Goal: Information Seeking & Learning: Learn about a topic

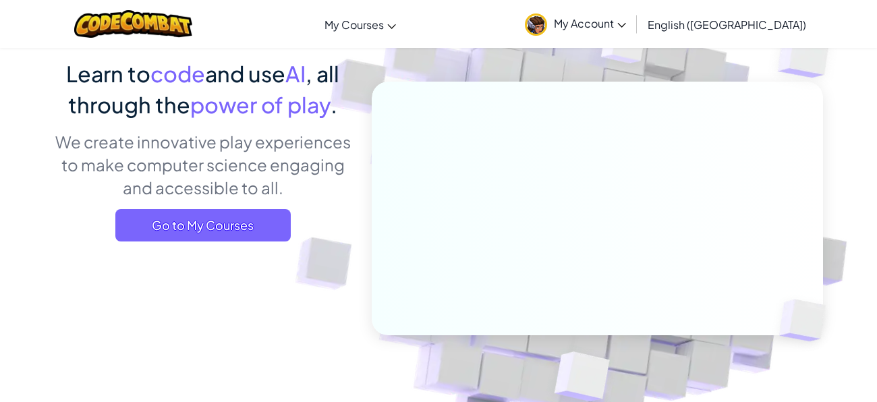
scroll to position [93, 0]
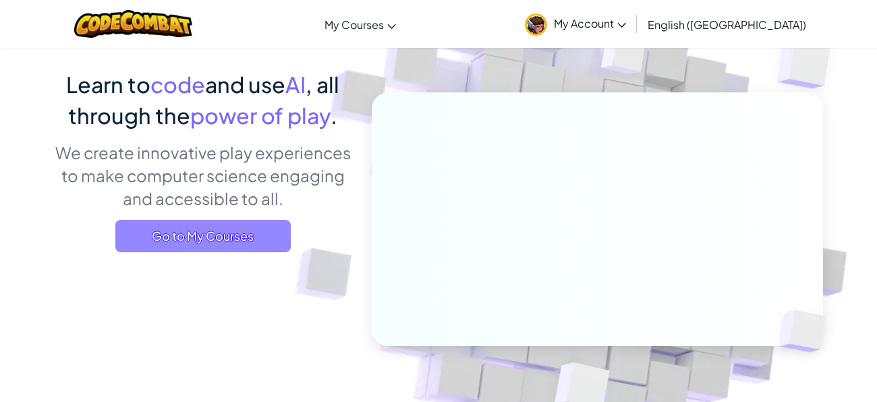
click at [281, 250] on span "Go to My Courses" at bounding box center [202, 236] width 175 height 32
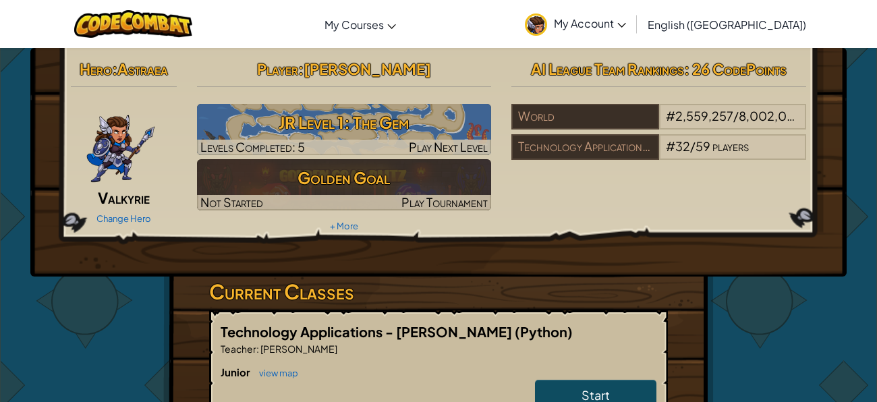
click at [121, 184] on img at bounding box center [121, 144] width 70 height 81
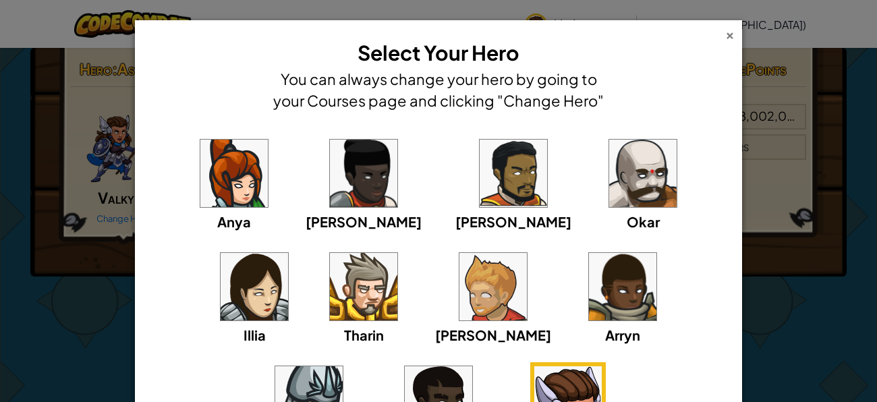
click at [731, 35] on div "×" at bounding box center [729, 33] width 9 height 14
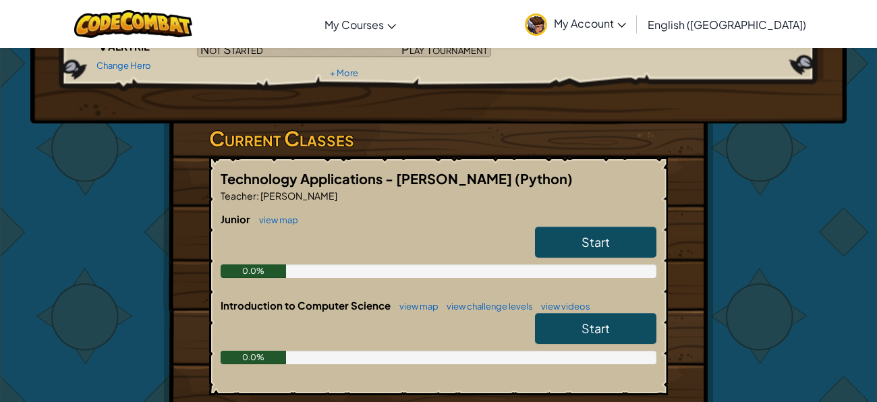
scroll to position [154, 0]
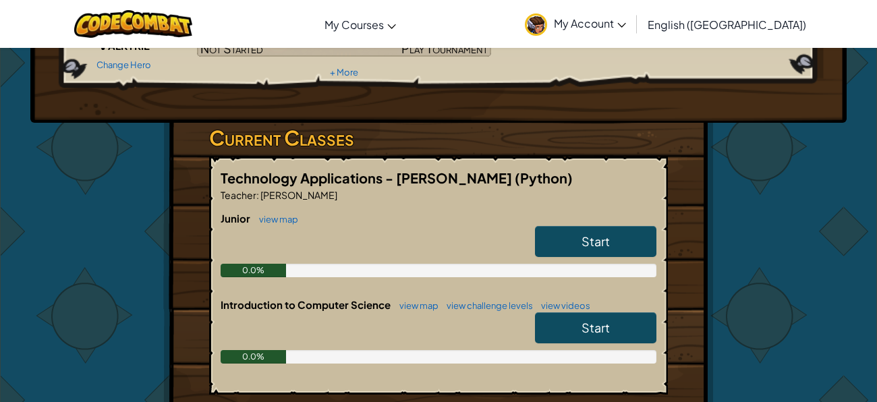
click at [612, 238] on link "Start" at bounding box center [595, 241] width 121 height 31
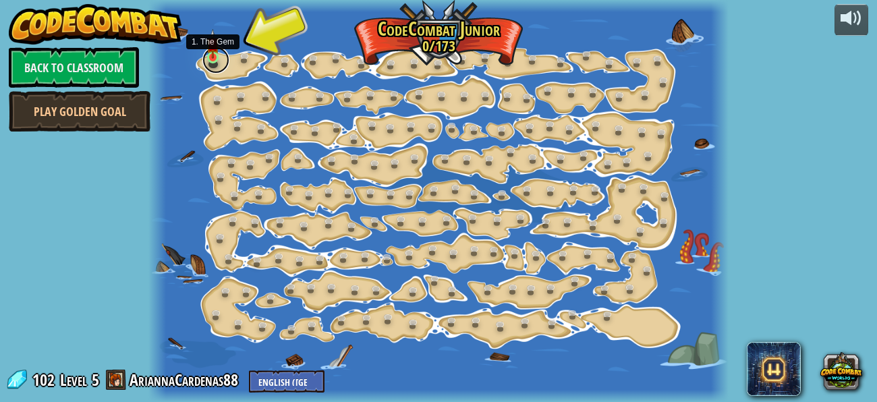
click at [209, 60] on link at bounding box center [215, 60] width 27 height 27
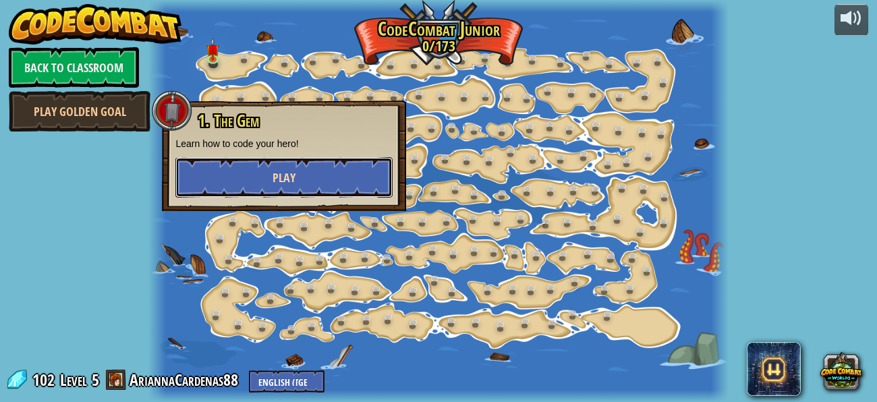
click at [296, 190] on button "Play" at bounding box center [283, 177] width 217 height 40
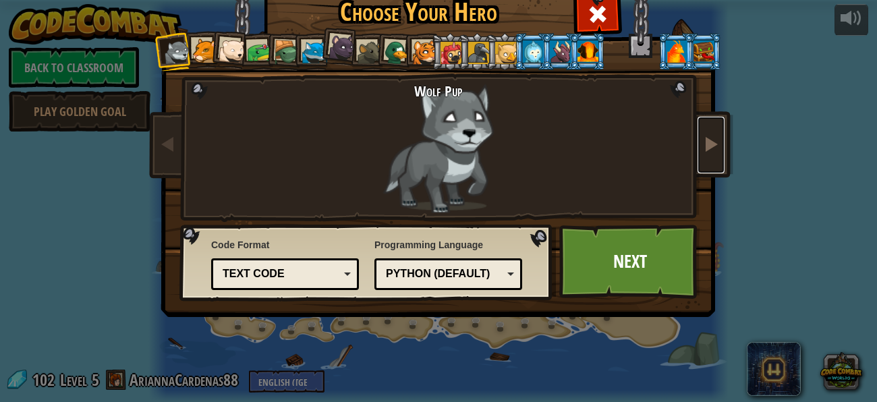
click at [710, 138] on span at bounding box center [711, 144] width 16 height 16
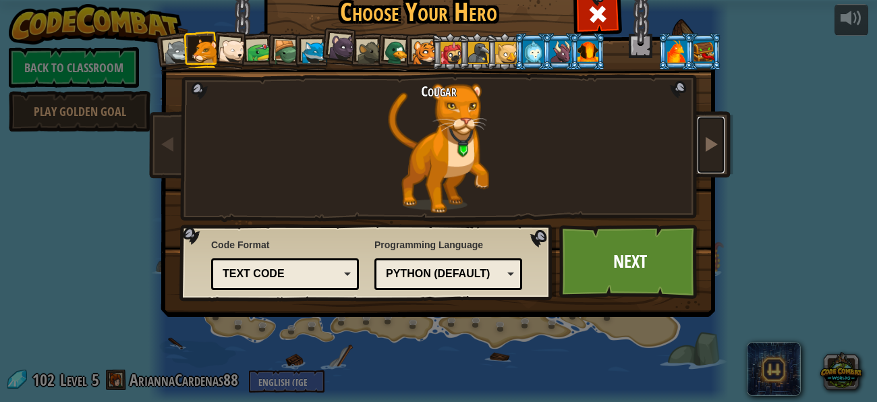
click at [710, 138] on span at bounding box center [711, 144] width 16 height 16
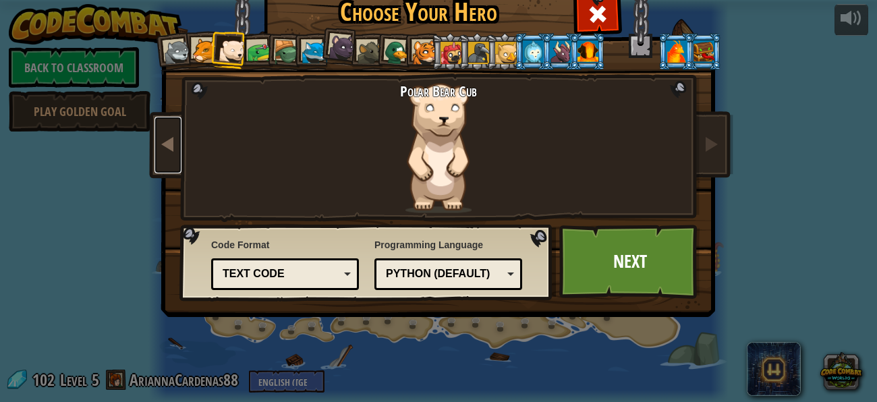
click at [162, 150] on span at bounding box center [168, 144] width 16 height 16
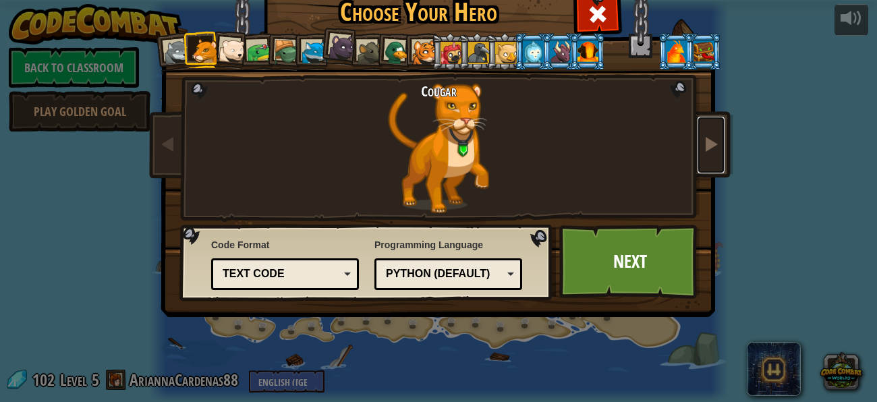
click at [704, 136] on span at bounding box center [711, 144] width 16 height 16
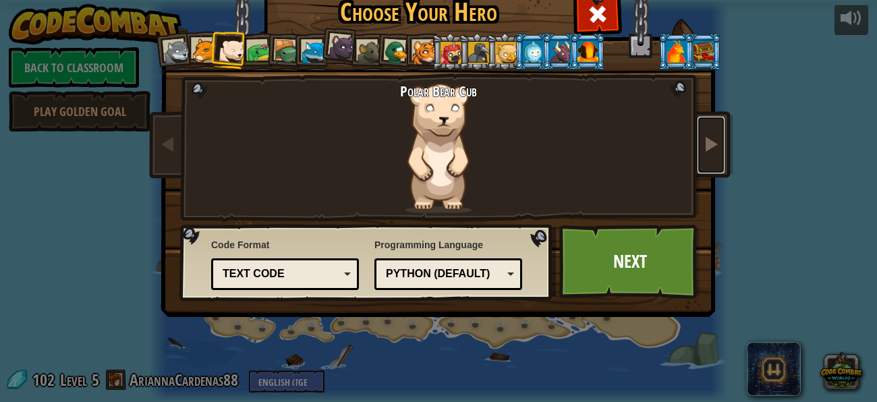
click at [704, 136] on span at bounding box center [711, 144] width 16 height 16
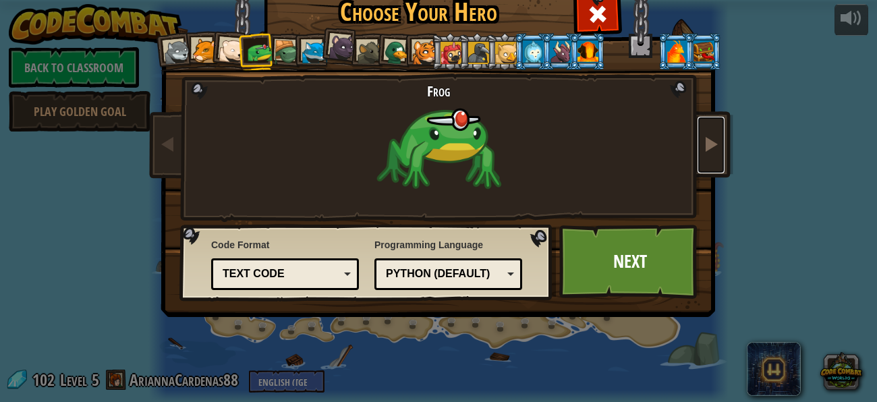
click at [704, 136] on span at bounding box center [711, 144] width 16 height 16
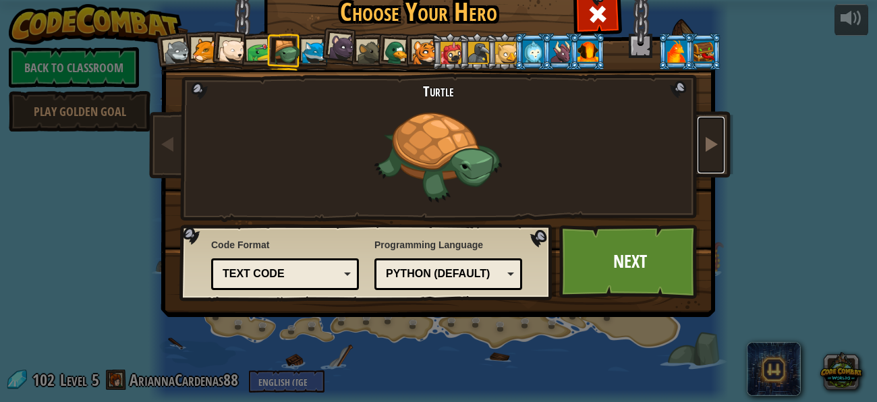
click at [704, 136] on span at bounding box center [711, 144] width 16 height 16
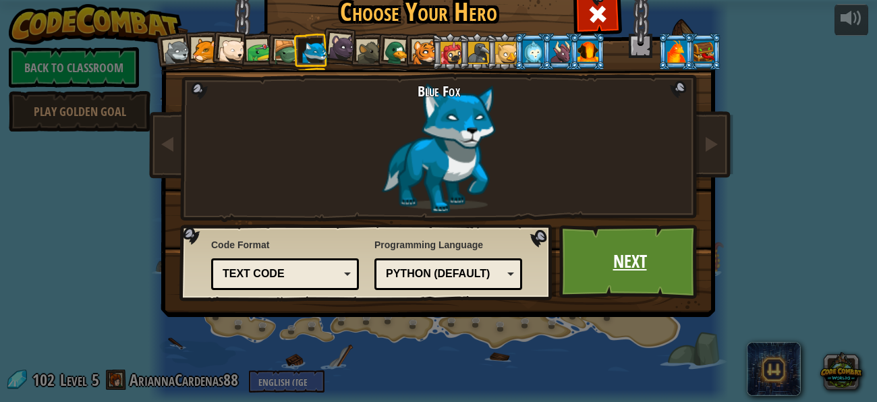
click at [634, 264] on link "Next" at bounding box center [629, 262] width 141 height 74
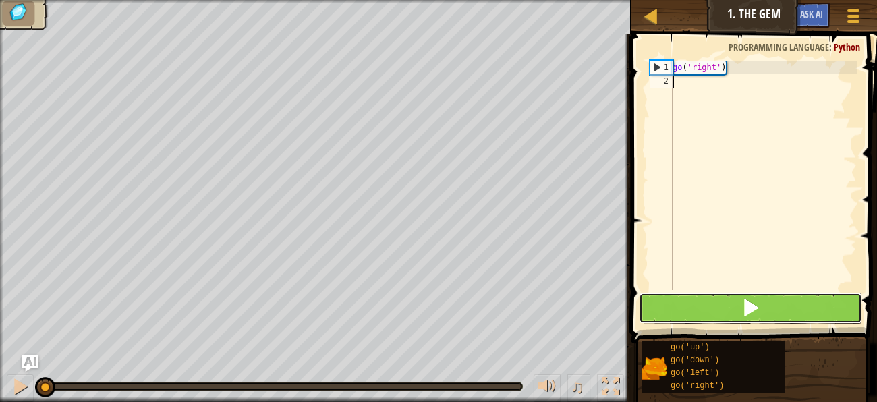
click at [725, 298] on button at bounding box center [750, 308] width 223 height 31
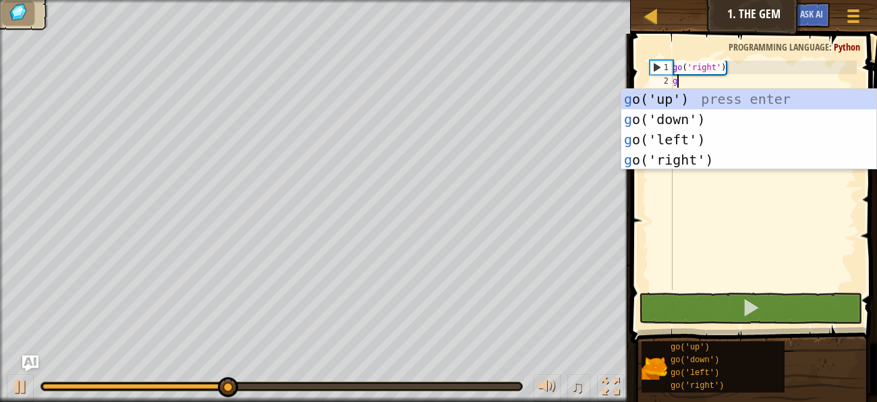
scroll to position [5, 0]
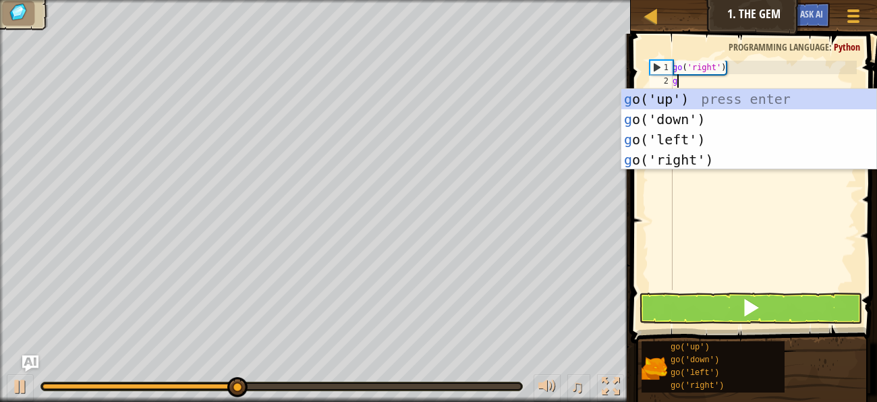
type textarea "go"
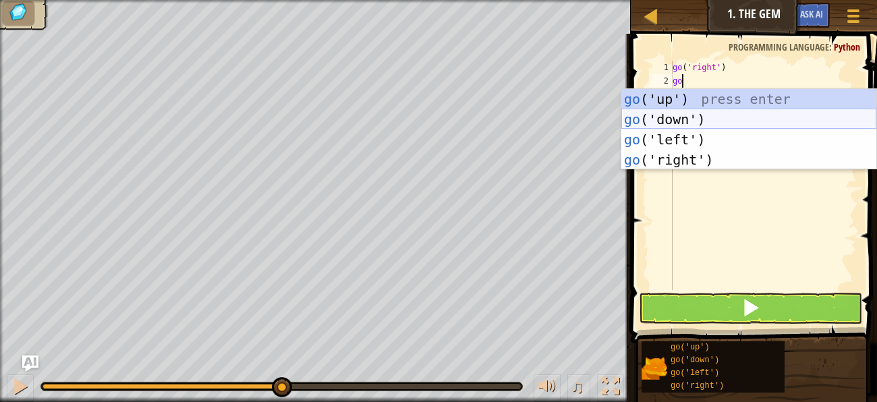
click at [698, 120] on div "go ('up') press enter go ('down') press enter go ('left') press enter go ('righ…" at bounding box center [748, 149] width 255 height 121
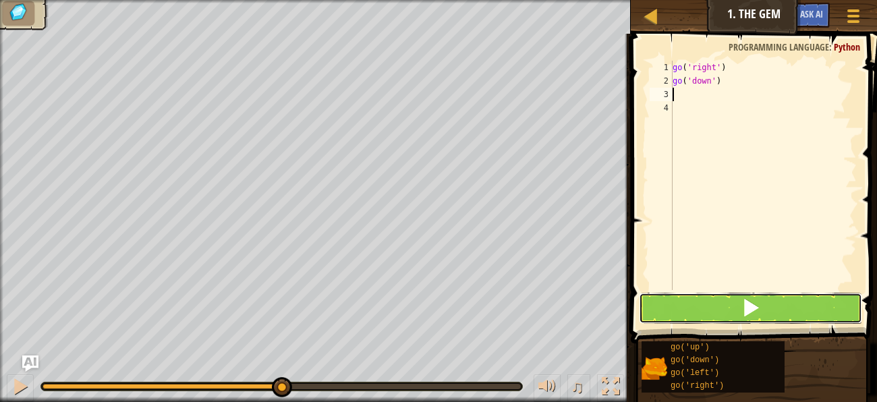
click at [709, 314] on button at bounding box center [750, 308] width 223 height 31
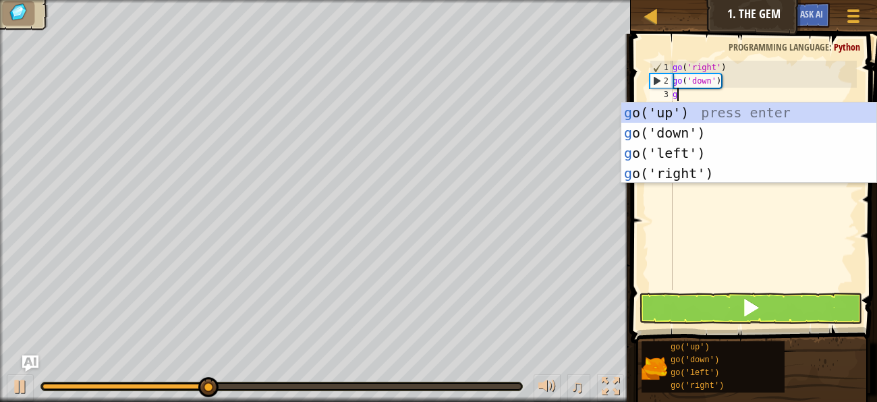
type textarea "go"
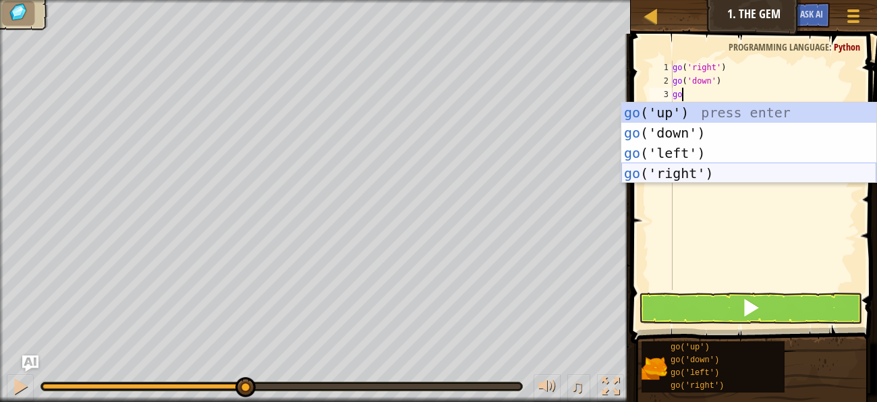
click at [679, 167] on div "go ('up') press enter go ('down') press enter go ('left') press enter go ('righ…" at bounding box center [748, 163] width 255 height 121
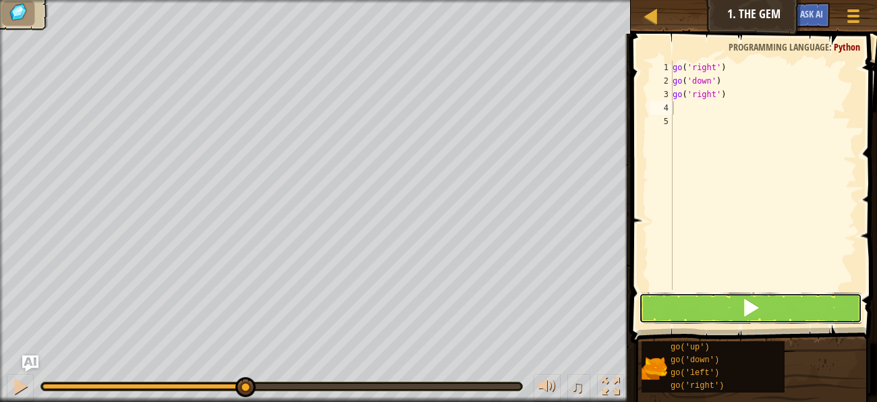
click at [726, 296] on button at bounding box center [750, 308] width 223 height 31
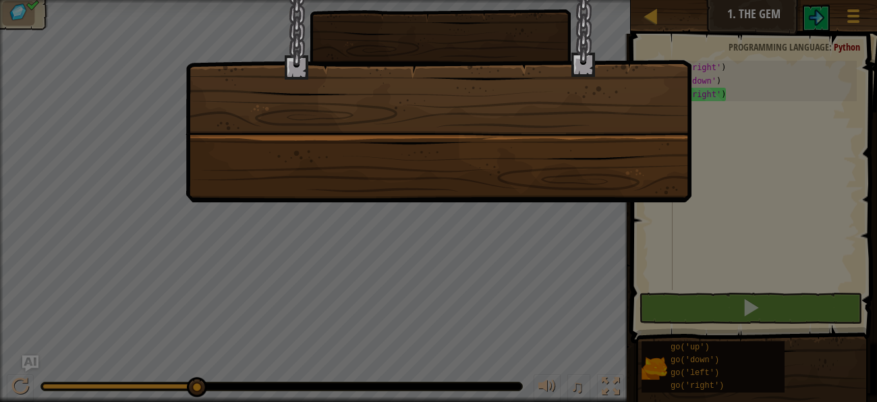
click at [754, 200] on div at bounding box center [438, 201] width 877 height 402
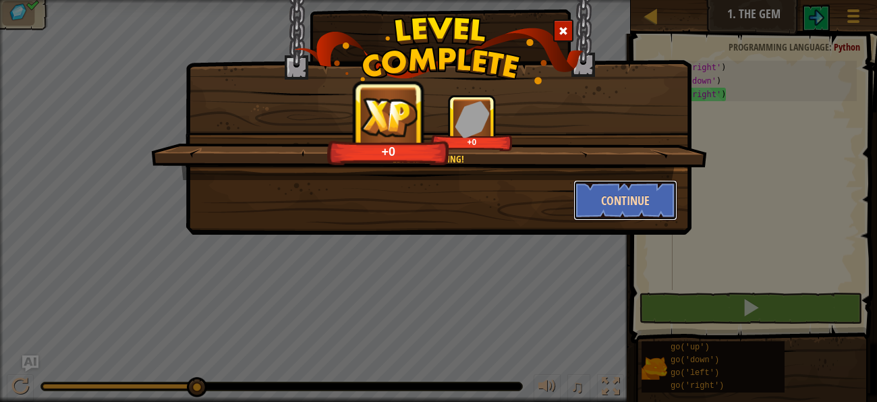
click at [657, 208] on button "Continue" at bounding box center [625, 200] width 105 height 40
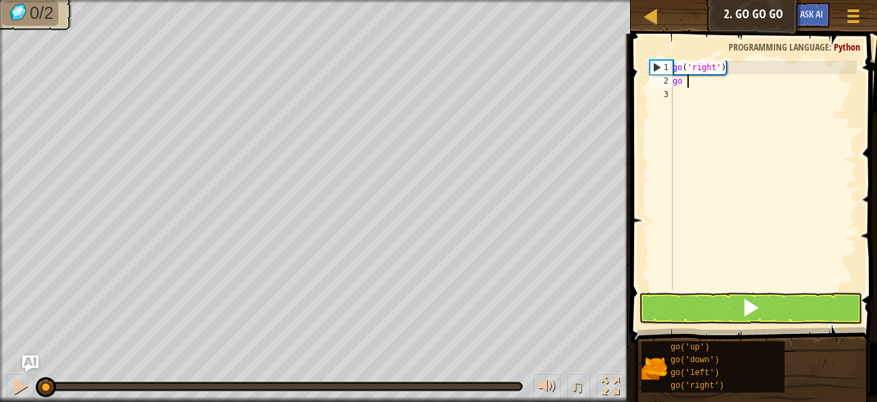
type textarea "go u"
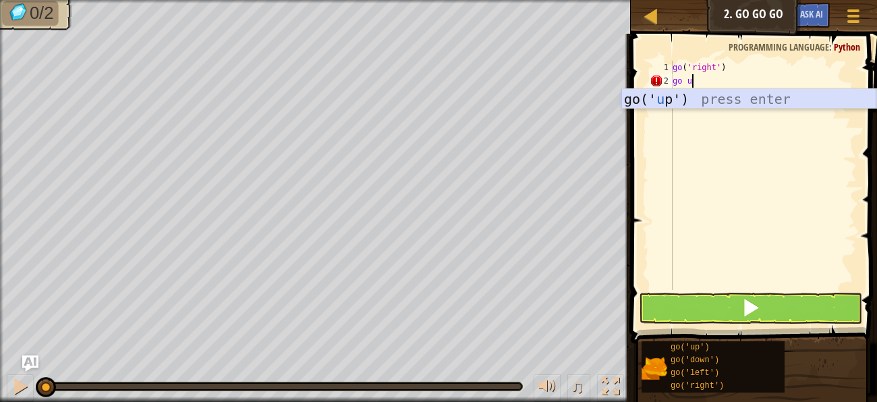
click at [650, 103] on div "go(' u p') press enter" at bounding box center [748, 119] width 255 height 61
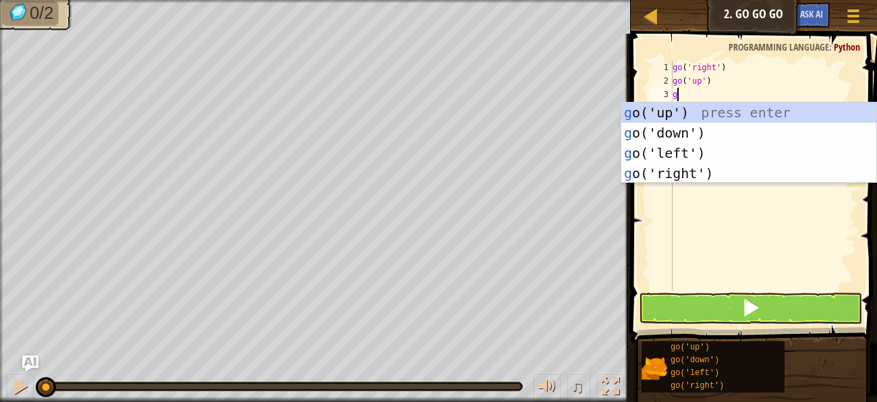
type textarea "go"
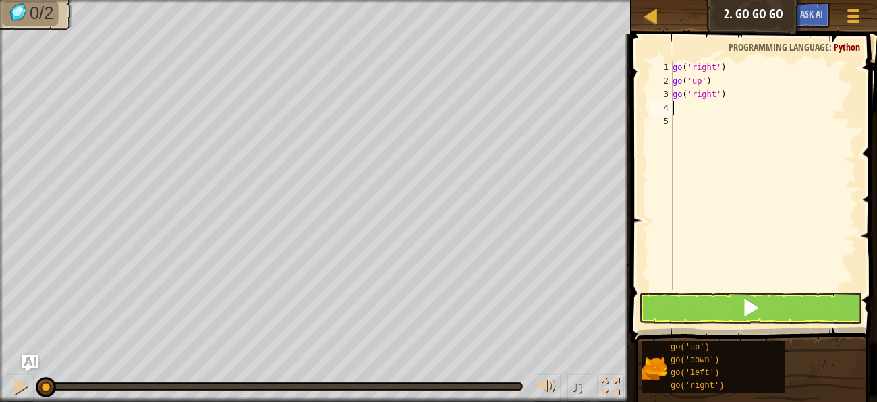
type textarea "g"
click at [774, 295] on button at bounding box center [750, 308] width 223 height 31
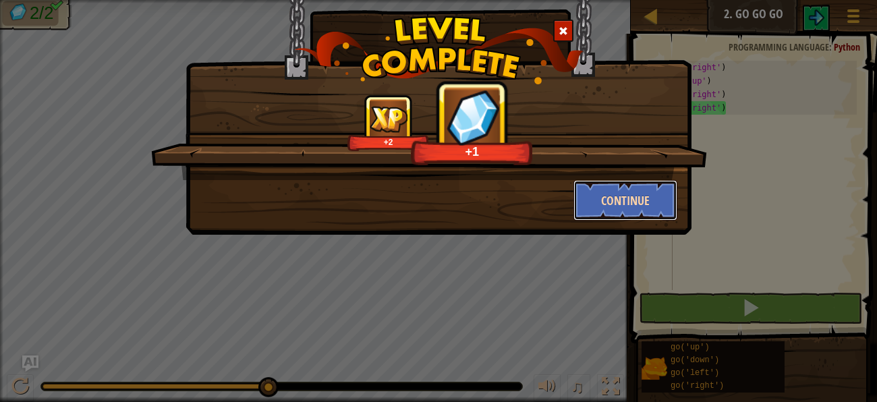
click at [642, 210] on button "Continue" at bounding box center [625, 200] width 105 height 40
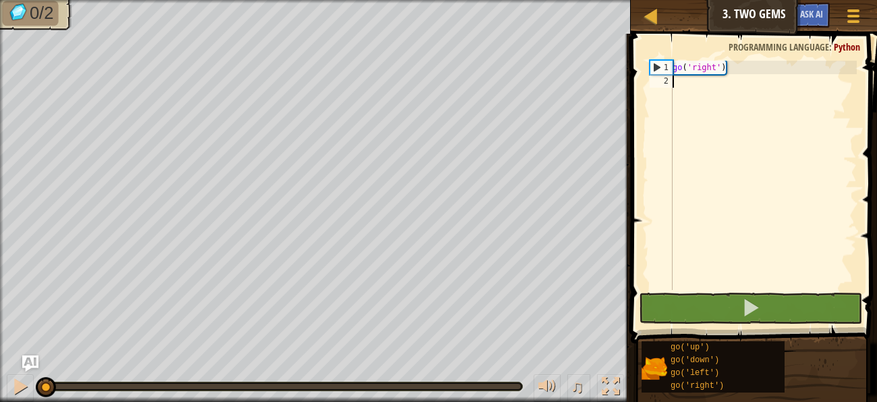
click at [719, 69] on div "go ( 'right' )" at bounding box center [763, 189] width 187 height 256
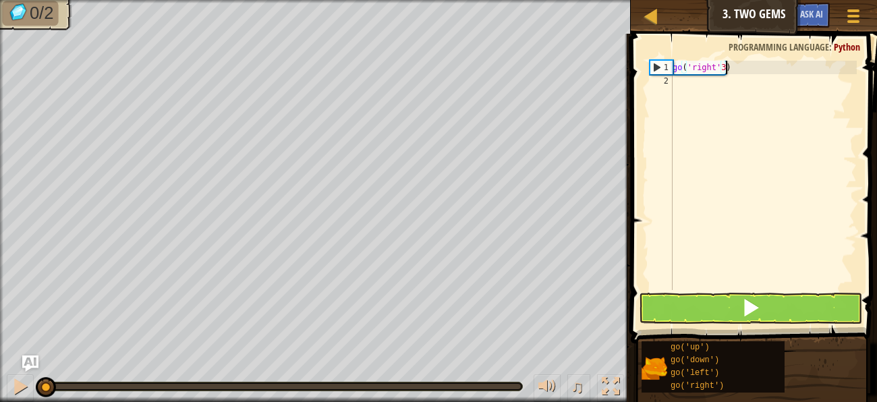
scroll to position [5, 4]
type textarea "go('right')"
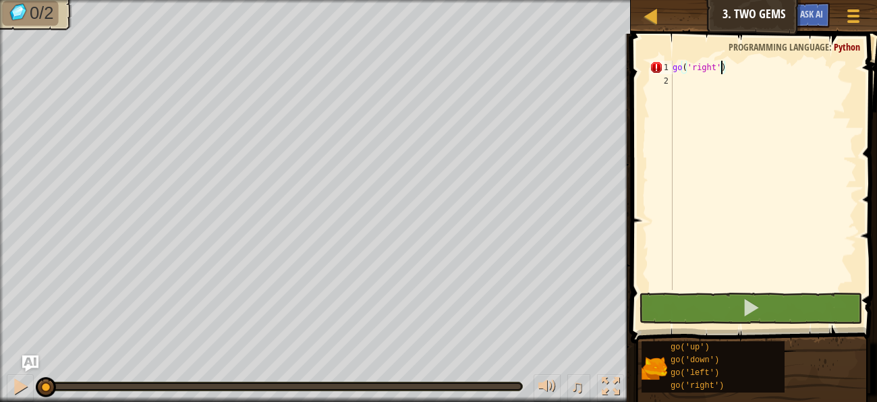
scroll to position [5, 3]
click at [688, 97] on div "go ( 'right' )" at bounding box center [763, 189] width 187 height 256
type textarea "g"
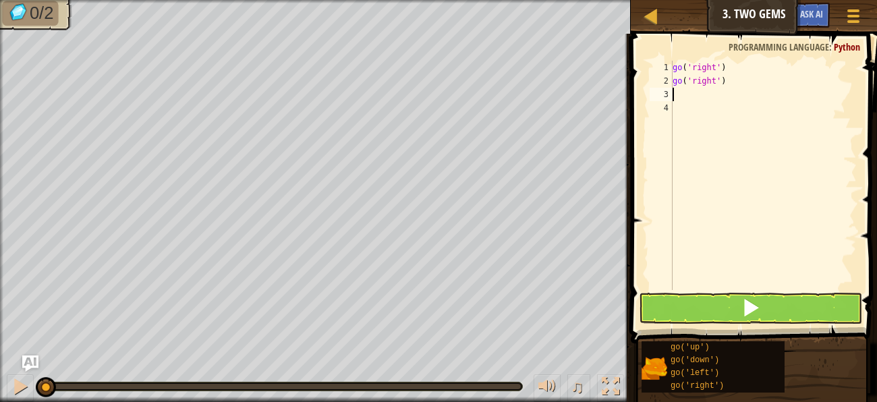
type textarea "g"
click at [698, 312] on button at bounding box center [750, 308] width 223 height 31
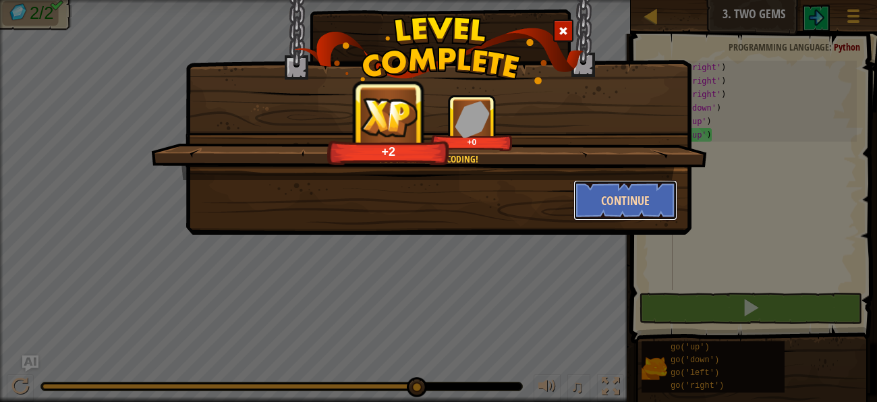
click at [646, 208] on button "Continue" at bounding box center [625, 200] width 105 height 40
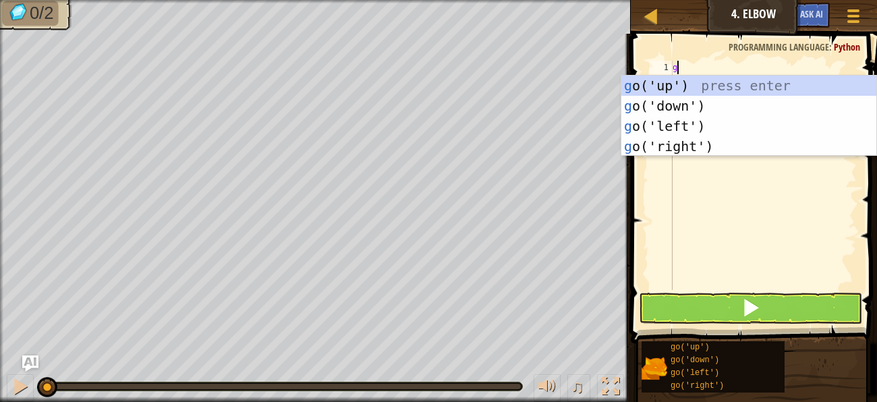
scroll to position [5, 0]
type textarea "go"
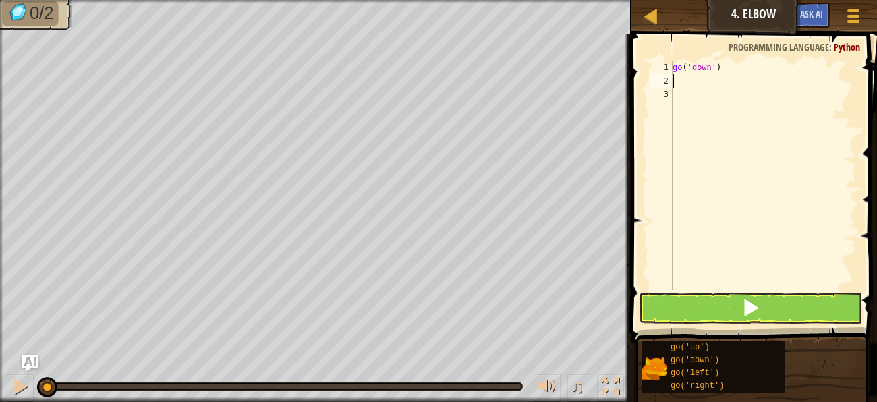
type textarea "g"
click at [736, 308] on button at bounding box center [750, 308] width 223 height 31
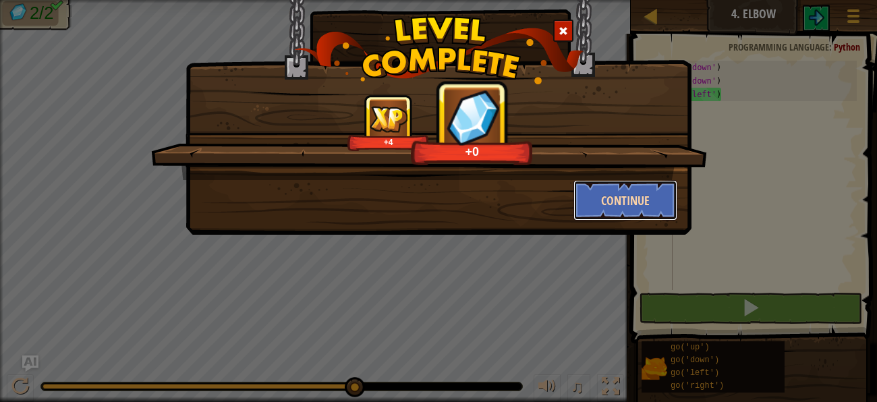
click at [649, 210] on button "Continue" at bounding box center [625, 200] width 105 height 40
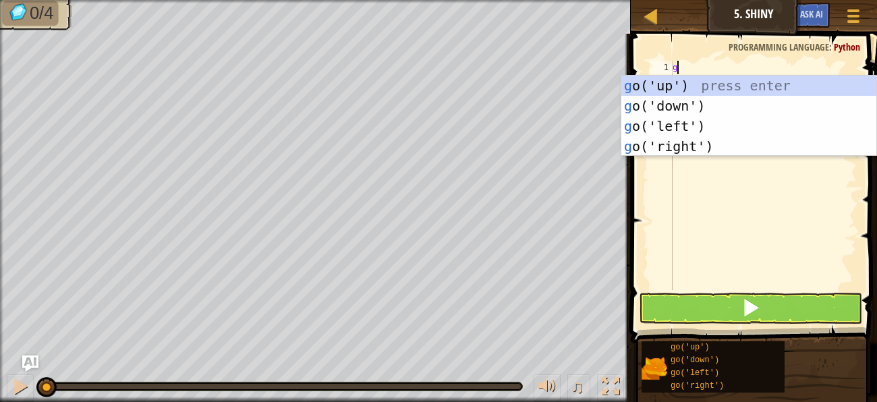
scroll to position [5, 0]
type textarea "go"
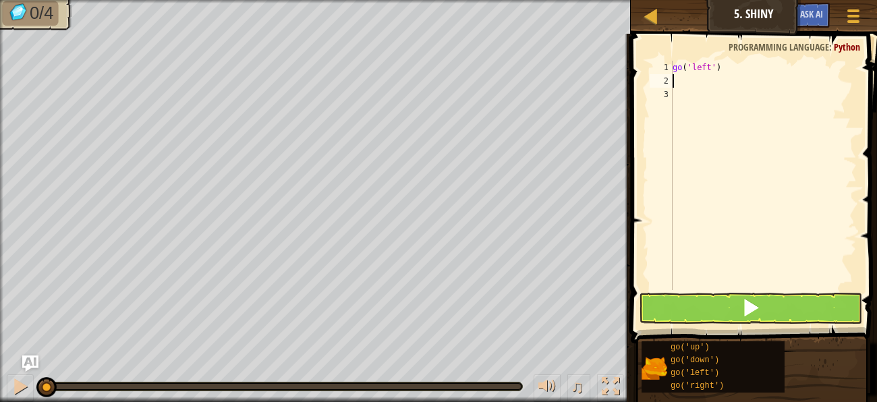
type textarea "g"
click at [687, 307] on button at bounding box center [750, 308] width 223 height 31
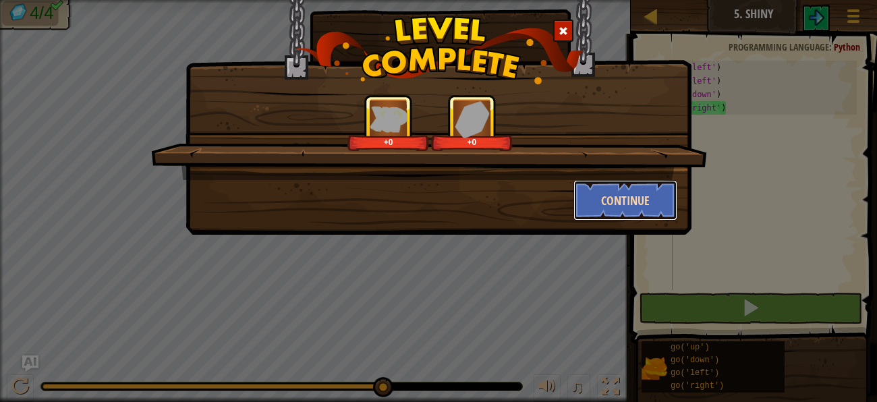
click at [618, 202] on button "Continue" at bounding box center [625, 200] width 105 height 40
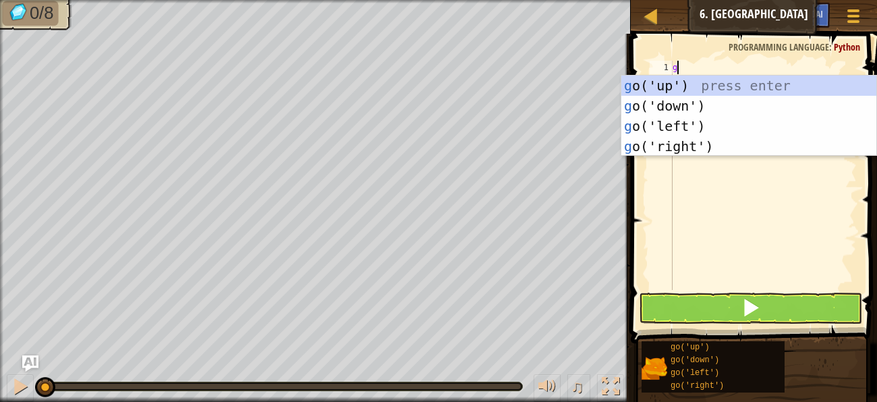
scroll to position [5, 0]
type textarea "go"
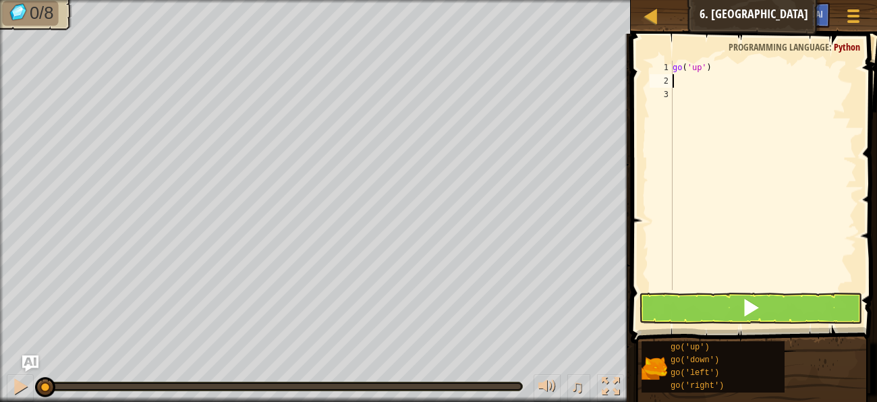
type textarea "g"
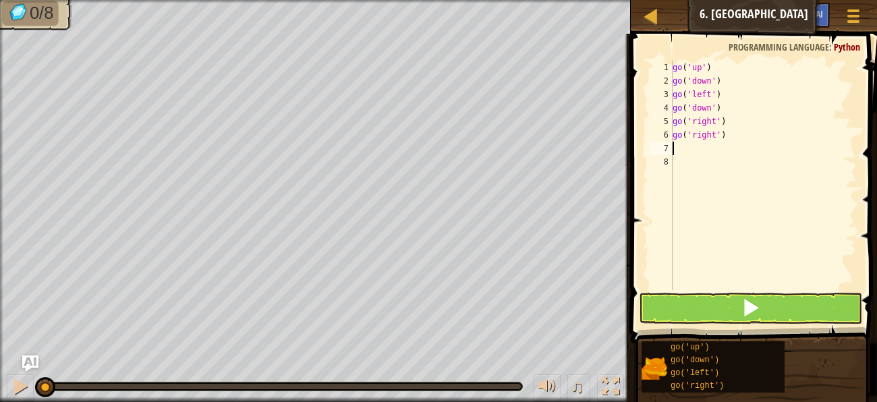
type textarea "g"
click at [693, 314] on button at bounding box center [750, 308] width 223 height 31
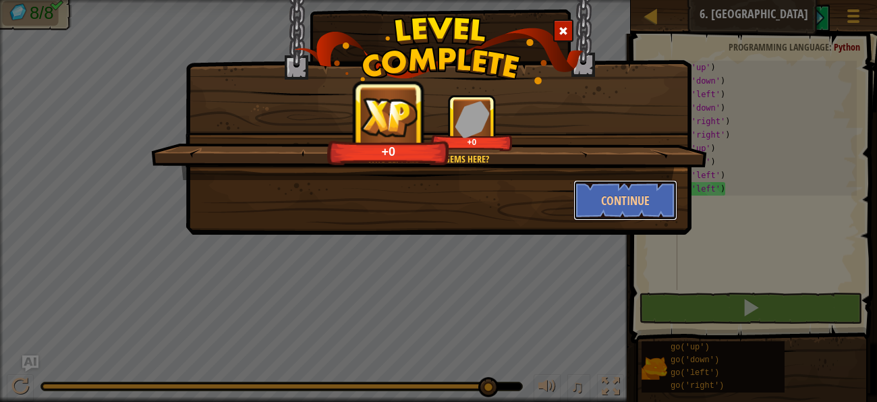
click at [643, 206] on button "Continue" at bounding box center [625, 200] width 105 height 40
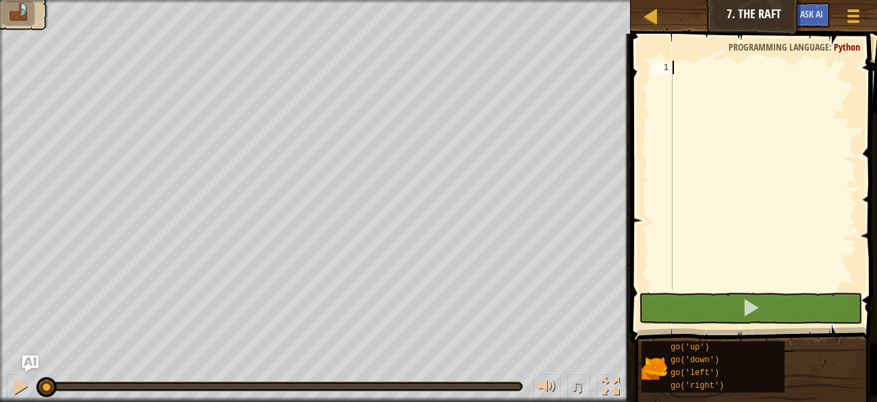
scroll to position [5, 0]
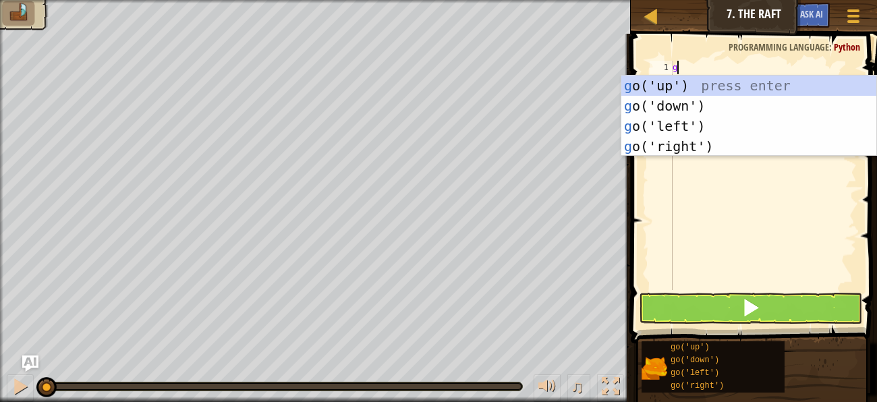
type textarea "go"
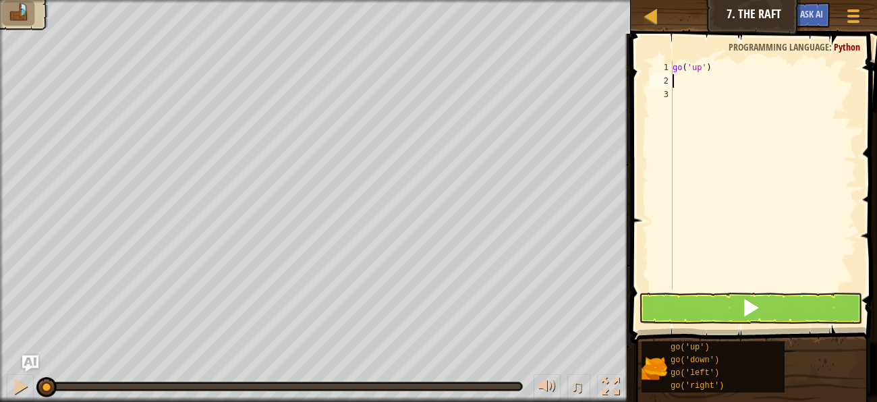
type textarea "g"
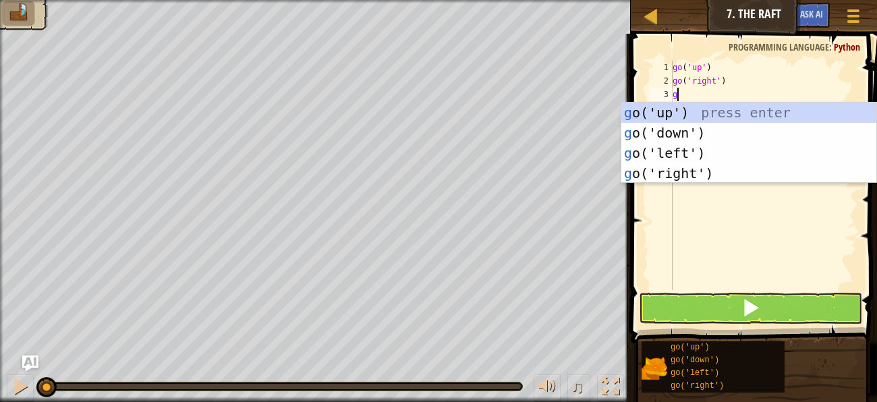
type textarea "g"
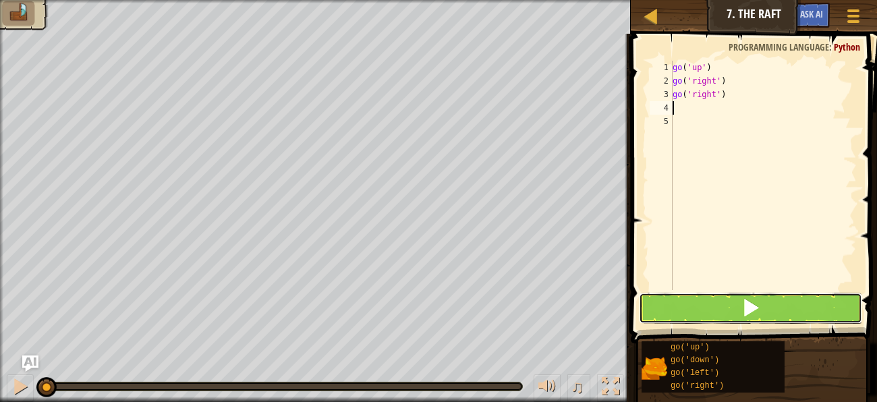
click at [712, 302] on button at bounding box center [750, 308] width 223 height 31
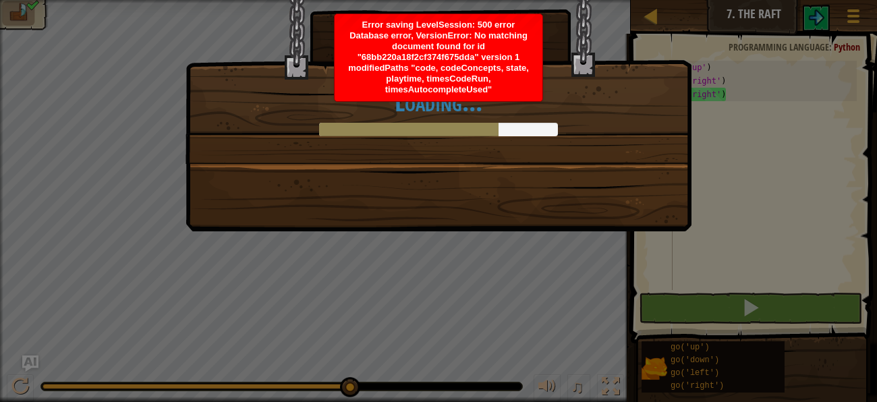
click at [639, 206] on div "Loading..." at bounding box center [438, 98] width 506 height 265
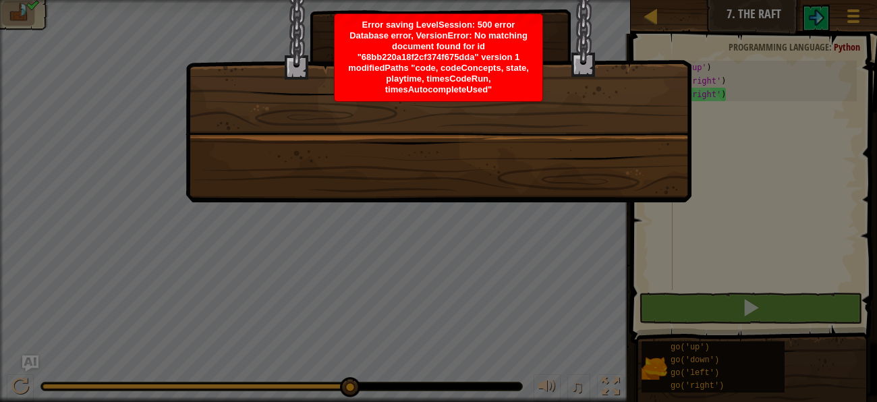
click at [639, 206] on div at bounding box center [438, 201] width 877 height 402
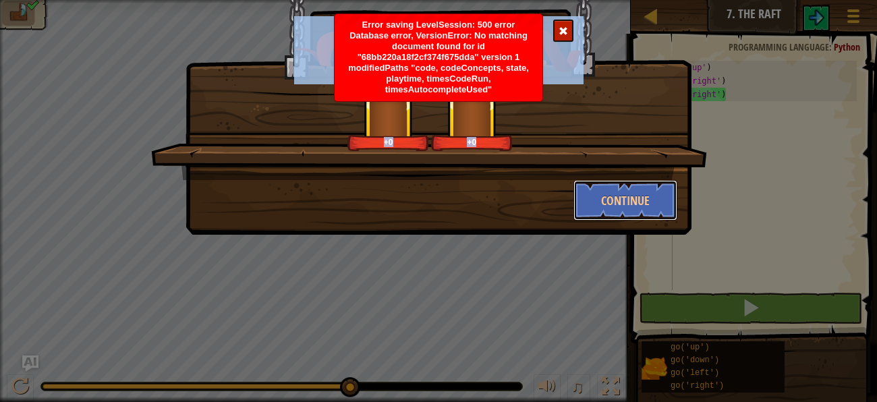
click at [670, 180] on button "Continue" at bounding box center [625, 200] width 105 height 40
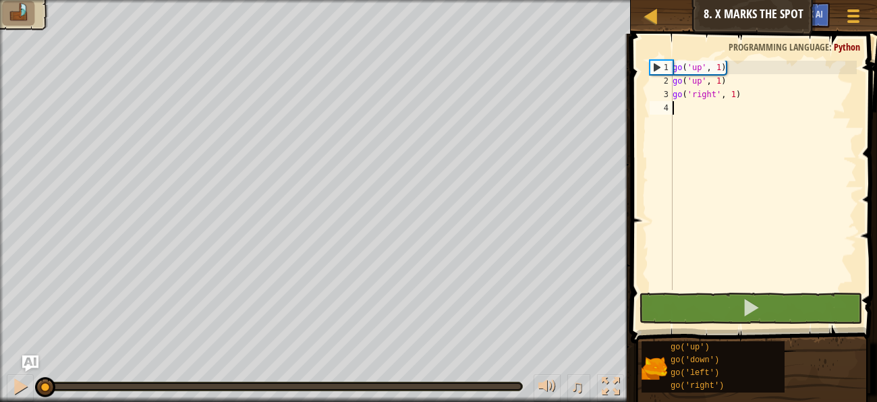
type textarea "g"
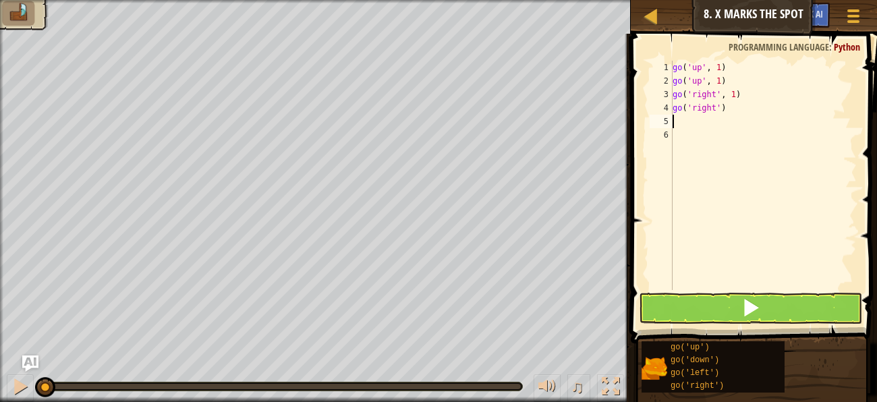
type textarea "g"
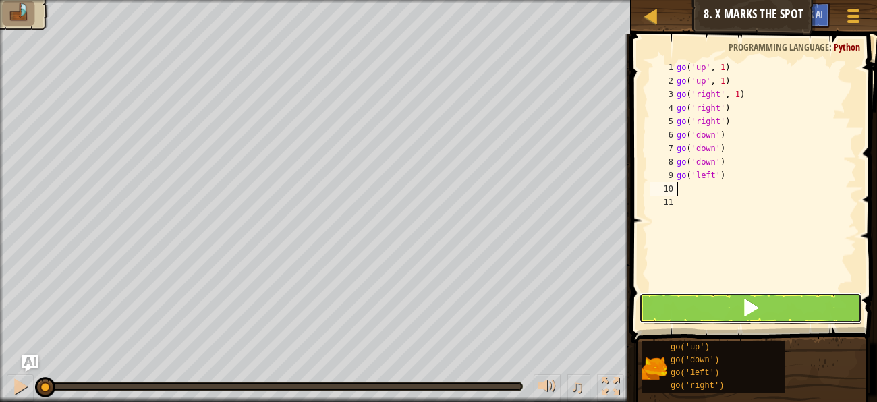
click at [674, 307] on button at bounding box center [750, 308] width 223 height 31
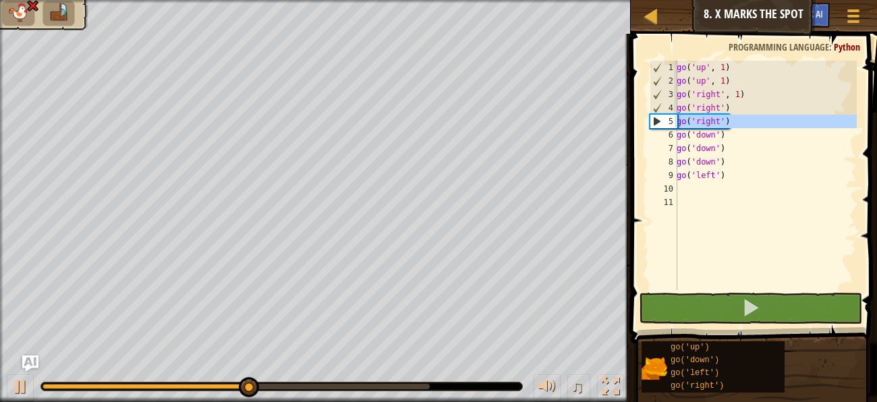
click at [656, 120] on div "5" at bounding box center [663, 121] width 27 height 13
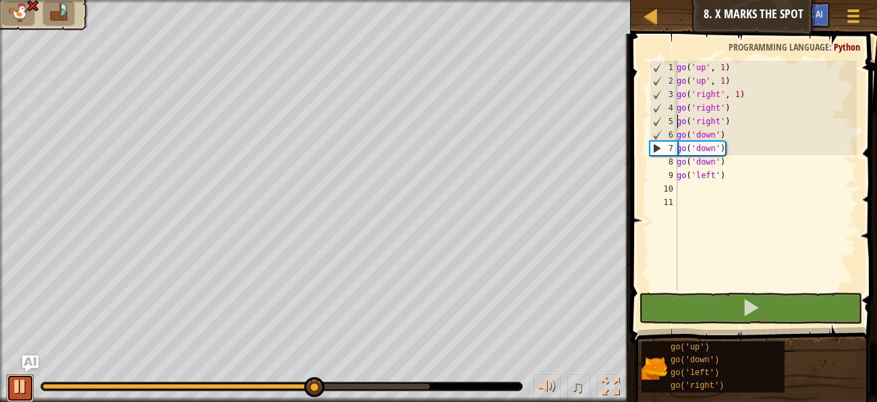
click at [24, 388] on div at bounding box center [20, 387] width 18 height 18
click at [732, 165] on div "go ( 'up' , 1 ) go ( 'up' , 1 ) go ( 'right' , 1 ) go ( 'right' ) go ( 'right' …" at bounding box center [765, 189] width 183 height 256
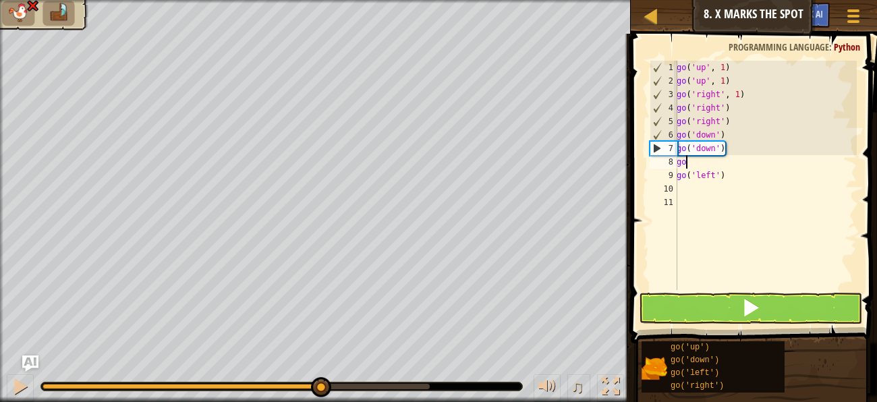
type textarea "g"
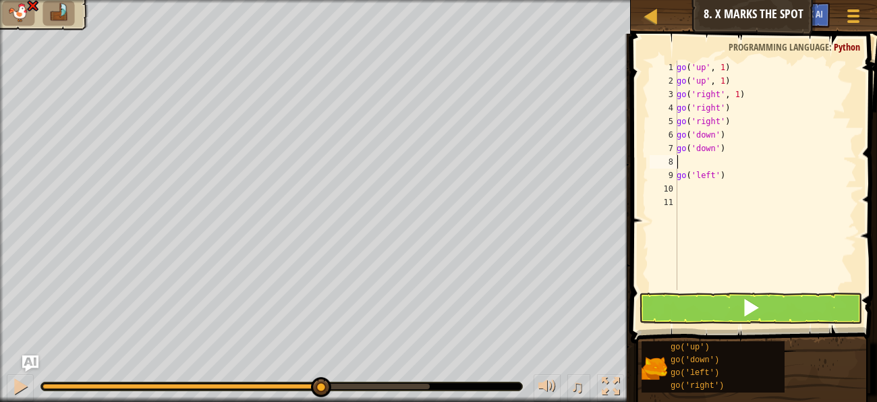
type textarea "go('down')"
click at [702, 312] on button at bounding box center [750, 308] width 223 height 31
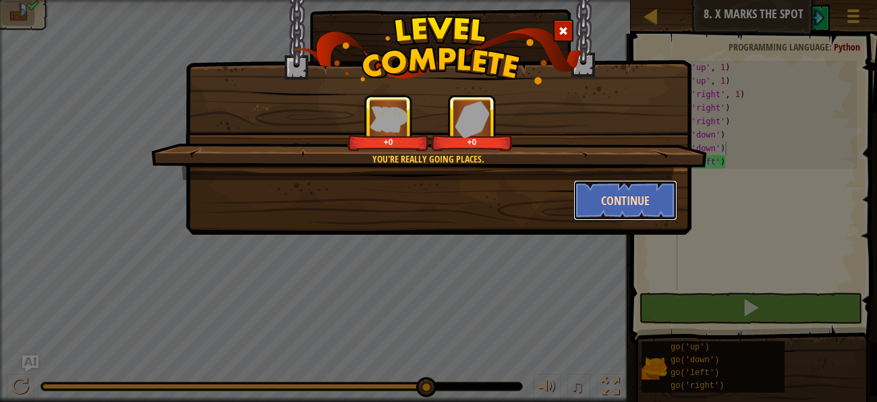
click at [598, 209] on button "Continue" at bounding box center [625, 200] width 105 height 40
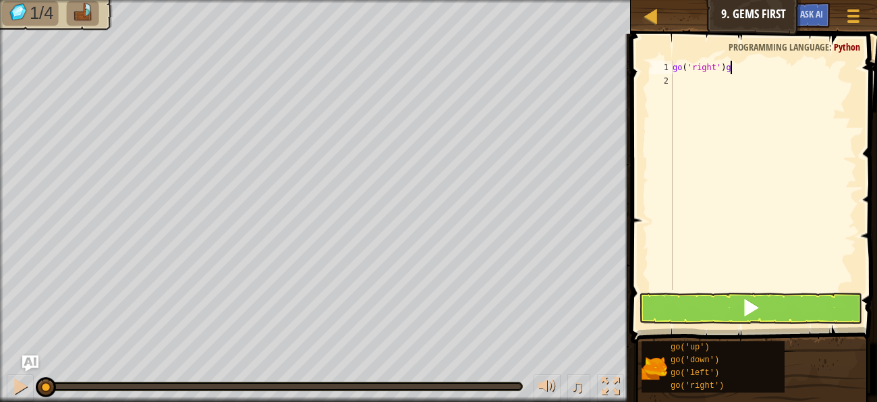
scroll to position [5, 4]
type textarea "go('right')"
type textarea "g"
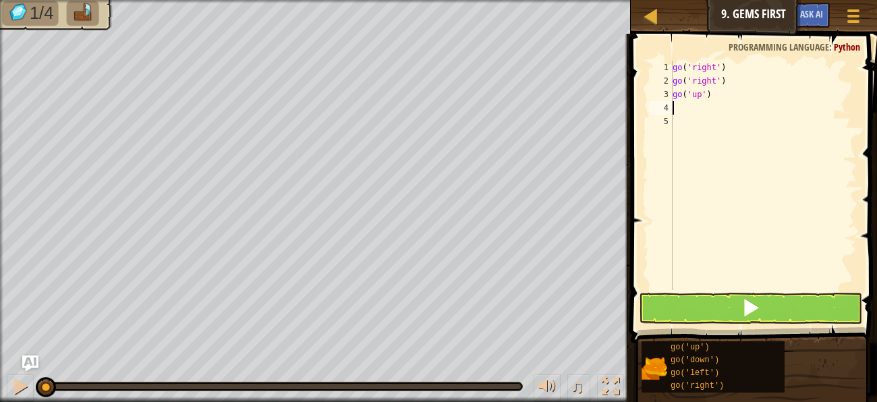
type textarea "g"
click at [681, 306] on button at bounding box center [750, 308] width 223 height 31
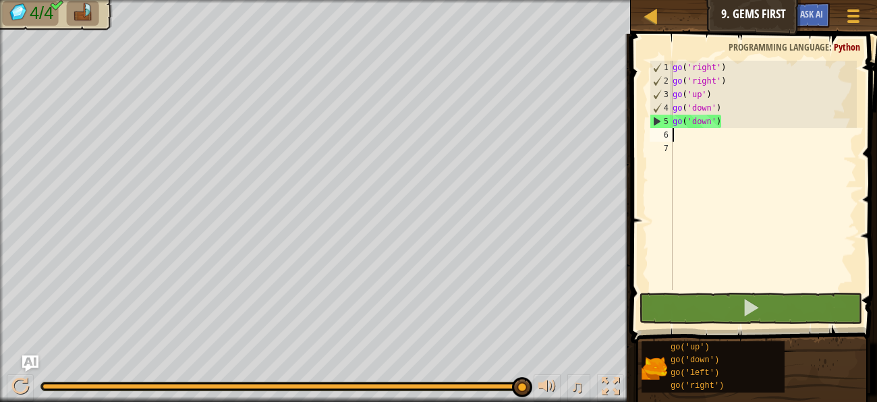
type textarea "g"
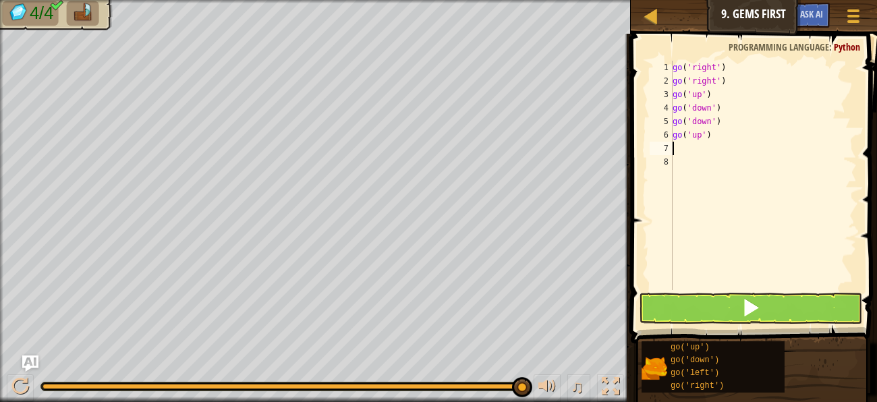
type textarea "g"
click at [809, 312] on button at bounding box center [750, 308] width 223 height 31
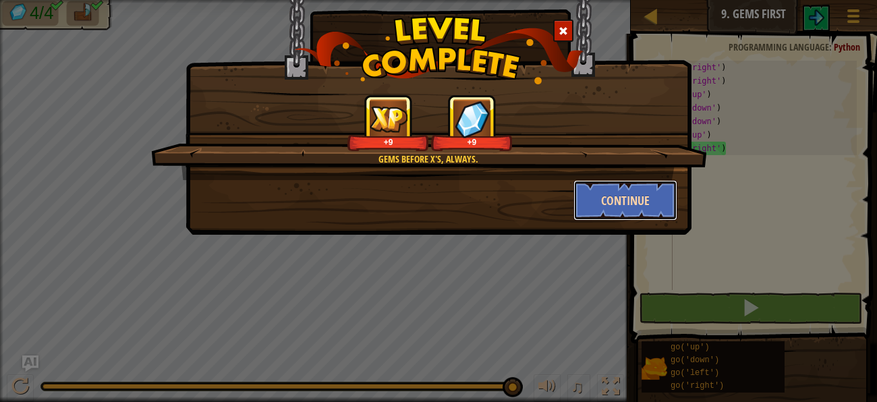
click at [608, 204] on button "Continue" at bounding box center [625, 200] width 105 height 40
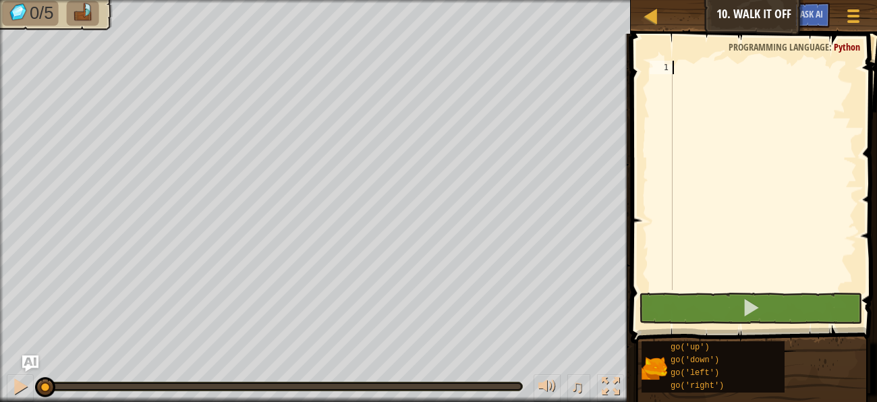
type textarea "g"
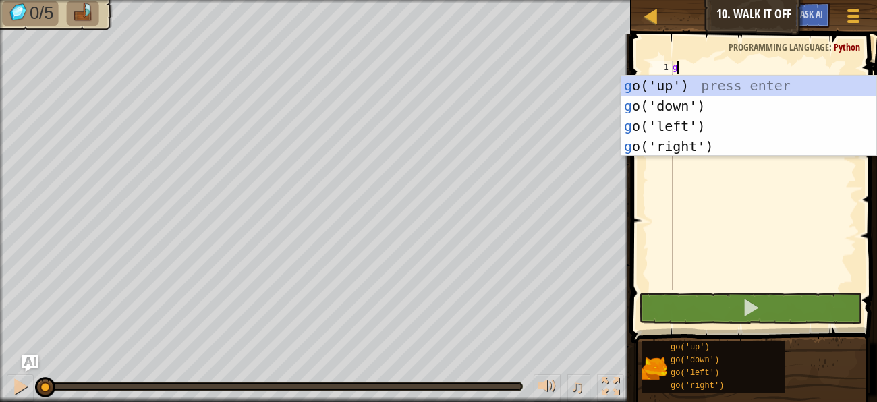
scroll to position [5, 0]
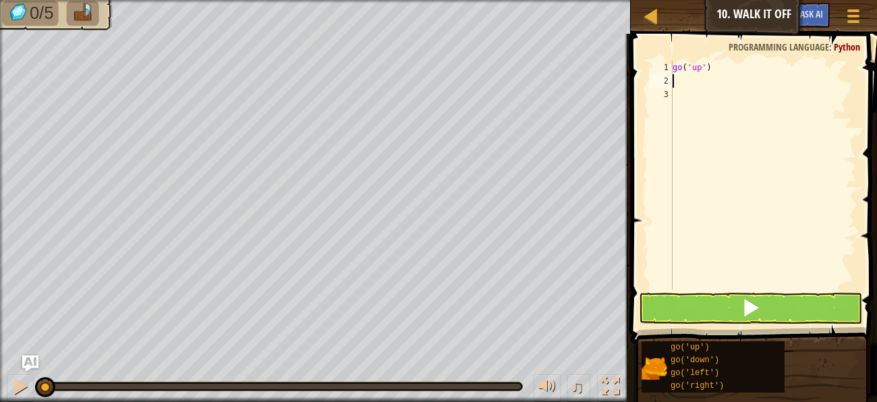
type textarea "g"
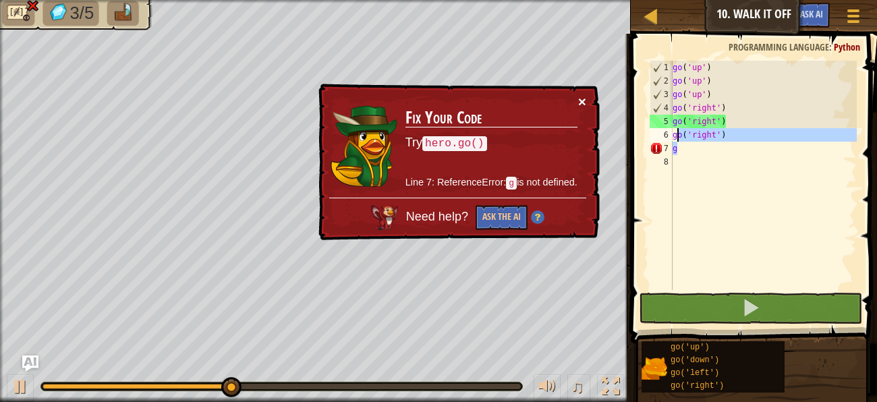
click at [583, 102] on button "×" at bounding box center [582, 101] width 8 height 14
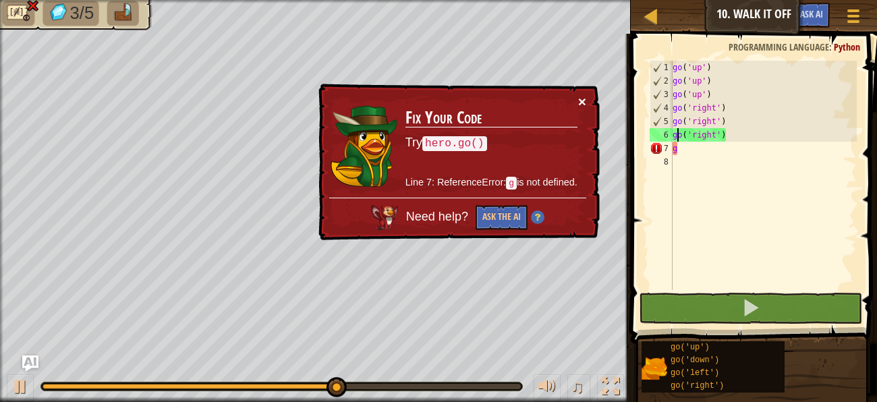
click at [584, 98] on button "×" at bounding box center [582, 101] width 8 height 14
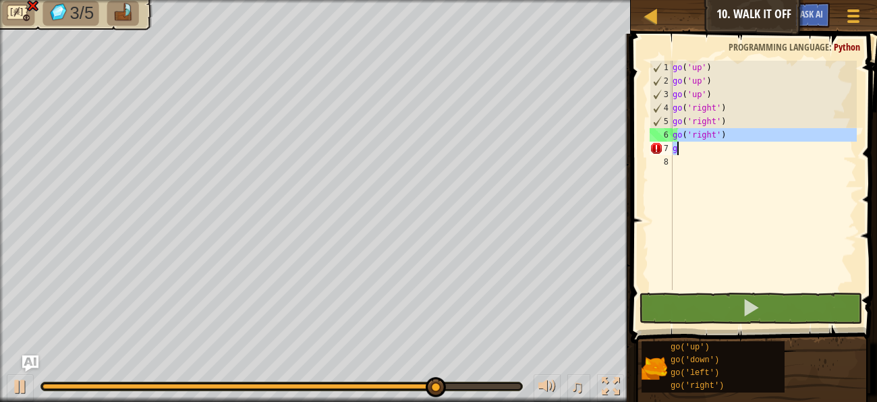
type textarea "g"
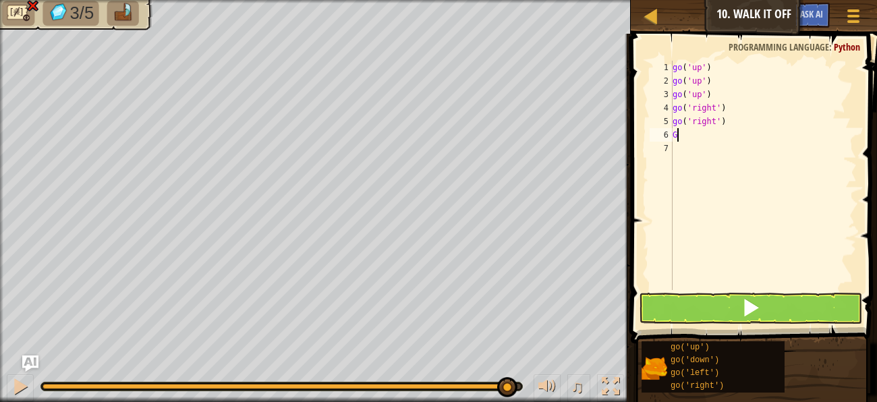
type textarea "Go"
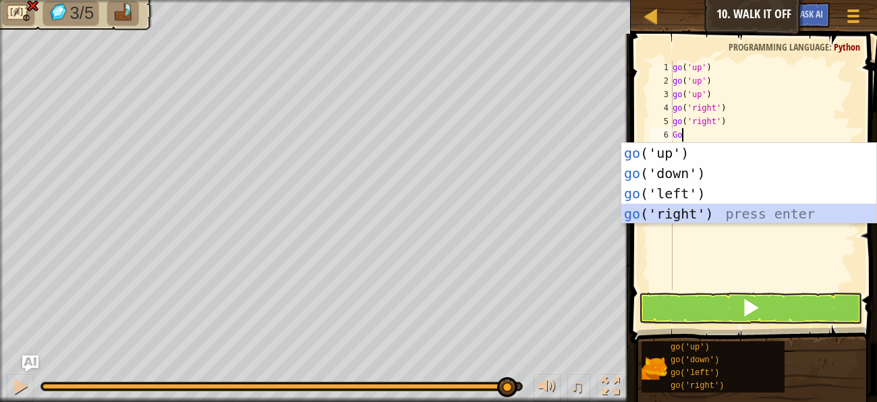
click at [666, 214] on div "go ('up') press enter go ('down') press enter go ('left') press enter go ('righ…" at bounding box center [748, 203] width 255 height 121
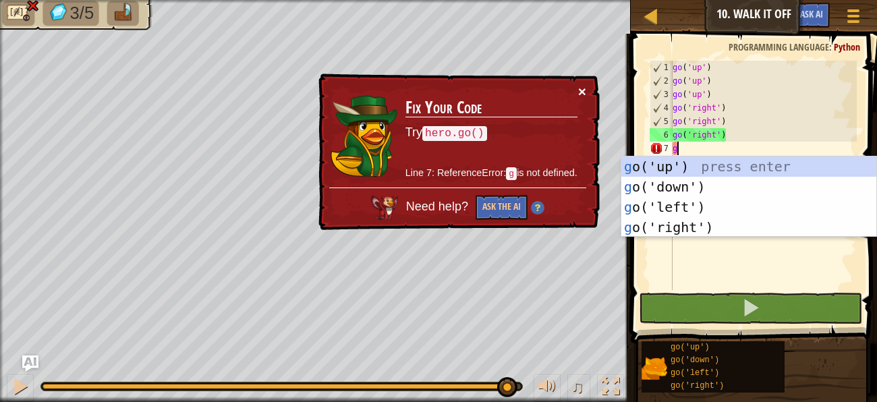
type textarea "g"
click at [579, 88] on button "×" at bounding box center [582, 91] width 8 height 14
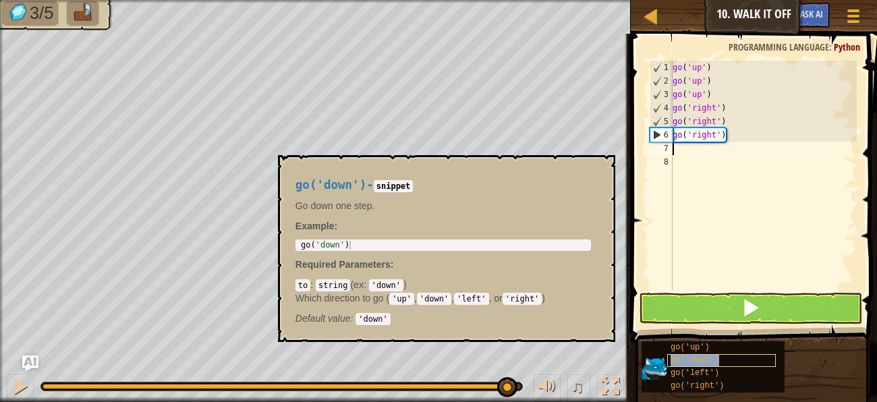
click at [695, 358] on span "go('down')" at bounding box center [694, 359] width 49 height 9
click at [597, 163] on button "×" at bounding box center [599, 170] width 11 height 19
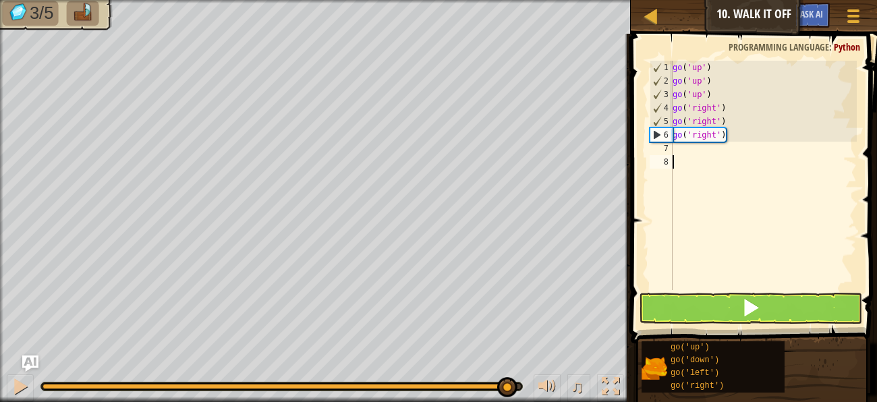
click at [710, 189] on div "go ( 'up' ) go ( 'up' ) go ( 'up' ) go ( 'right' ) go ( 'right' ) go ( 'right' )" at bounding box center [763, 189] width 187 height 256
click at [733, 316] on button at bounding box center [750, 308] width 223 height 31
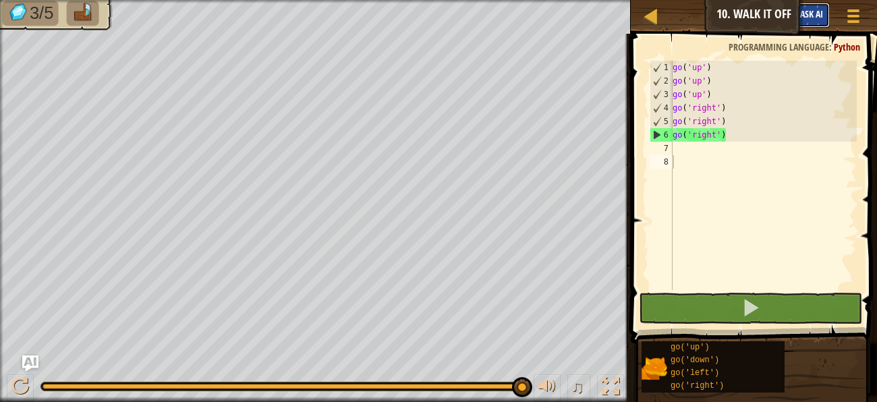
click at [822, 21] on button "Ask AI" at bounding box center [811, 15] width 36 height 25
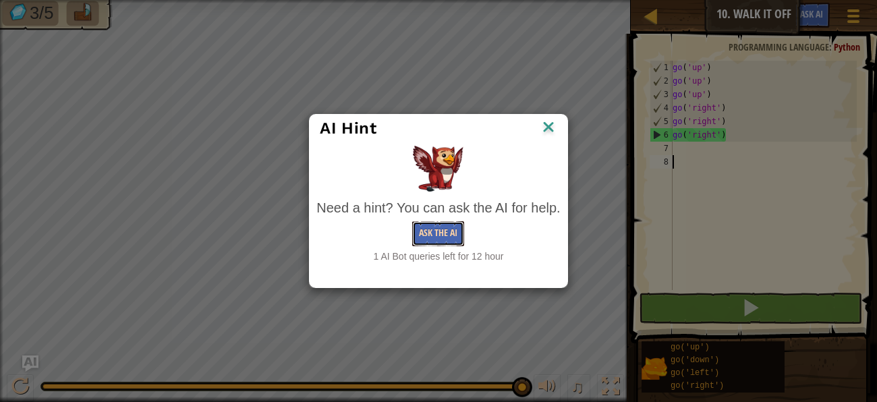
click at [442, 227] on button "Ask the AI" at bounding box center [438, 233] width 52 height 25
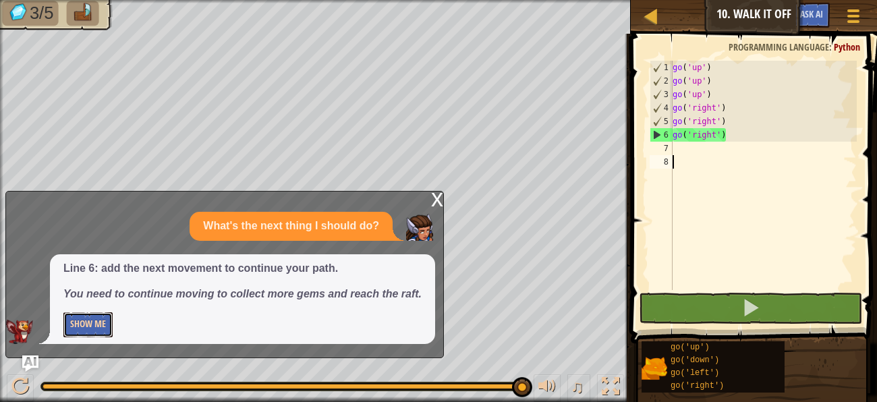
click at [91, 322] on button "Show Me" at bounding box center [87, 324] width 49 height 25
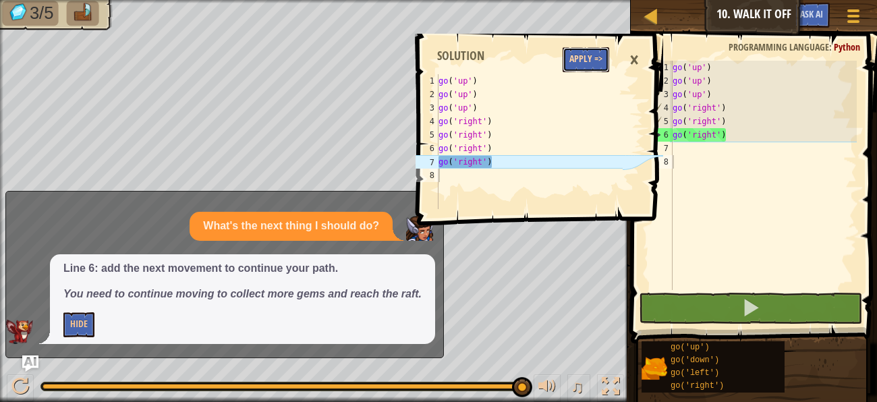
click at [598, 49] on button "Apply =>" at bounding box center [586, 59] width 47 height 25
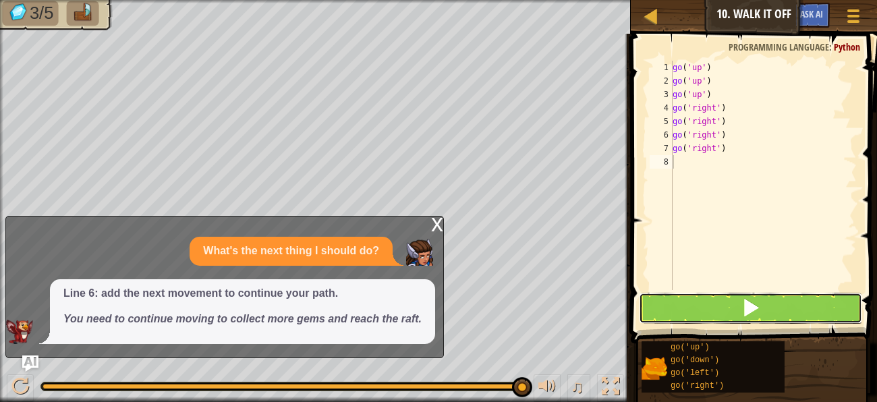
click at [670, 305] on button at bounding box center [750, 308] width 223 height 31
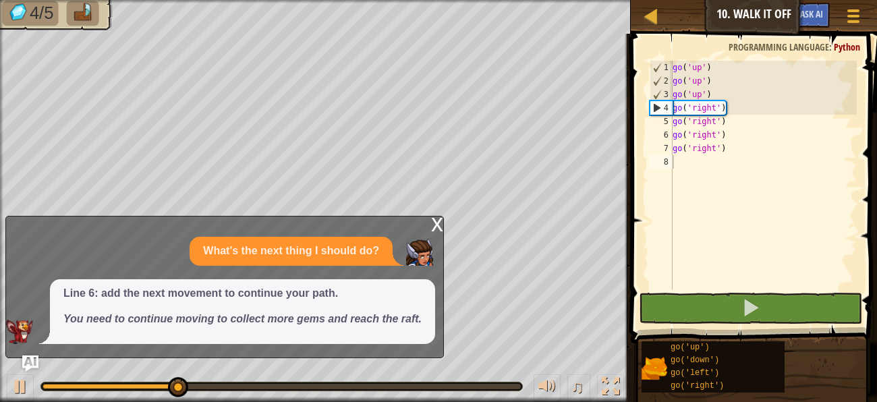
click at [437, 224] on div "x" at bounding box center [437, 223] width 12 height 13
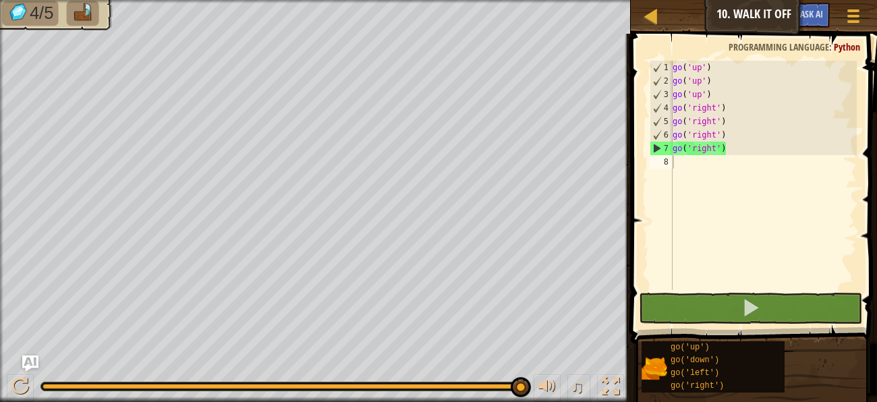
type textarea "go('right')"
click at [735, 152] on div "go ( 'up' ) go ( 'up' ) go ( 'up' ) go ( 'right' ) go ( 'right' ) go ( 'right' …" at bounding box center [763, 189] width 187 height 256
type textarea "g"
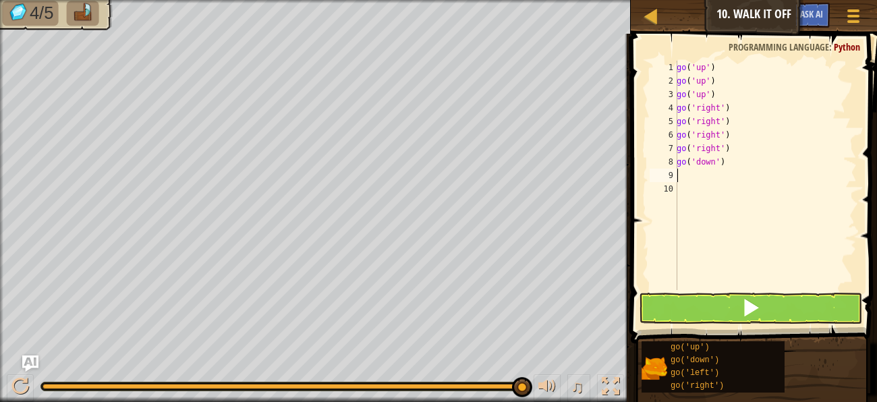
type textarea "g"
click at [796, 316] on button at bounding box center [750, 308] width 223 height 31
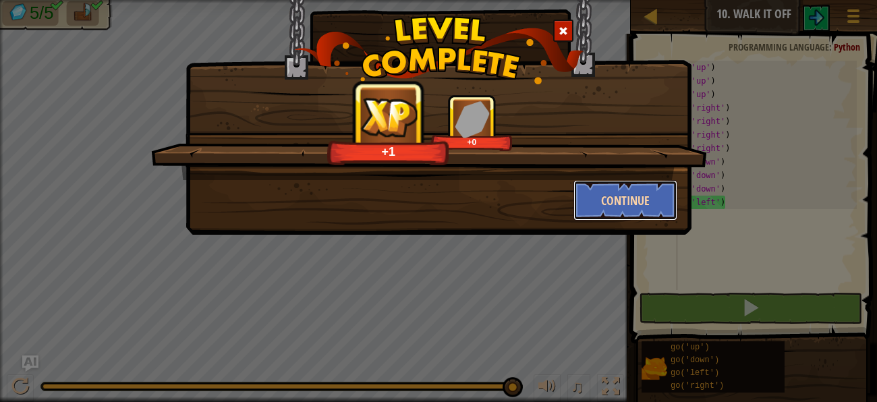
click at [626, 199] on button "Continue" at bounding box center [625, 200] width 105 height 40
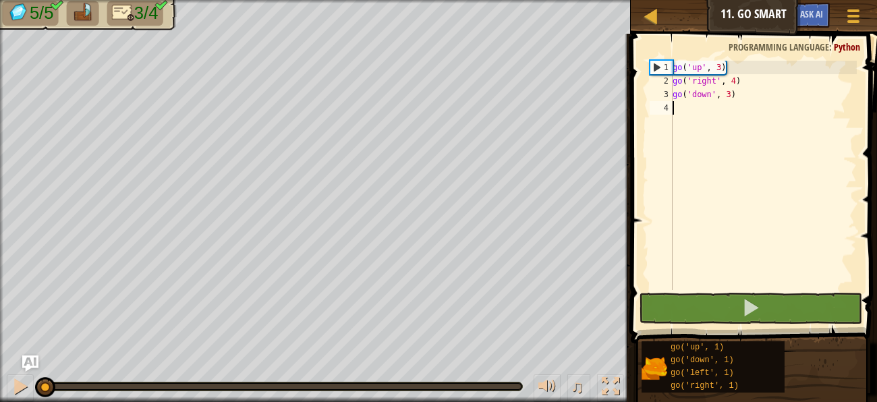
type textarea "g"
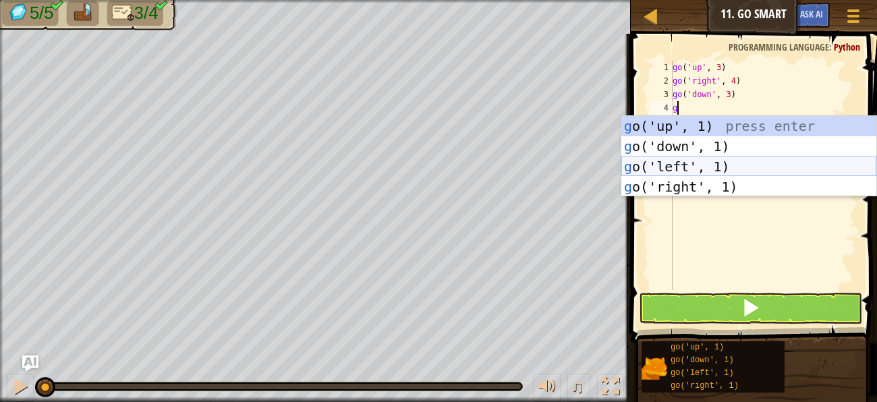
click at [681, 171] on div "g o('up', 1) press enter g o('down', 1) press enter g o('left', 1) press enter …" at bounding box center [748, 176] width 255 height 121
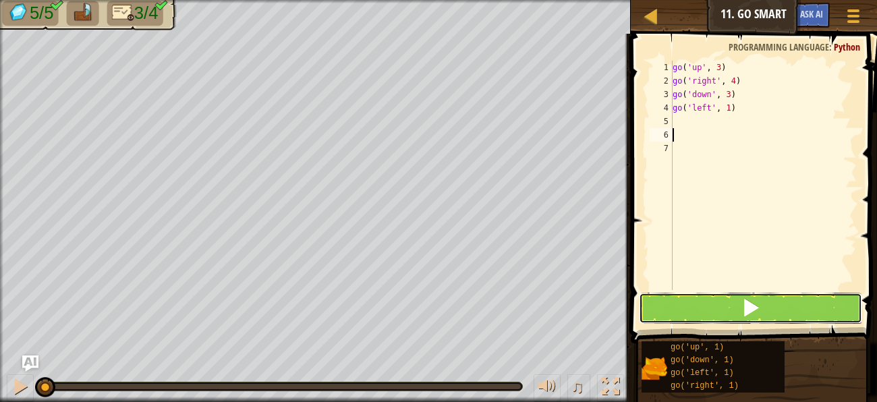
click at [677, 297] on button at bounding box center [750, 308] width 223 height 31
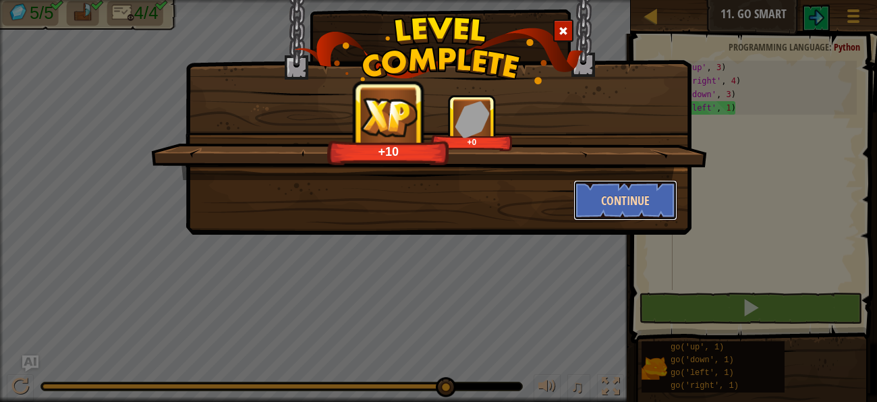
click at [638, 206] on button "Continue" at bounding box center [625, 200] width 105 height 40
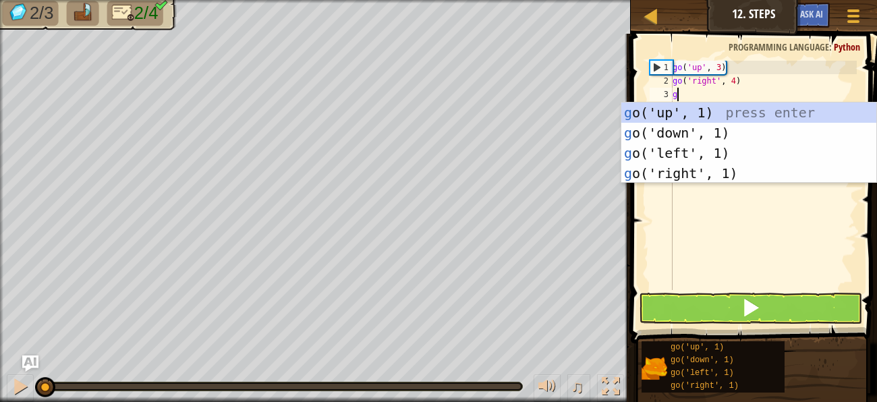
scroll to position [5, 0]
type textarea "go"
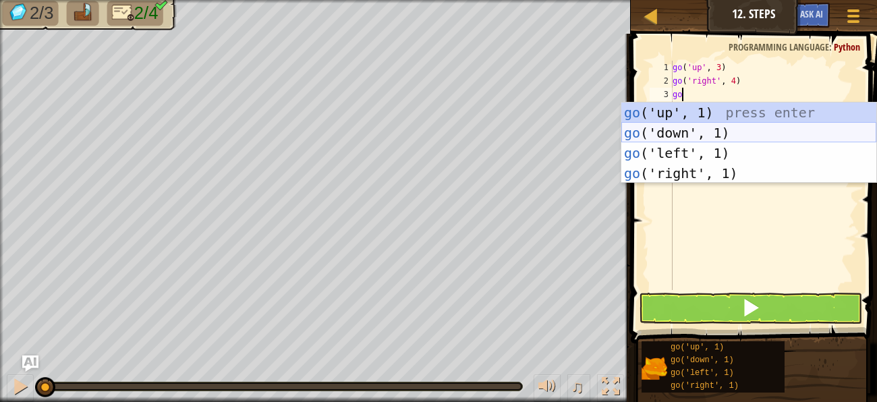
click at [693, 130] on div "go ('up', 1) press enter go ('down', 1) press enter go ('left', 1) press enter …" at bounding box center [748, 163] width 255 height 121
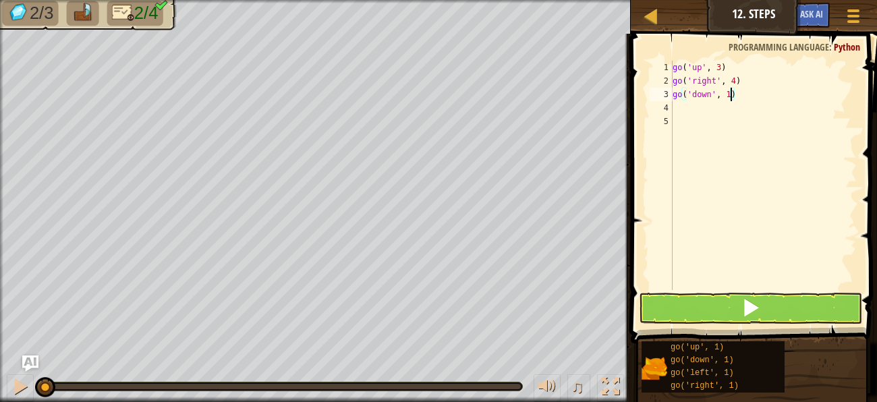
click at [729, 94] on div "go ( 'up' , 3 ) go ( 'right' , 4 ) go ( 'down' , 1 )" at bounding box center [763, 189] width 187 height 256
type textarea "go('down', 4)"
type textarea "g"
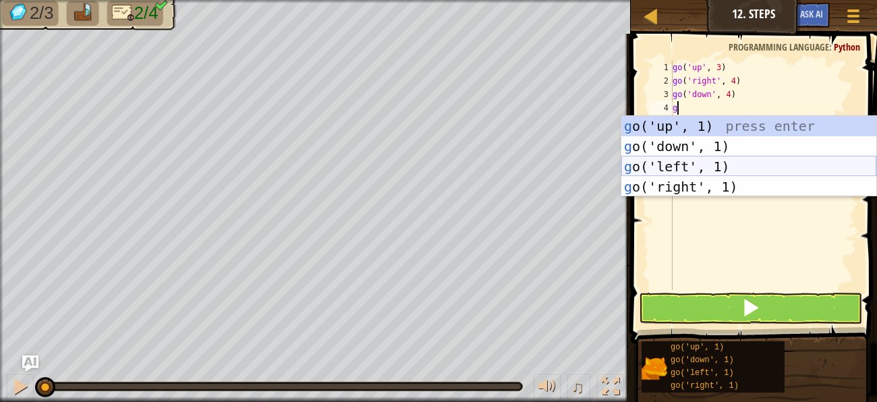
click at [725, 170] on div "g o('up', 1) press enter g o('down', 1) press enter g o('left', 1) press enter …" at bounding box center [748, 176] width 255 height 121
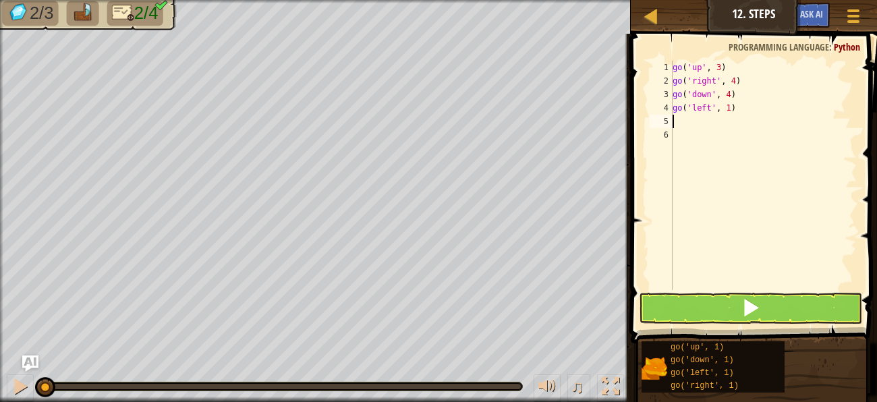
click at [730, 108] on div "go ( 'up' , 3 ) go ( 'right' , 4 ) go ( 'down' , 4 ) go ( 'left' , 1 )" at bounding box center [763, 189] width 187 height 256
click at [676, 300] on button at bounding box center [750, 308] width 223 height 31
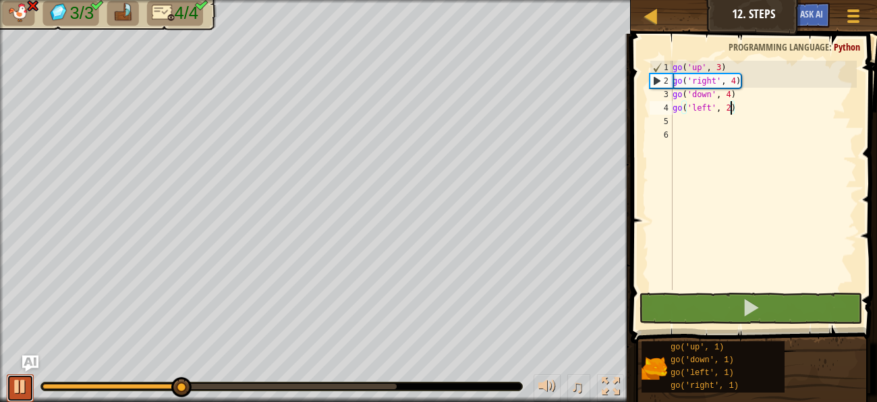
click at [10, 384] on button at bounding box center [20, 388] width 27 height 28
click at [731, 93] on div "go ( 'up' , 3 ) go ( 'right' , 4 ) go ( 'down' , 4 ) go ( 'left' , 2 )" at bounding box center [763, 189] width 187 height 256
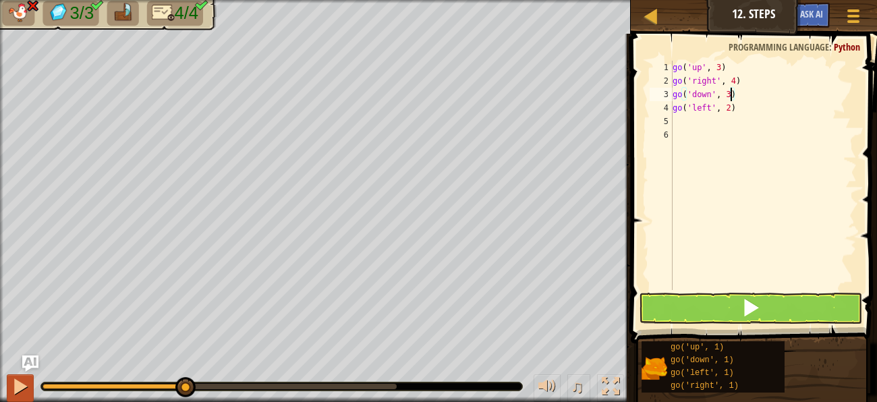
type textarea "go('down', 3)"
click at [19, 385] on div at bounding box center [20, 387] width 18 height 18
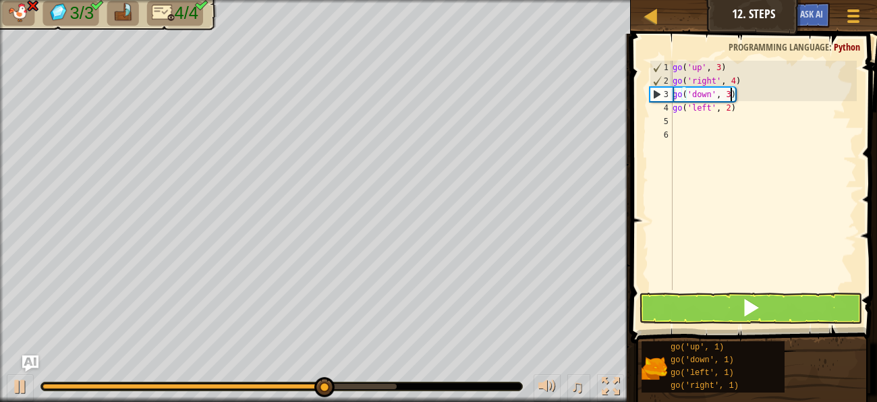
click at [677, 121] on div "go ( 'up' , 3 ) go ( 'right' , 4 ) go ( 'down' , 3 ) go ( 'left' , 2 )" at bounding box center [763, 189] width 187 height 256
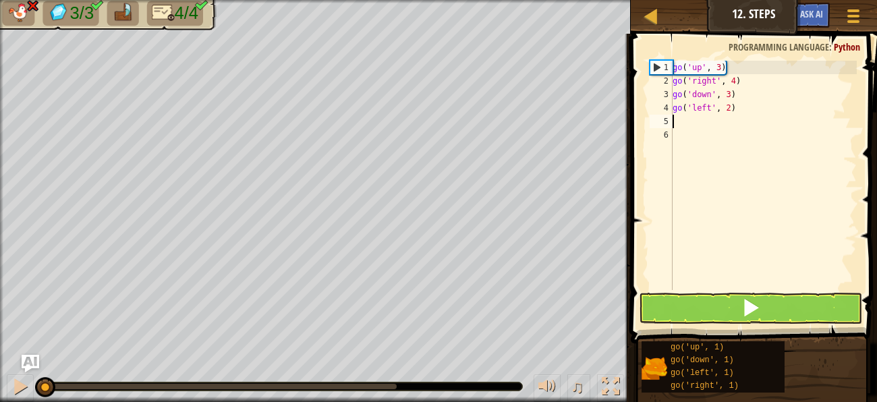
drag, startPoint x: 395, startPoint y: 390, endPoint x: 38, endPoint y: 356, distance: 359.1
click at [38, 356] on div "Map Junior 12. Steps Game Menu Ask AI 1 ההההההההההההההההההההההההההההההההההההההה…" at bounding box center [438, 201] width 877 height 402
click at [739, 96] on div "go ( 'up' , 3 ) go ( 'right' , 4 ) go ( 'down' , 3 ) go ( 'left' , 2 )" at bounding box center [763, 189] width 187 height 256
type textarea "go('left', 2)"
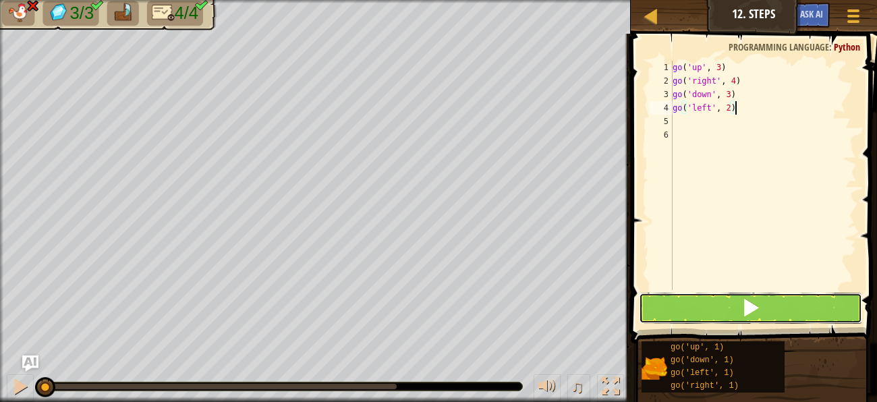
click at [752, 298] on span at bounding box center [750, 307] width 19 height 19
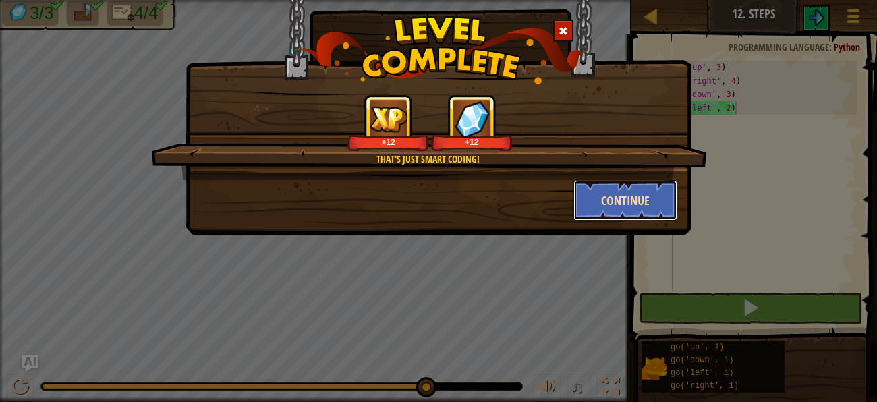
click at [648, 212] on button "Continue" at bounding box center [625, 200] width 105 height 40
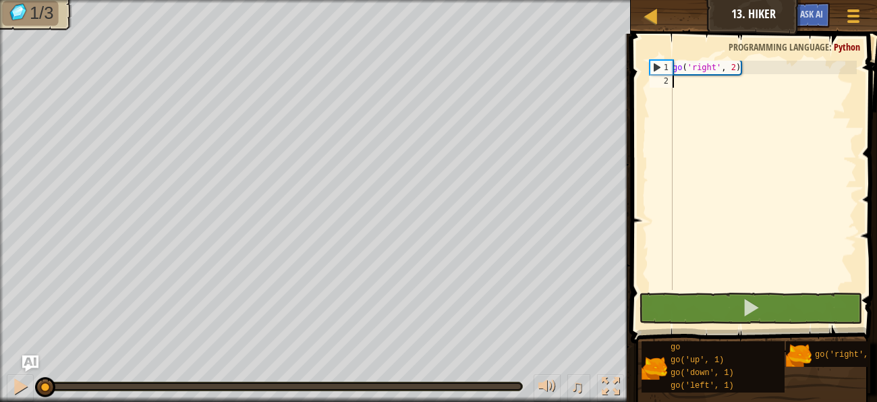
type textarea "g"
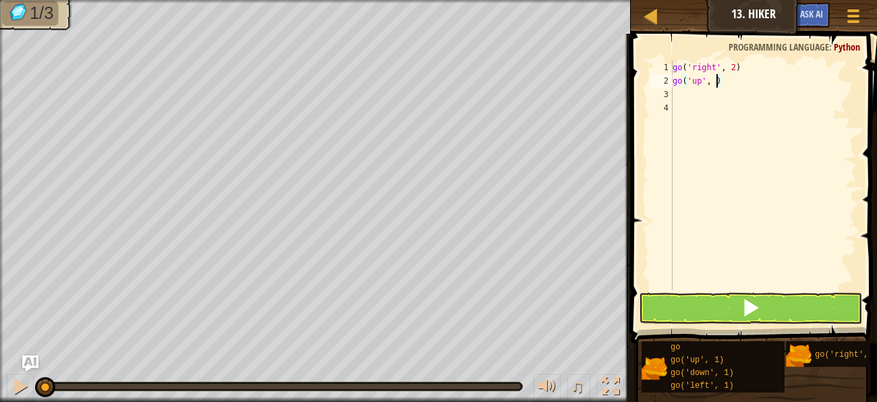
type textarea "go('up', 3)"
type textarea "f"
type textarea "g"
type textarea "go('right', 1)"
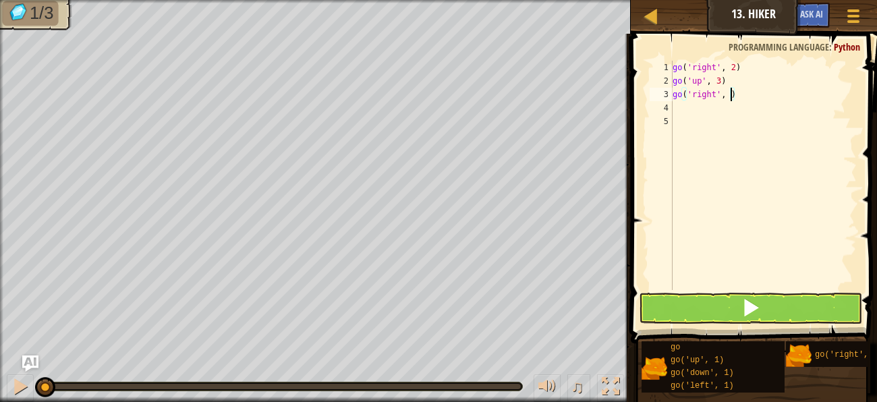
type textarea "go('right', 2)"
click at [790, 310] on button at bounding box center [750, 308] width 223 height 31
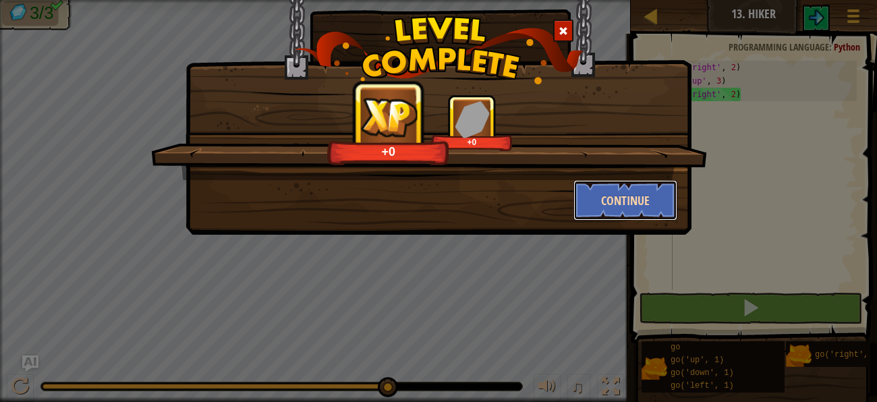
click at [634, 201] on button "Continue" at bounding box center [625, 200] width 105 height 40
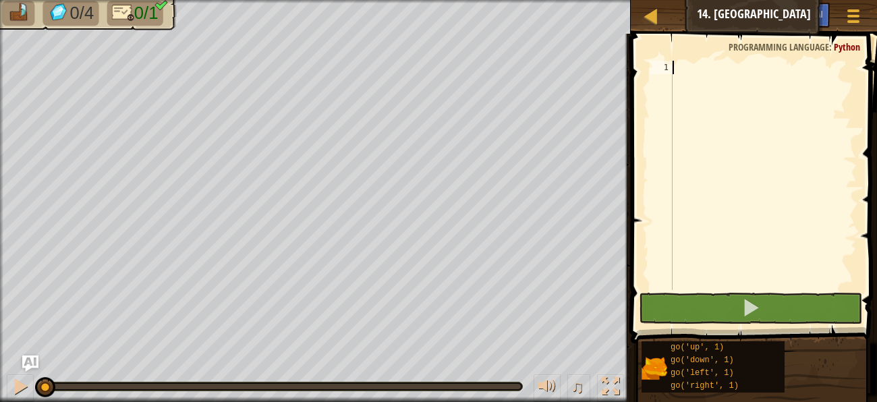
type textarea "g"
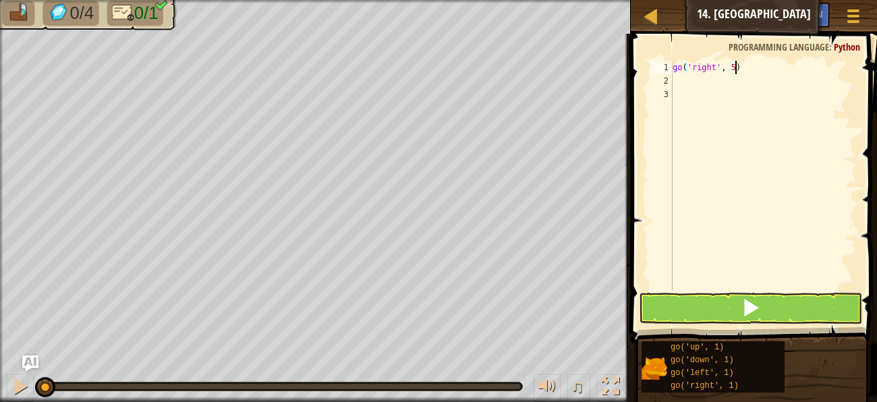
scroll to position [5, 4]
type textarea "go('right', 5)"
click at [704, 298] on button at bounding box center [750, 308] width 223 height 31
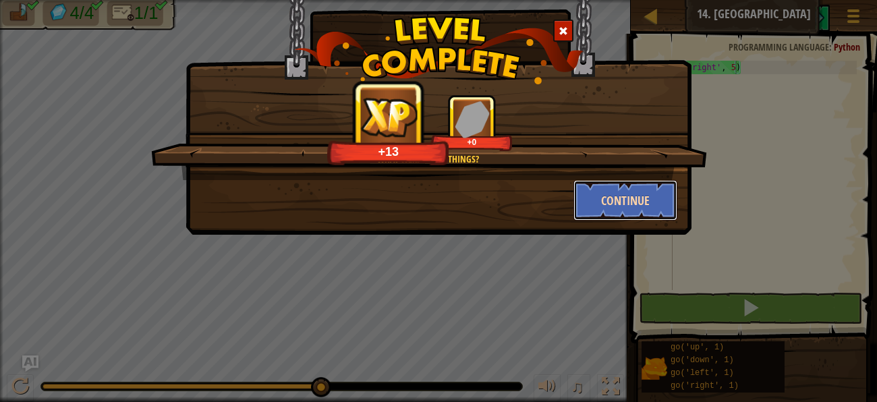
click at [667, 202] on button "Continue" at bounding box center [625, 200] width 105 height 40
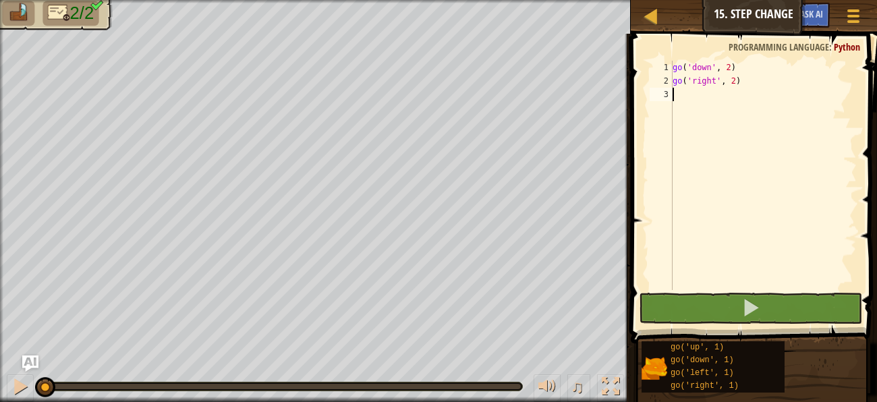
type textarea "g"
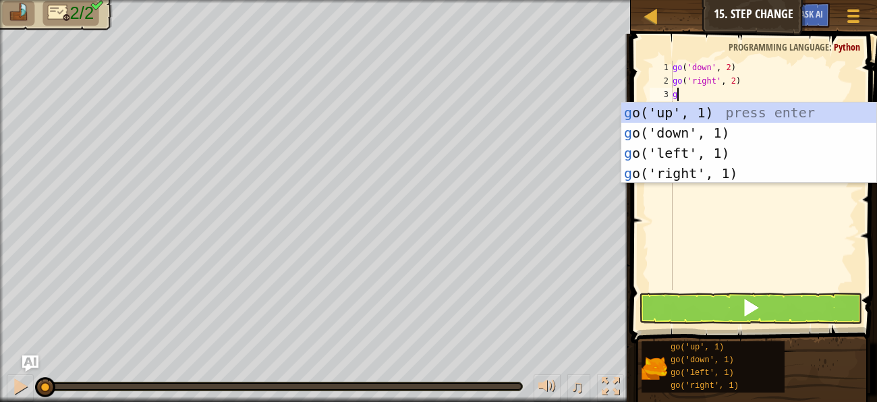
scroll to position [5, 0]
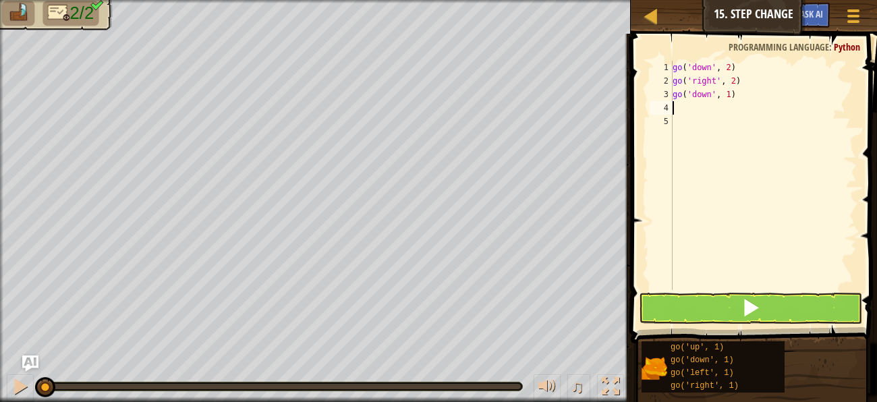
type textarea "g"
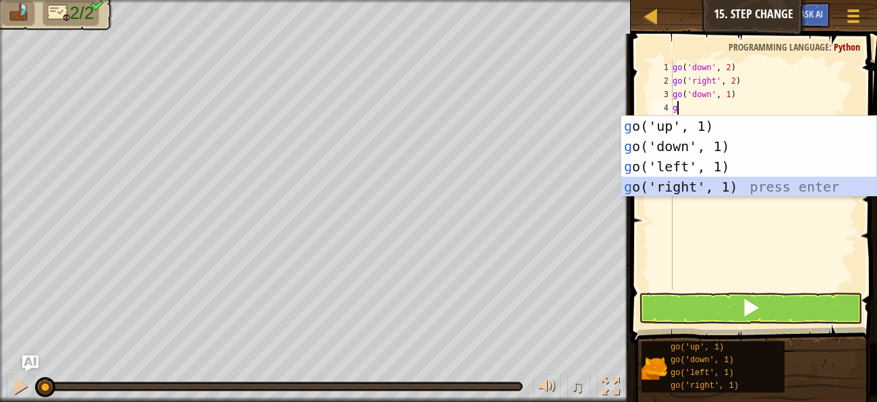
click at [680, 185] on div "g o('up', 1) press enter g o('down', 1) press enter g o('left', 1) press enter …" at bounding box center [748, 176] width 255 height 121
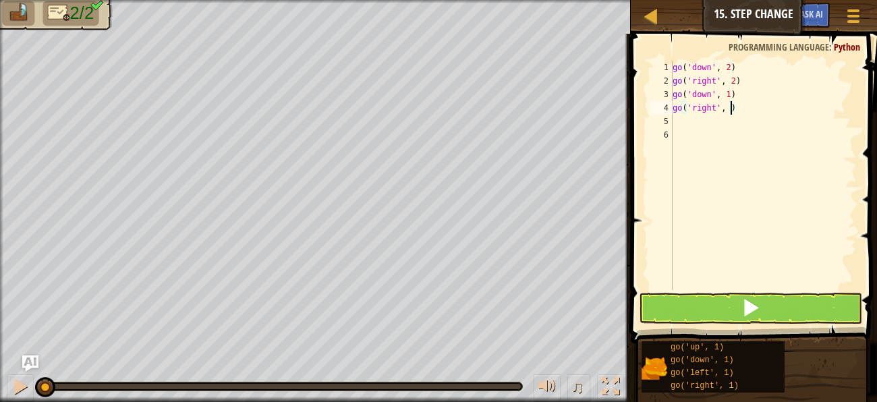
type textarea "go('right', 2)"
type textarea "g"
click at [789, 298] on button at bounding box center [750, 308] width 223 height 31
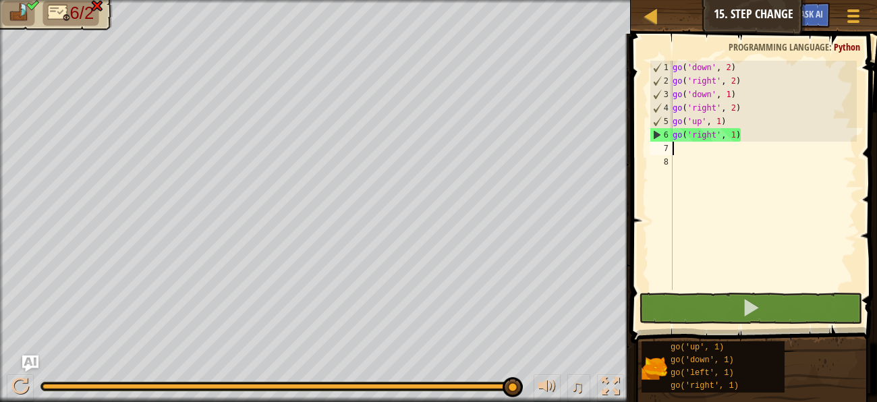
type textarea "g"
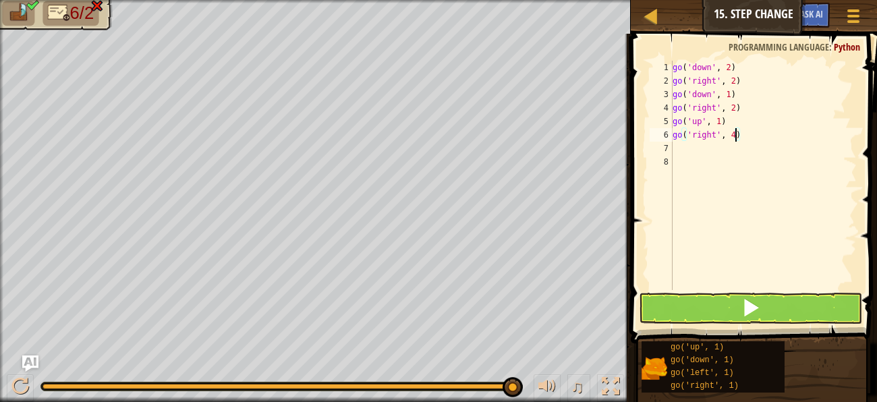
scroll to position [5, 4]
type textarea "go('right', 4)"
click at [685, 315] on button at bounding box center [750, 308] width 223 height 31
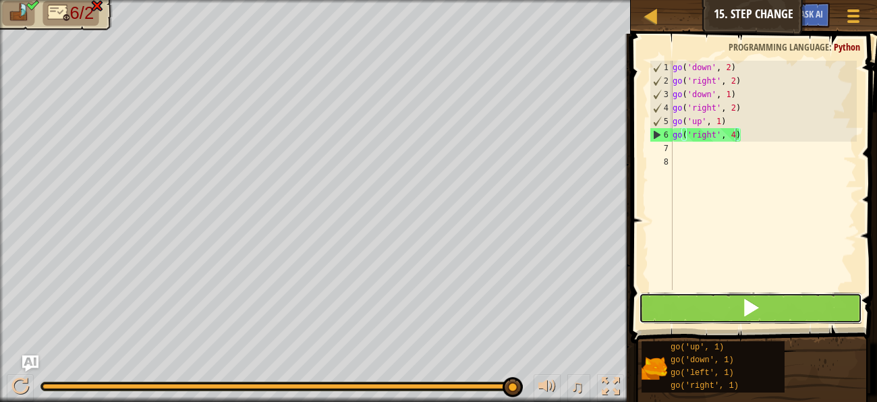
click at [677, 314] on button at bounding box center [750, 308] width 223 height 31
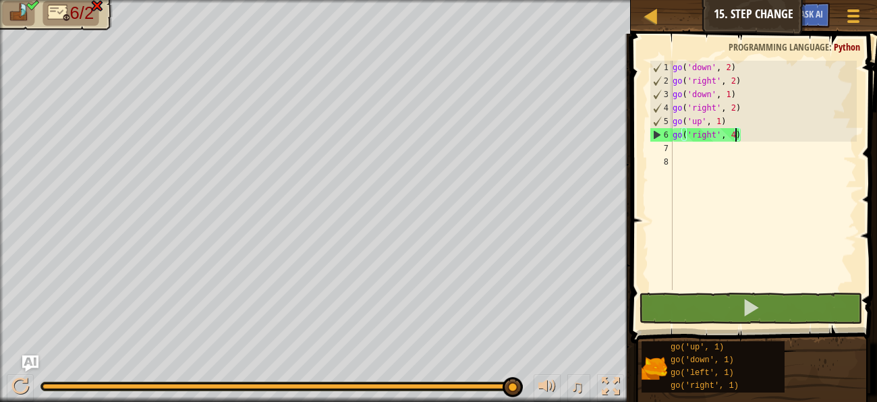
click at [710, 259] on div "go ( 'down' , 2 ) go ( 'right' , 2 ) go ( 'down' , 1 ) go ( 'right' , 2 ) go ( …" at bounding box center [763, 189] width 187 height 256
click at [682, 148] on div "go ( 'down' , 2 ) go ( 'right' , 2 ) go ( 'down' , 1 ) go ( 'right' , 2 ) go ( …" at bounding box center [763, 189] width 187 height 256
type textarea "g"
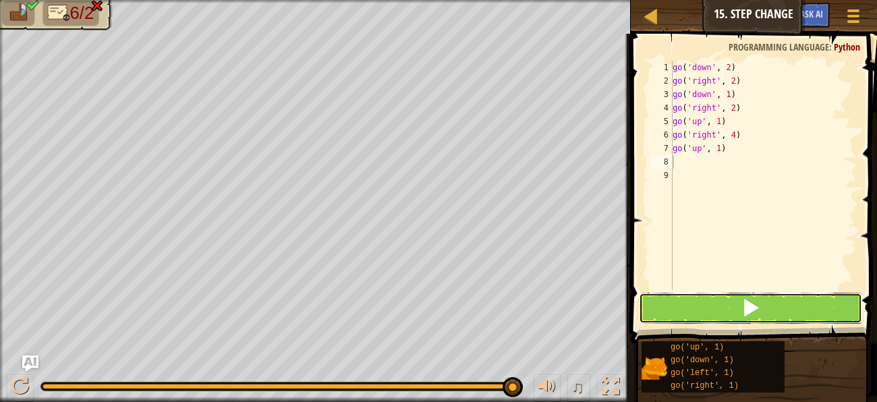
click at [683, 304] on button at bounding box center [750, 308] width 223 height 31
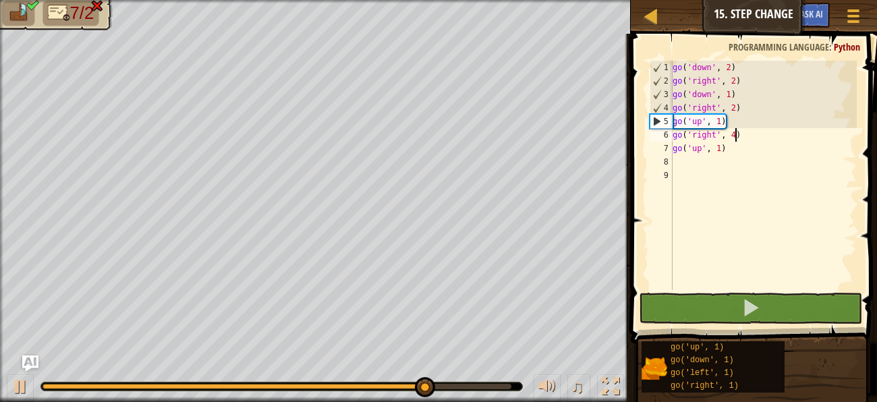
click at [735, 133] on div "go ( 'down' , 2 ) go ( 'right' , 2 ) go ( 'down' , 1 ) go ( 'right' , 2 ) go ( …" at bounding box center [763, 189] width 187 height 256
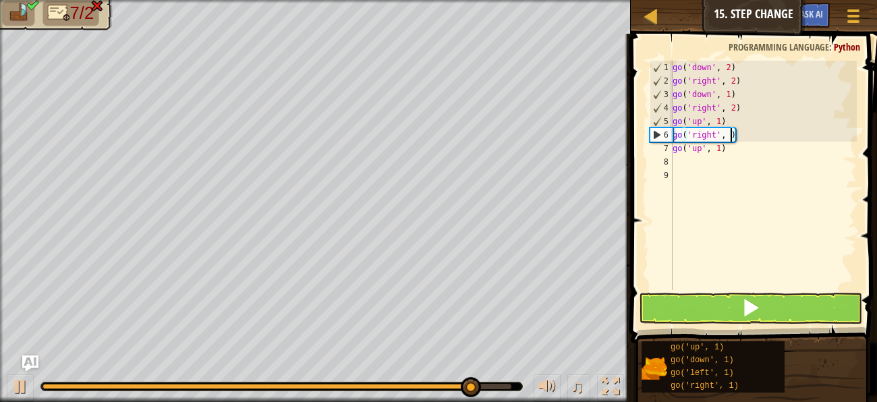
type textarea "go('right', 2)"
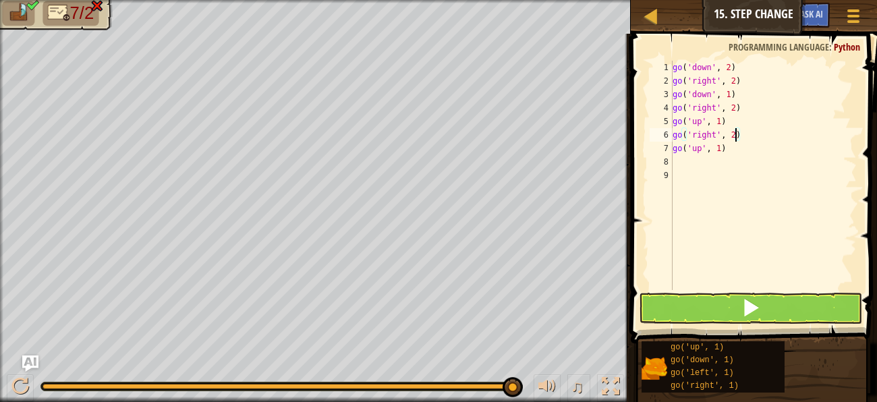
click at [734, 158] on div "go ( 'down' , 2 ) go ( 'right' , 2 ) go ( 'down' , 1 ) go ( 'right' , 2 ) go ( …" at bounding box center [763, 189] width 187 height 256
click at [737, 136] on div "go ( 'down' , 2 ) go ( 'right' , 2 ) go ( 'down' , 1 ) go ( 'right' , 2 ) go ( …" at bounding box center [763, 189] width 187 height 256
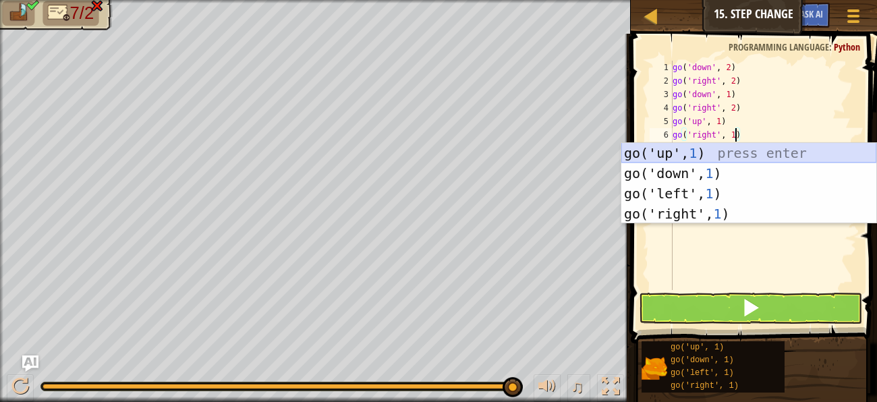
click at [721, 152] on div "go('up', 1 ) press enter go('down', 1 ) press enter go('left', 1 ) press enter …" at bounding box center [748, 203] width 255 height 121
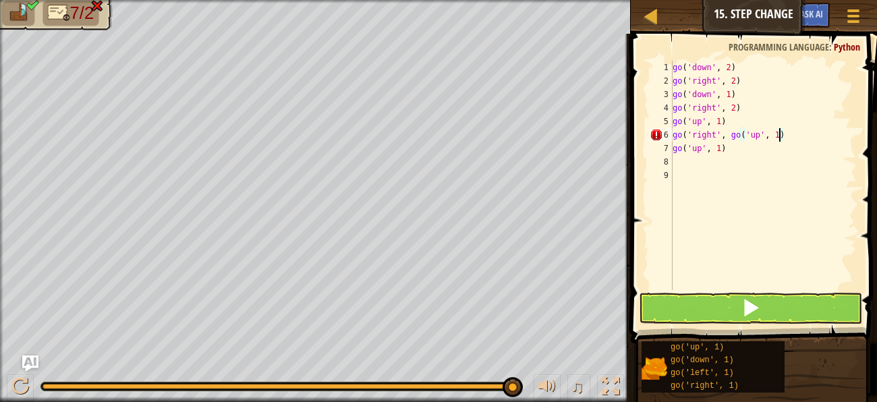
click at [797, 144] on div "go ( 'down' , 2 ) go ( 'right' , 2 ) go ( 'down' , 1 ) go ( 'right' , 2 ) go ( …" at bounding box center [763, 189] width 187 height 256
click at [787, 131] on div "go ( 'down' , 2 ) go ( 'right' , 2 ) go ( 'down' , 1 ) go ( 'right' , 2 ) go ( …" at bounding box center [763, 189] width 187 height 256
type textarea "g"
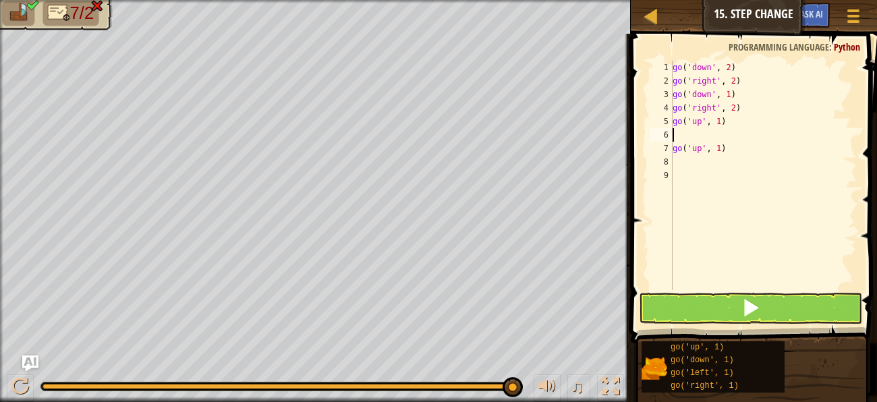
type textarea "g"
type textarea "go('right', 1)"
click at [698, 314] on button at bounding box center [750, 308] width 223 height 31
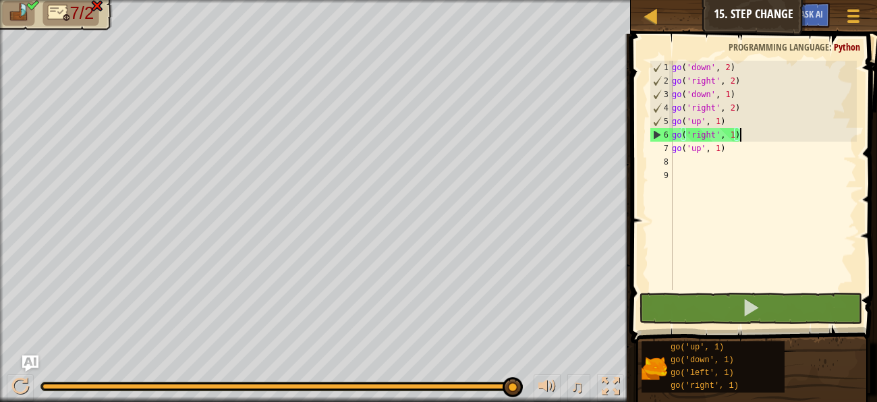
click at [739, 164] on div "go ( 'down' , 2 ) go ( 'right' , 2 ) go ( 'down' , 1 ) go ( 'right' , 2 ) go ( …" at bounding box center [763, 189] width 188 height 256
click at [731, 149] on div "go ( 'down' , 2 ) go ( 'right' , 2 ) go ( 'down' , 1 ) go ( 'right' , 2 ) go ( …" at bounding box center [763, 189] width 188 height 256
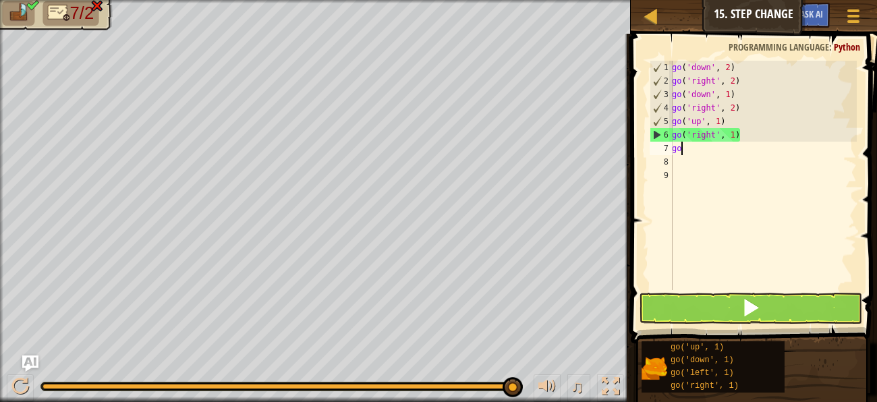
type textarea "g"
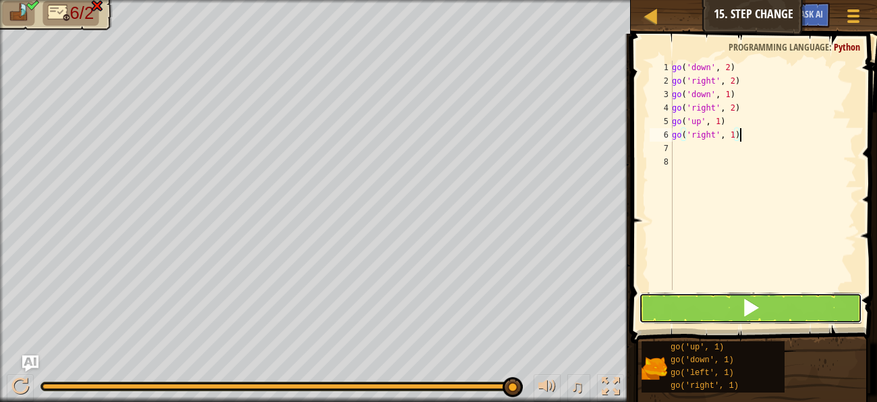
click at [673, 309] on button at bounding box center [750, 308] width 223 height 31
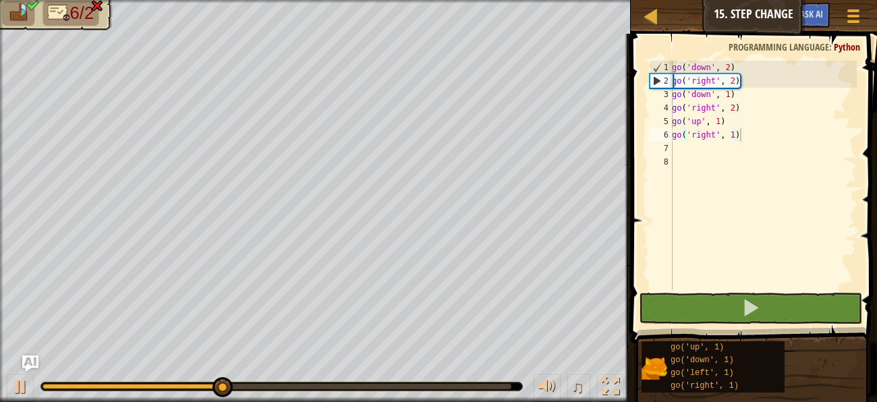
drag, startPoint x: 511, startPoint y: 388, endPoint x: 522, endPoint y: 387, distance: 11.5
click at [522, 387] on div at bounding box center [281, 386] width 482 height 9
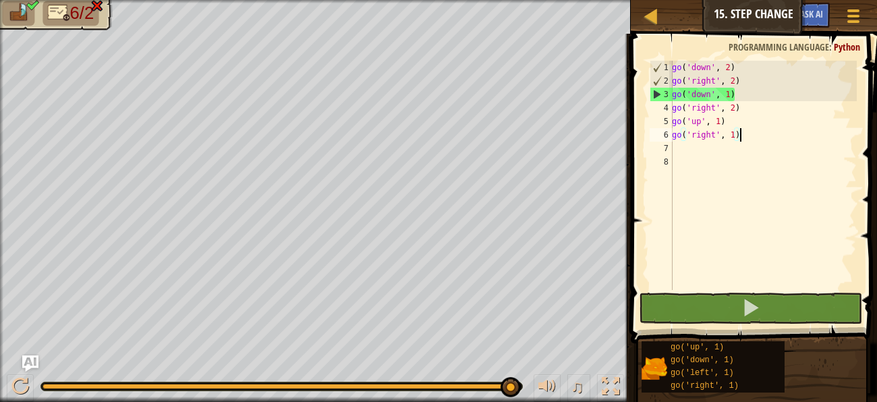
click at [509, 387] on div at bounding box center [276, 386] width 469 height 5
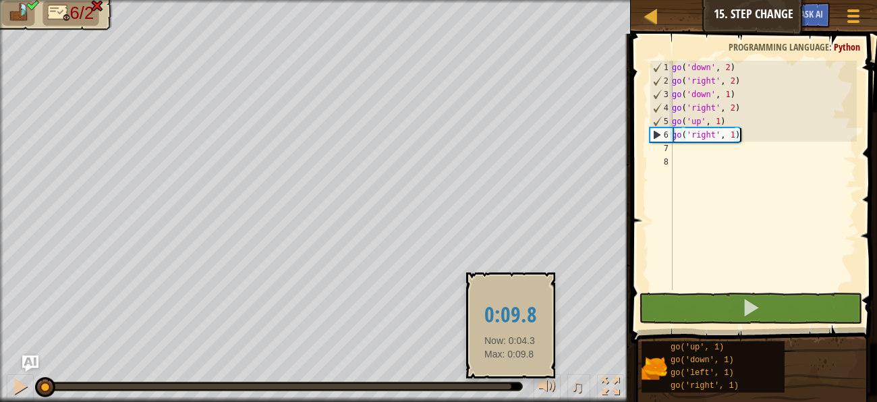
click at [509, 387] on div at bounding box center [276, 386] width 469 height 5
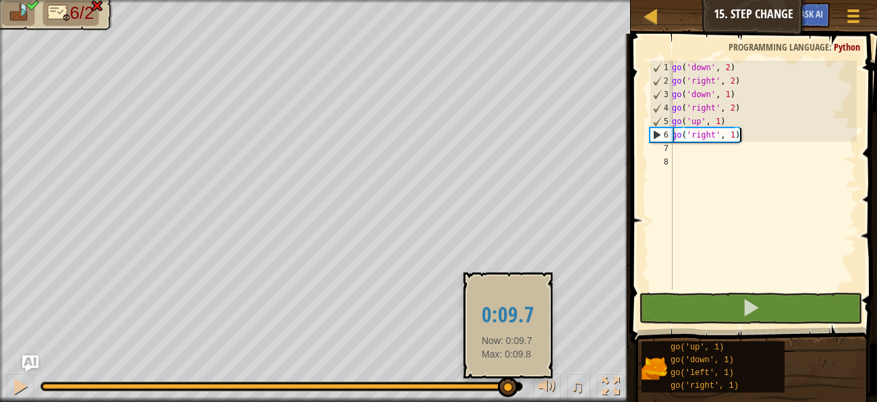
click at [507, 388] on div at bounding box center [276, 386] width 469 height 5
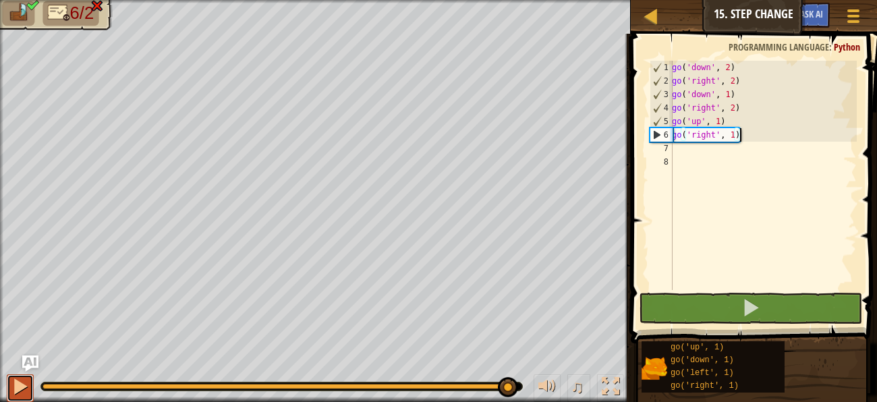
click at [18, 385] on div at bounding box center [20, 387] width 18 height 18
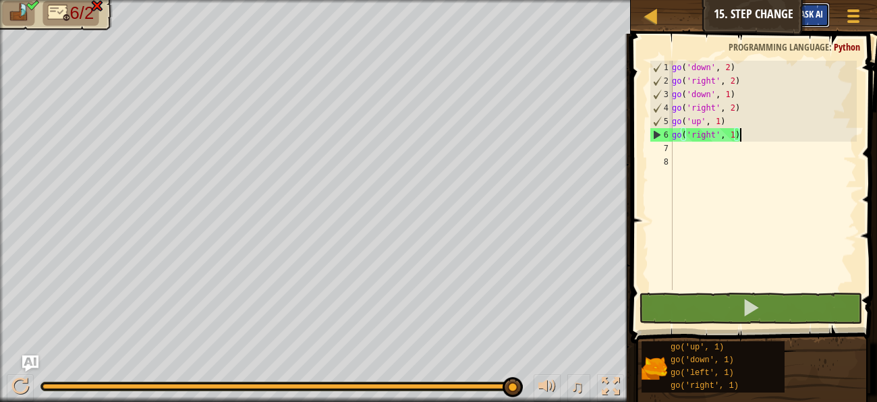
click at [810, 7] on span "Ask AI" at bounding box center [811, 13] width 23 height 13
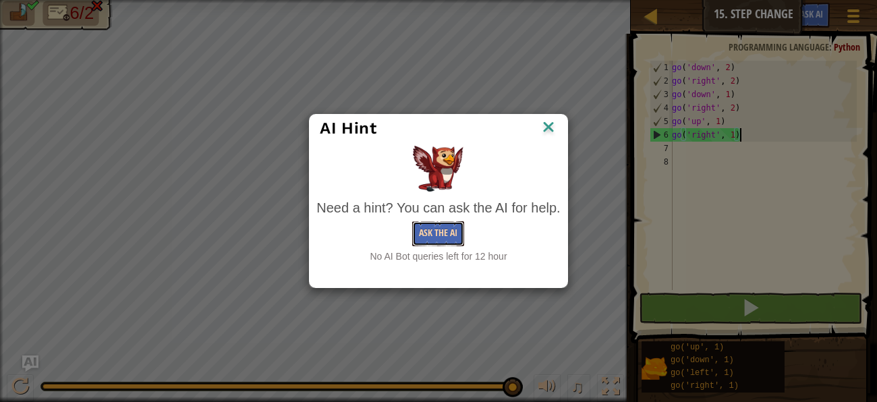
click at [453, 233] on button "Ask the AI" at bounding box center [438, 233] width 52 height 25
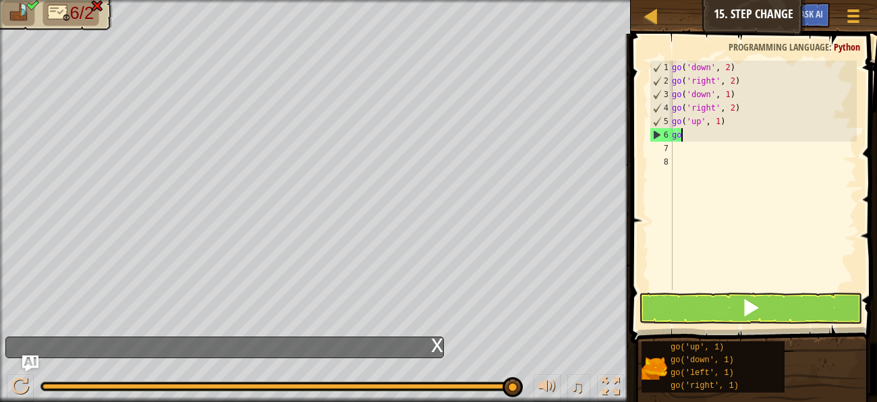
type textarea "g"
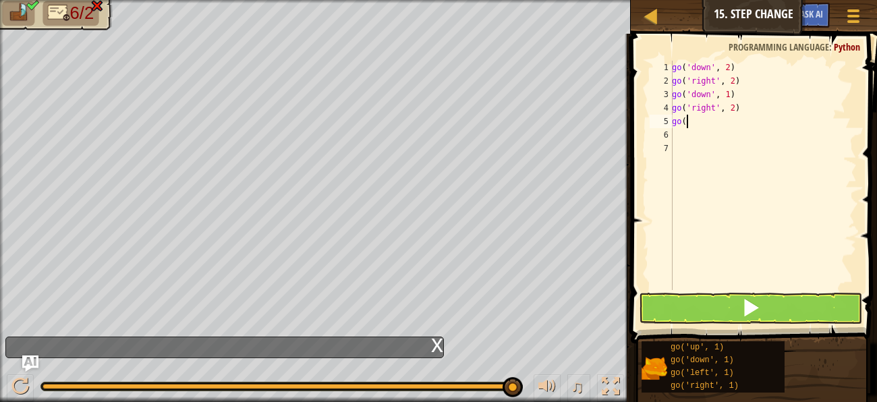
type textarea "g"
type textarea "go('right', 2)"
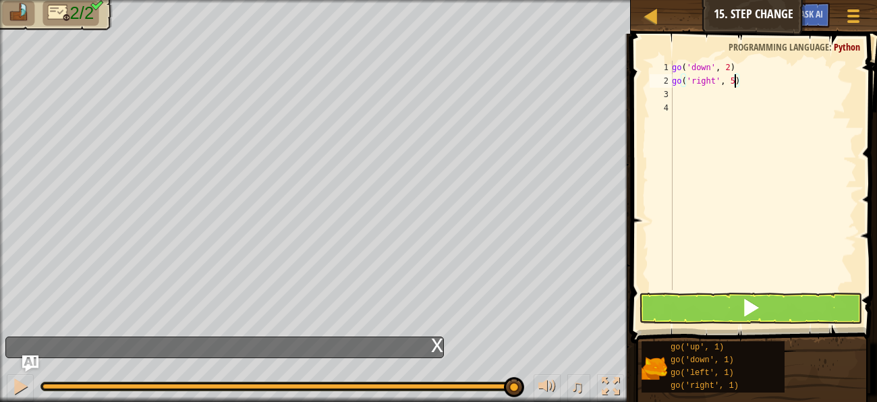
type textarea "go('right', 5)"
click at [715, 315] on button at bounding box center [750, 308] width 223 height 31
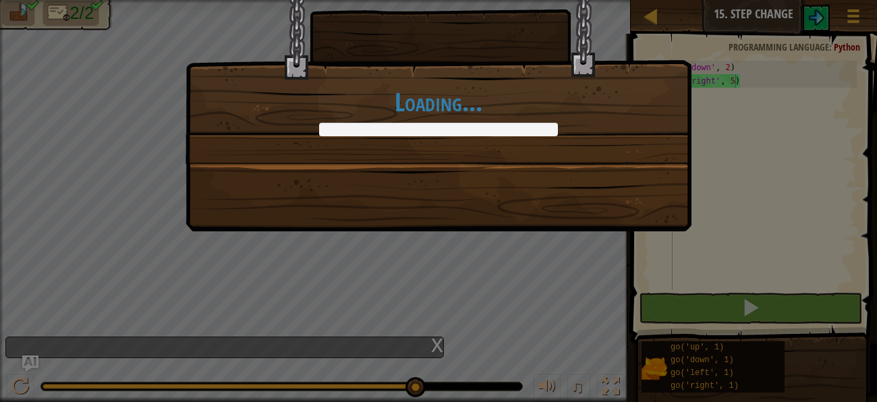
click at [814, 16] on div "Loading..." at bounding box center [438, 201] width 877 height 402
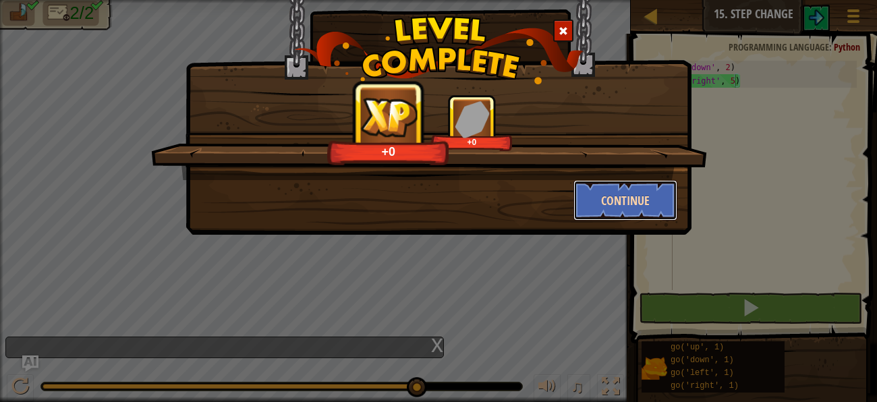
click at [642, 208] on button "Continue" at bounding box center [625, 200] width 105 height 40
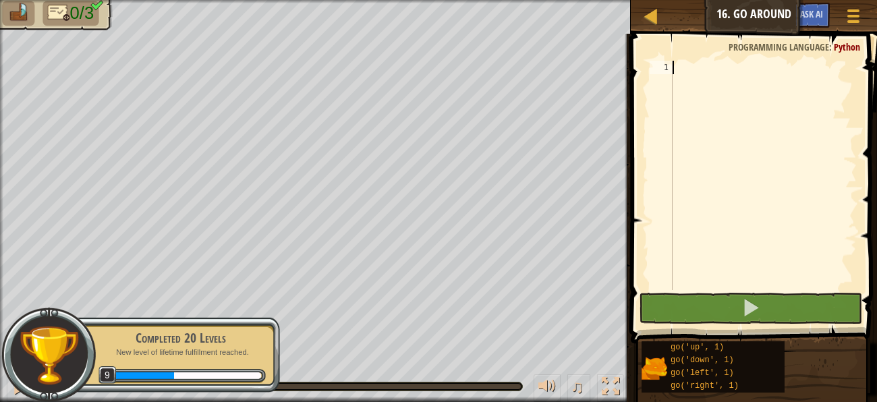
scroll to position [5, 0]
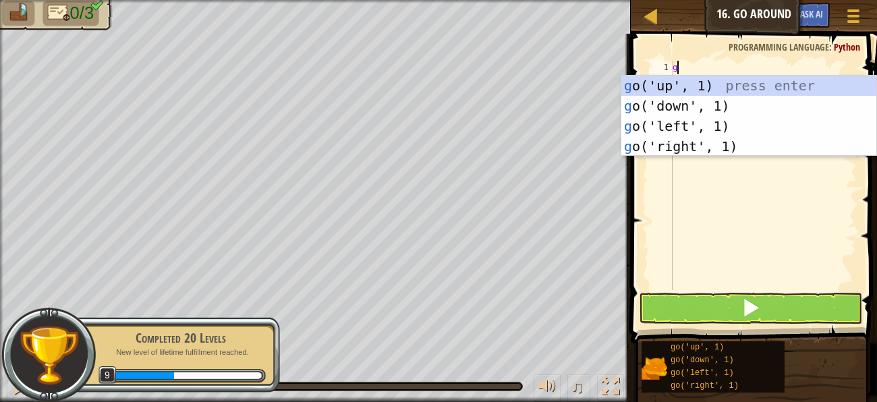
type textarea "go"
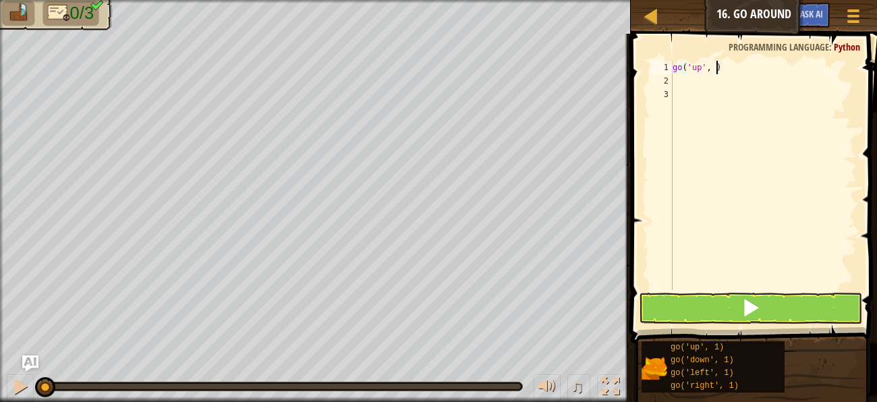
type textarea "go('up', 3)"
type textarea "g"
type textarea "go('right', 3)"
type textarea "g"
click at [731, 94] on div "go ( 'up' , 3 ) go ( 'right' , 3 ) go ( 'down' , 1 )" at bounding box center [763, 189] width 187 height 256
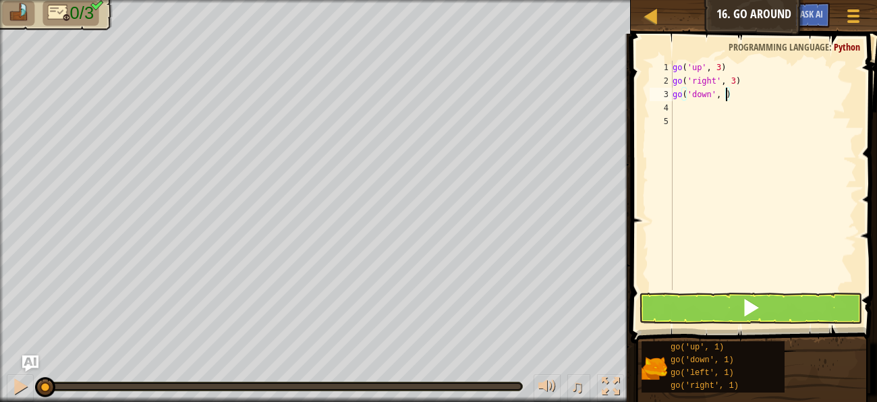
scroll to position [5, 4]
click at [728, 319] on button at bounding box center [750, 308] width 223 height 31
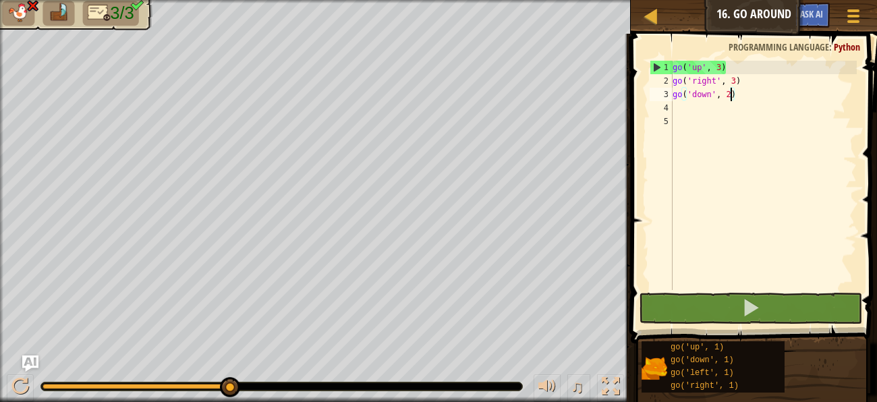
click at [718, 65] on div "go ( 'up' , 3 ) go ( 'right' , 3 ) go ( 'down' , 2 )" at bounding box center [763, 189] width 187 height 256
click at [720, 65] on div "go ( 'up' , 3 ) go ( 'right' , 3 ) go ( 'down' , 2 )" at bounding box center [763, 189] width 187 height 256
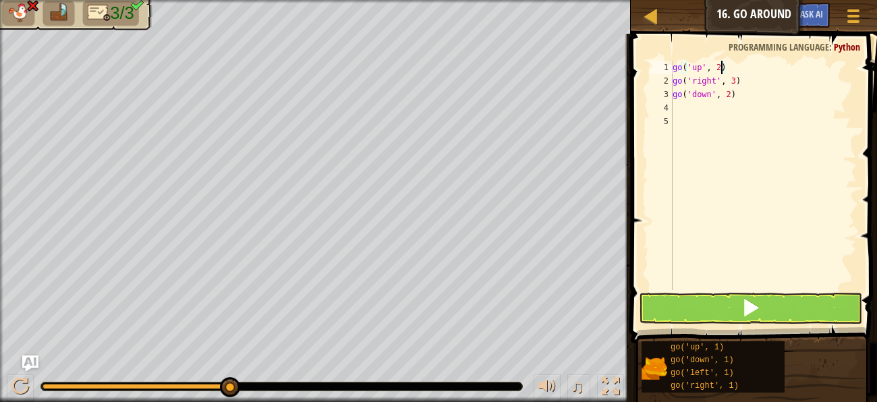
type textarea "go('up', 2)"
click at [692, 304] on button at bounding box center [750, 308] width 223 height 31
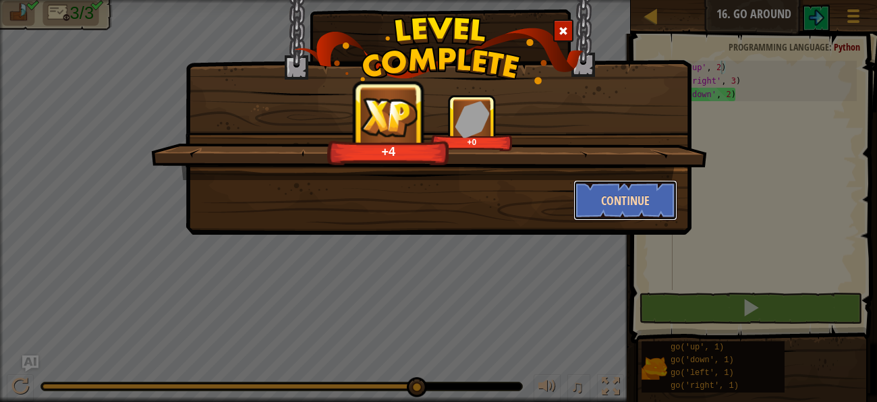
click at [646, 202] on button "Continue" at bounding box center [625, 200] width 105 height 40
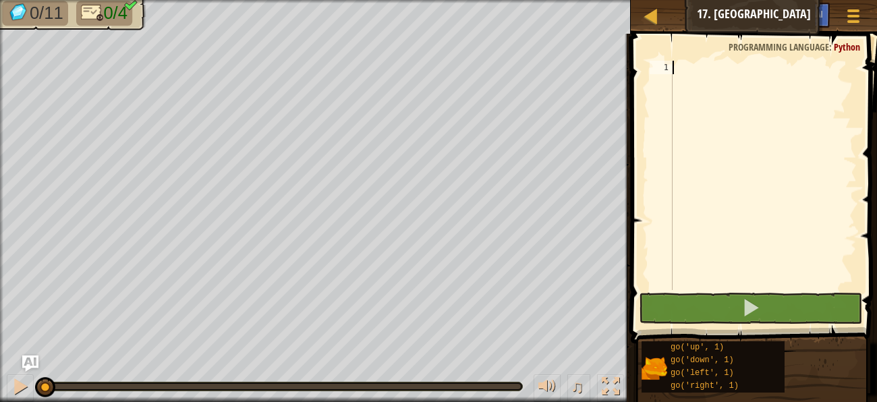
type textarea "g"
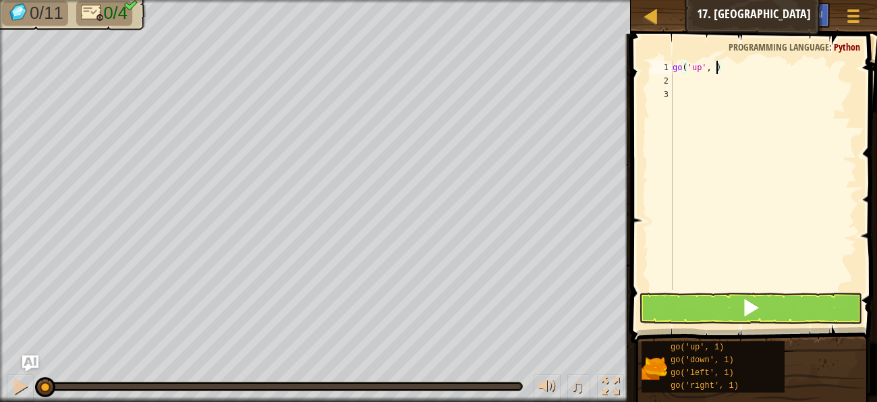
type textarea "go('up', 3)"
type textarea "g"
type textarea "go('right', 3)"
type textarea "g"
type textarea "go('down', 4)"
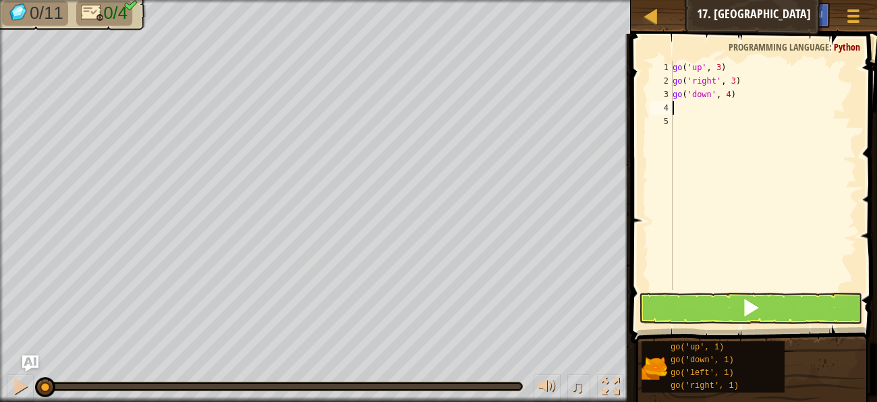
type textarea "g"
click at [673, 319] on button at bounding box center [750, 308] width 223 height 31
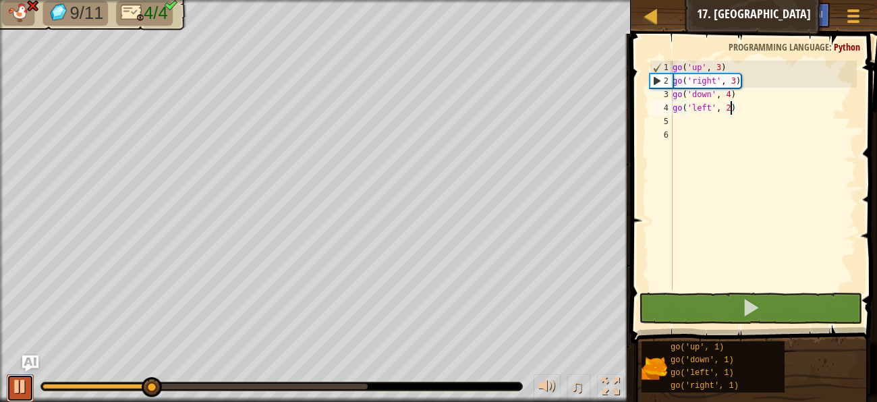
click at [12, 391] on div at bounding box center [20, 387] width 18 height 18
click at [729, 96] on div "go ( 'up' , 3 ) go ( 'right' , 3 ) go ( 'down' , 4 ) go ( 'left' , 2 )" at bounding box center [763, 189] width 187 height 256
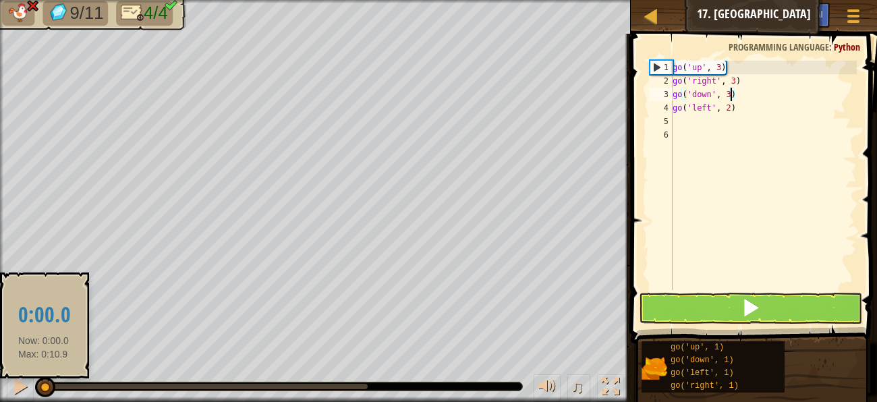
drag, startPoint x: 157, startPoint y: 387, endPoint x: 42, endPoint y: 385, distance: 114.7
click at [42, 385] on div at bounding box center [45, 387] width 20 height 20
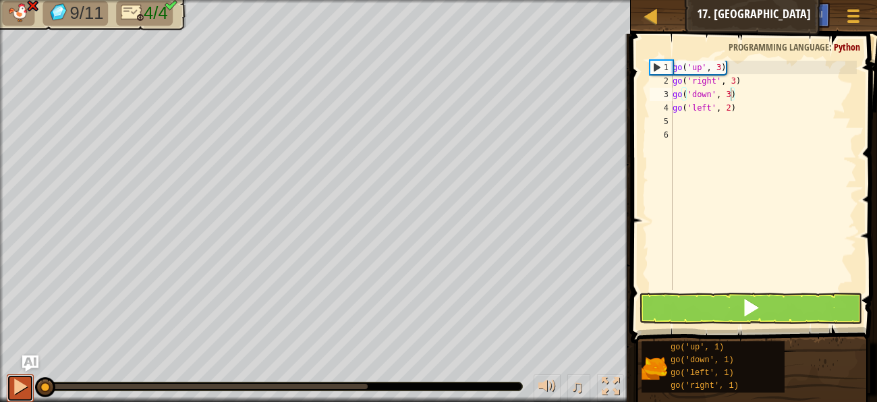
click at [22, 387] on div at bounding box center [20, 387] width 18 height 18
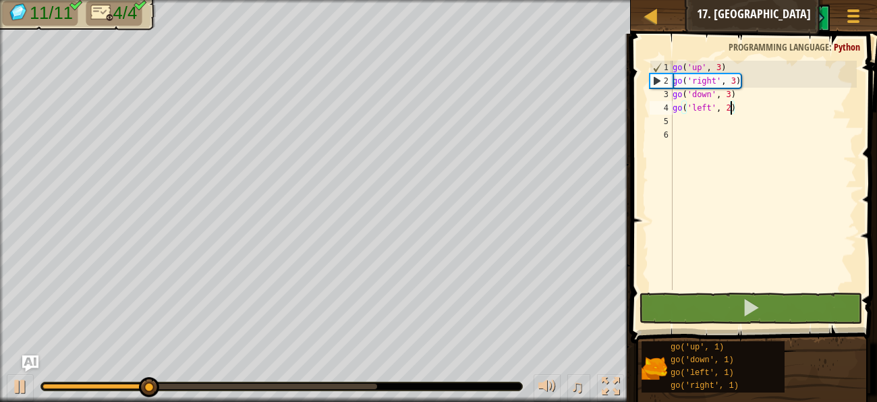
click at [730, 112] on div "go ( 'up' , 3 ) go ( 'right' , 3 ) go ( 'down' , 3 ) go ( 'left' , 2 )" at bounding box center [763, 189] width 187 height 256
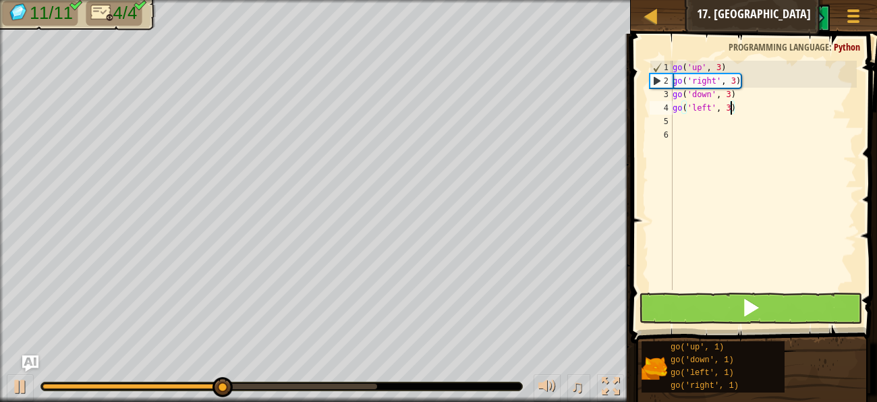
type textarea "go('left', 3)"
click at [722, 303] on button at bounding box center [750, 308] width 223 height 31
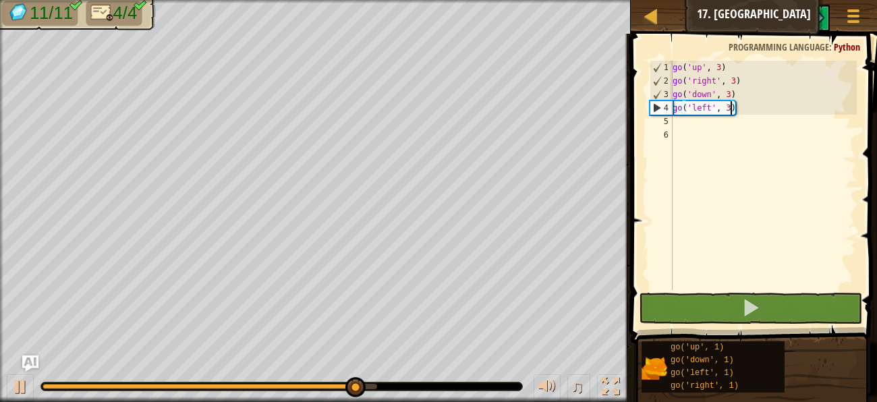
click at [690, 139] on div "go ( 'up' , 3 ) go ( 'right' , 3 ) go ( 'down' , 3 ) go ( 'left' , 3 )" at bounding box center [763, 189] width 187 height 256
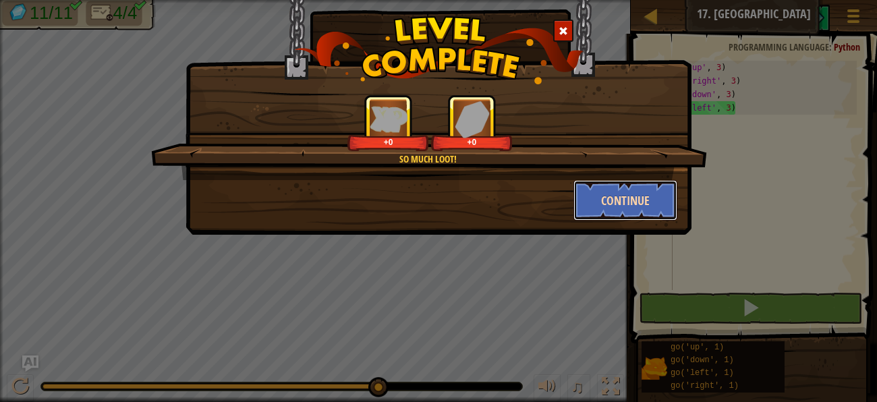
click at [653, 200] on button "Continue" at bounding box center [625, 200] width 105 height 40
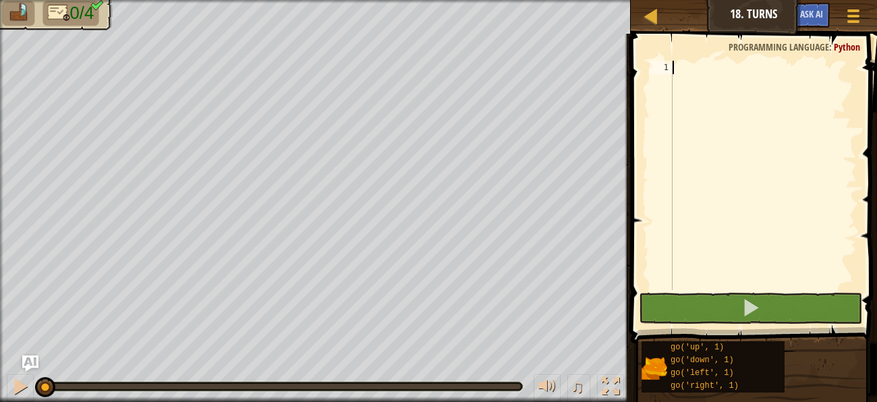
type textarea "g"
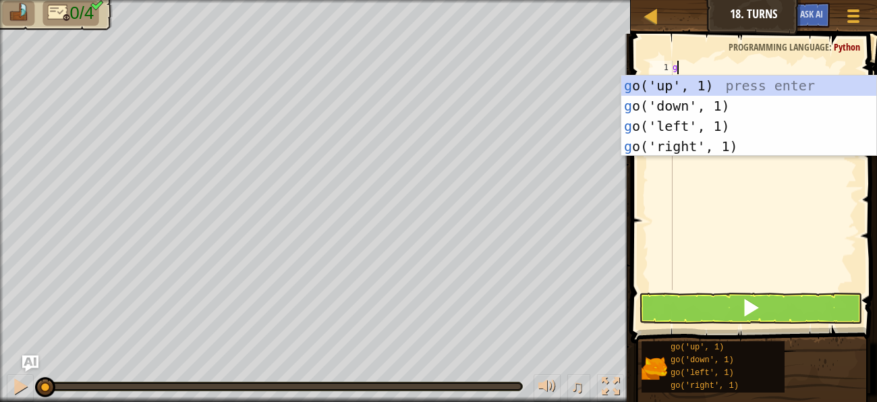
scroll to position [5, 0]
click at [687, 129] on div "g o('up', 1) press enter g o('down', 1) press enter g o('left', 1) press enter …" at bounding box center [748, 136] width 255 height 121
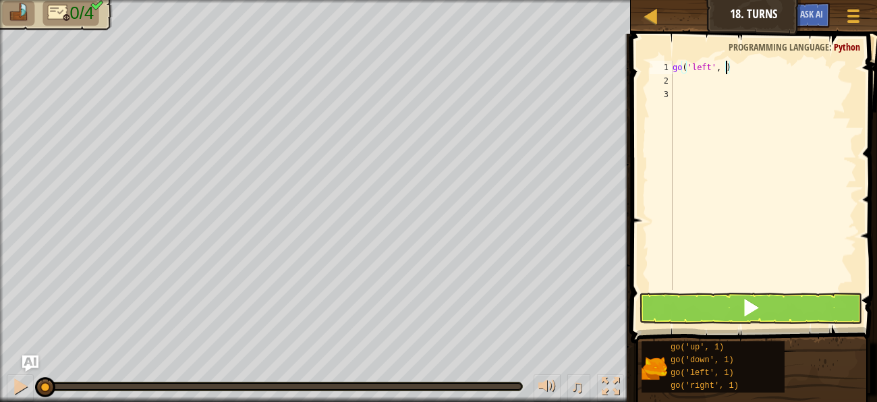
scroll to position [5, 4]
type textarea "go('left', 2)"
type textarea "g"
type textarea "go('down', 2)"
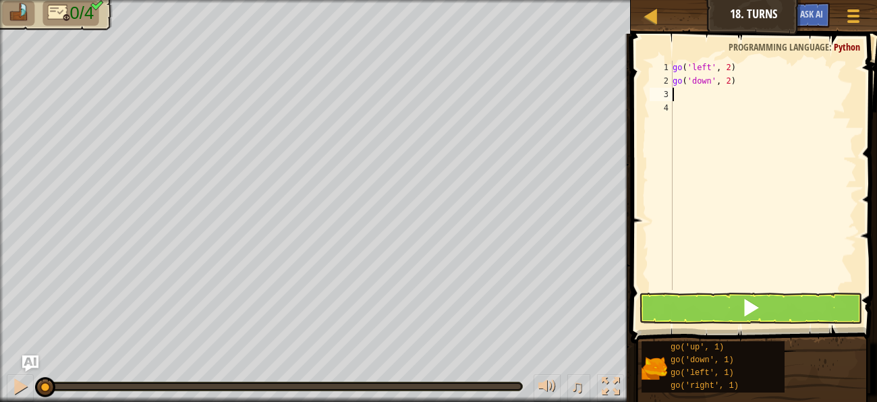
type textarea "g"
type textarea "go('right', 4)"
type textarea "g"
click at [693, 306] on button at bounding box center [750, 308] width 223 height 31
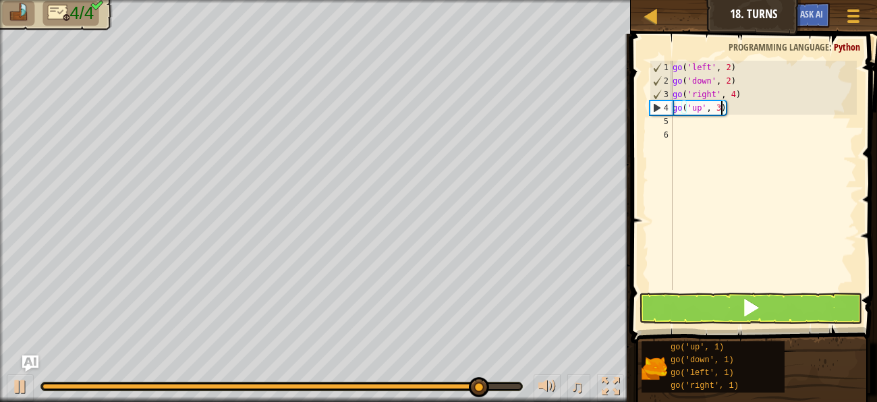
type textarea "go('up', 3)"
click at [684, 317] on button at bounding box center [750, 308] width 223 height 31
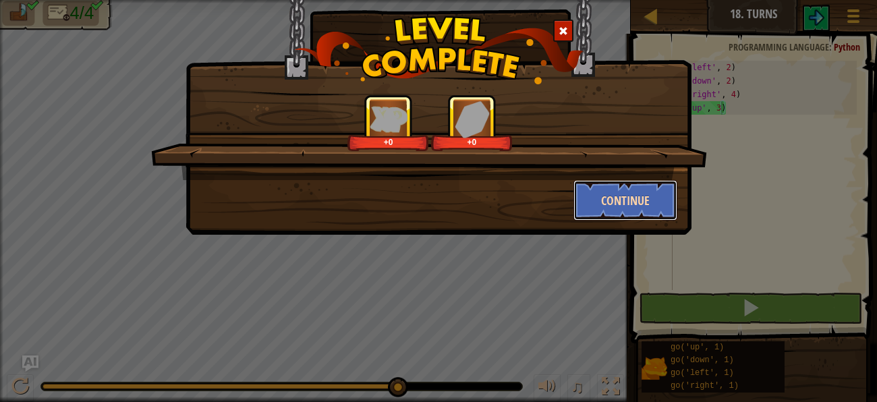
click at [647, 188] on button "Continue" at bounding box center [625, 200] width 105 height 40
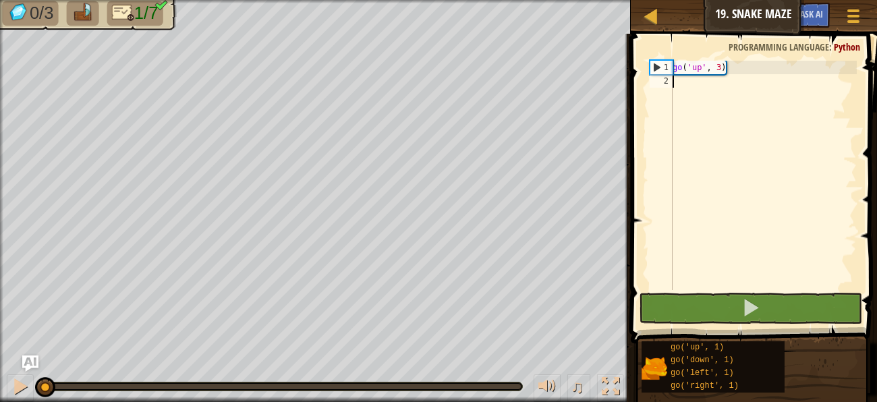
type textarea "g"
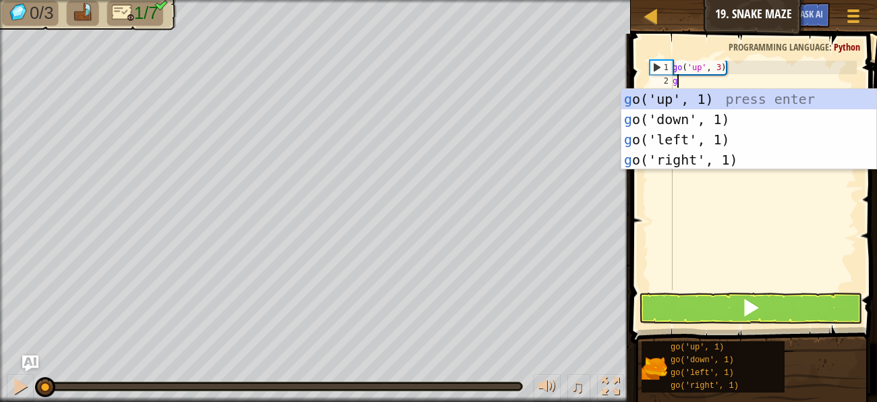
scroll to position [5, 0]
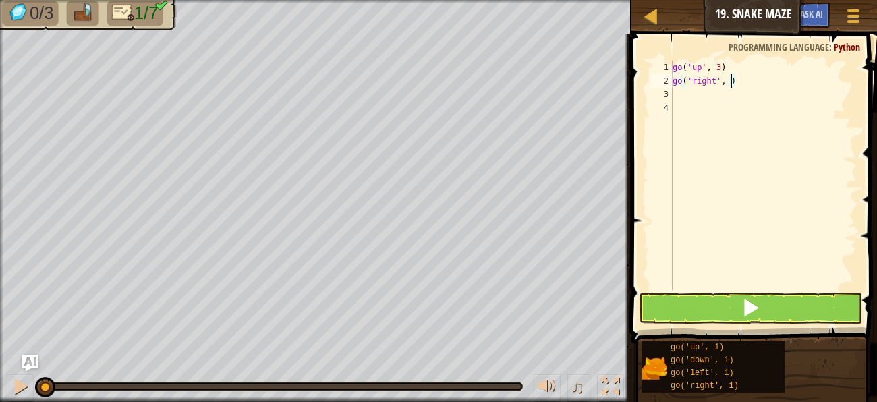
type textarea "go('right', 2)"
type textarea "g"
type textarea "go('right', 2)"
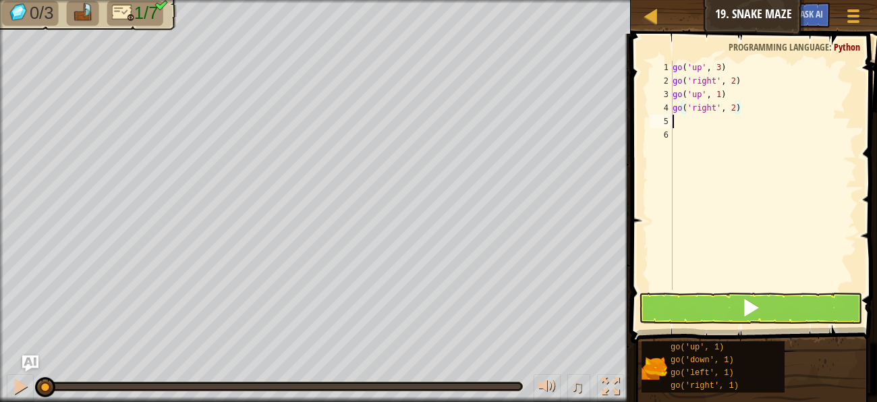
scroll to position [5, 0]
type textarea "g"
type textarea "go('down', 2)"
type textarea "g"
type textarea "go('right', 2)"
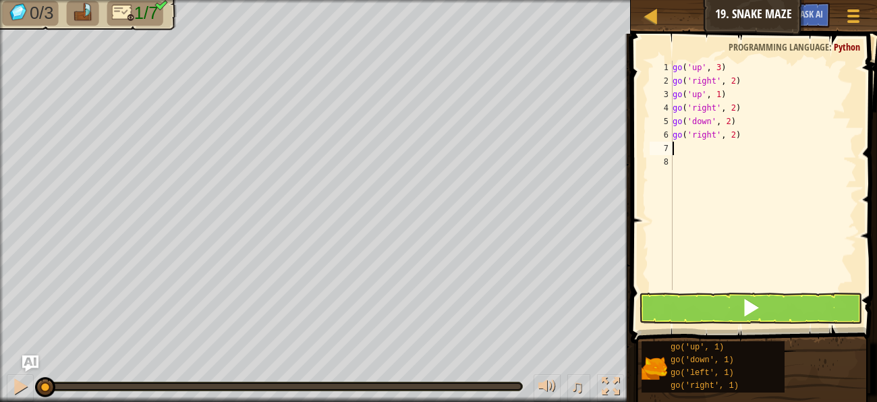
type textarea "g"
type textarea "go('up', 3)"
click at [708, 314] on button at bounding box center [750, 308] width 223 height 31
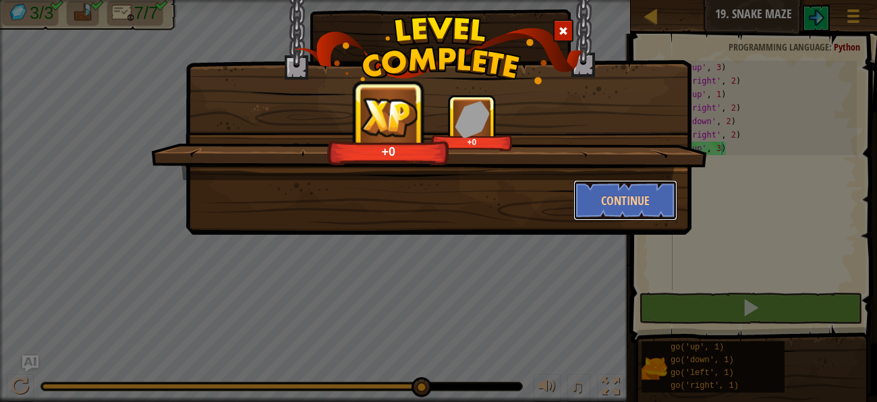
click at [656, 183] on button "Continue" at bounding box center [625, 200] width 105 height 40
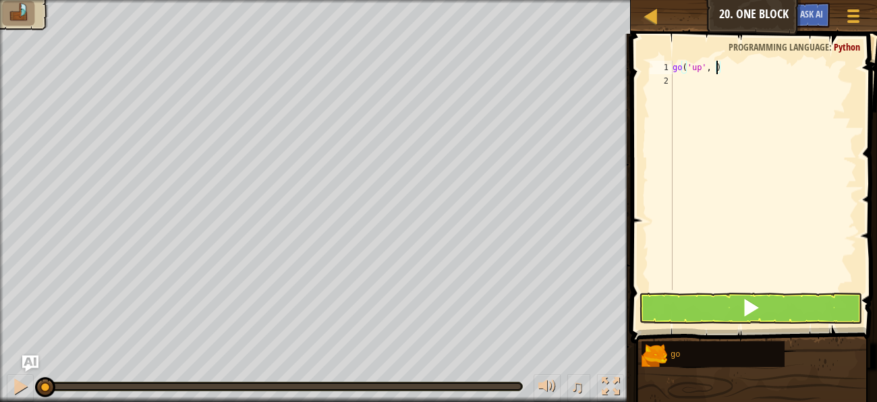
type textarea "go('up', 2)"
type textarea "go('right, 3)"
type textarea "g"
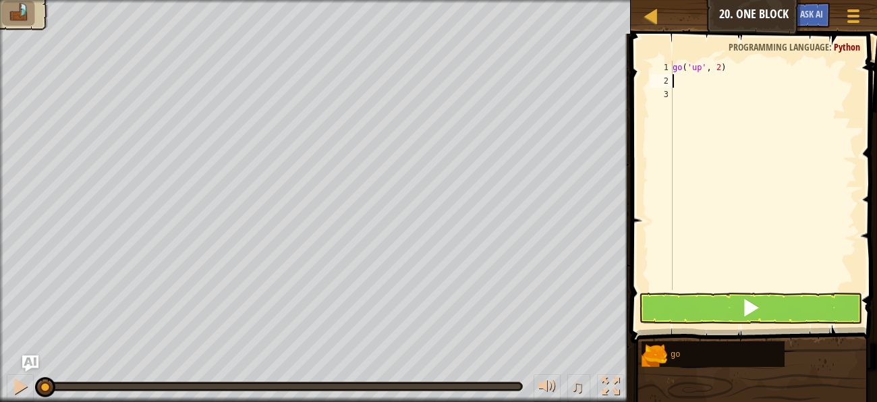
type textarea "g"
type textarea "go('left', 3)"
type textarea "g"
type textarea "go('down', 2)"
type textarea "g"
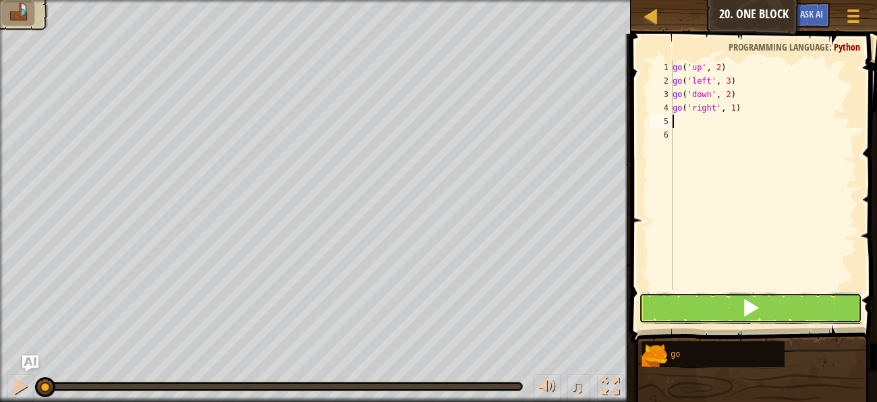
click at [693, 305] on button at bounding box center [750, 308] width 223 height 31
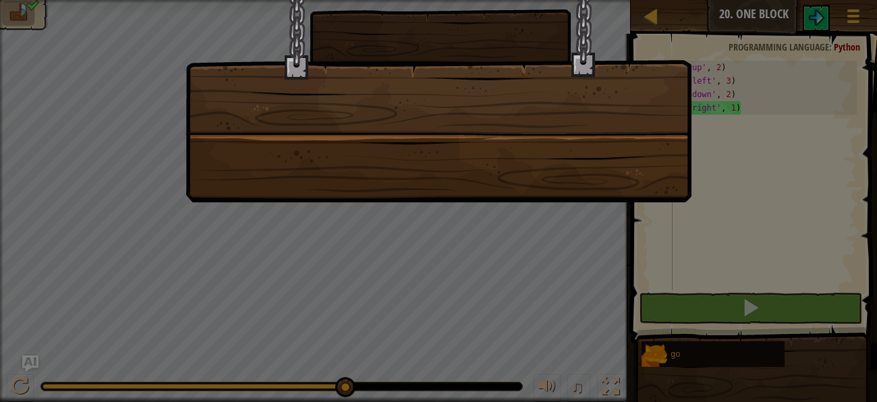
click at [758, 215] on div at bounding box center [438, 201] width 877 height 402
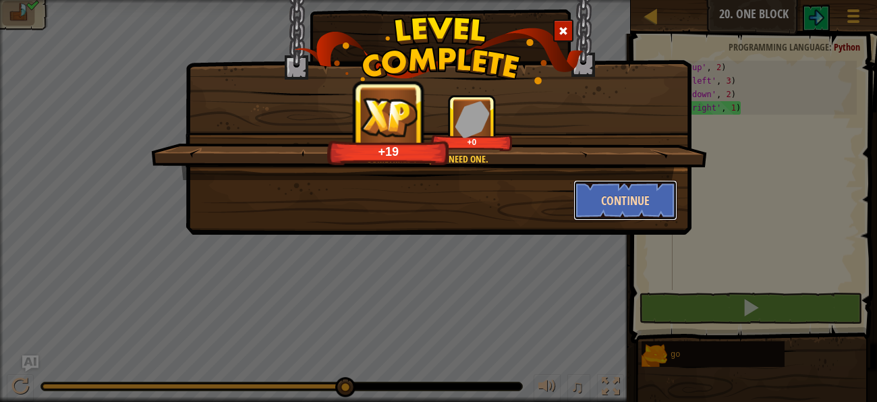
click at [636, 209] on button "Continue" at bounding box center [625, 200] width 105 height 40
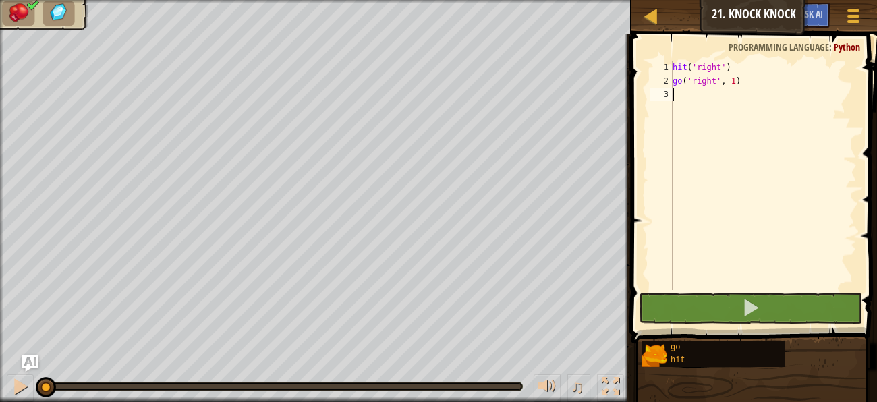
click at [747, 291] on span at bounding box center [755, 169] width 257 height 349
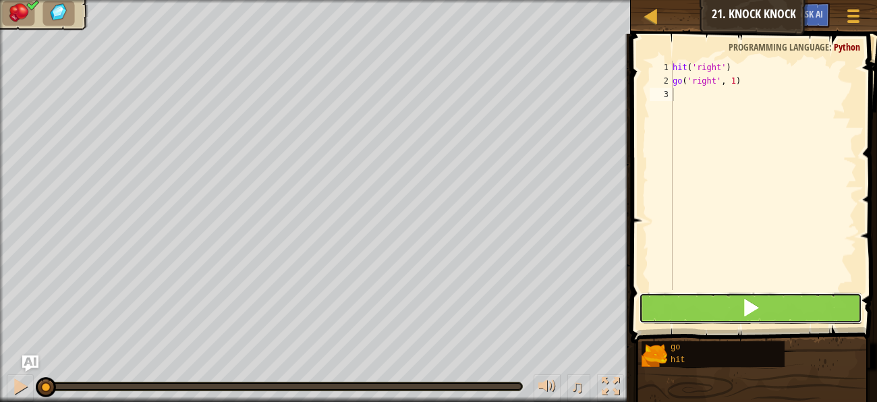
click at [745, 298] on span at bounding box center [750, 307] width 19 height 19
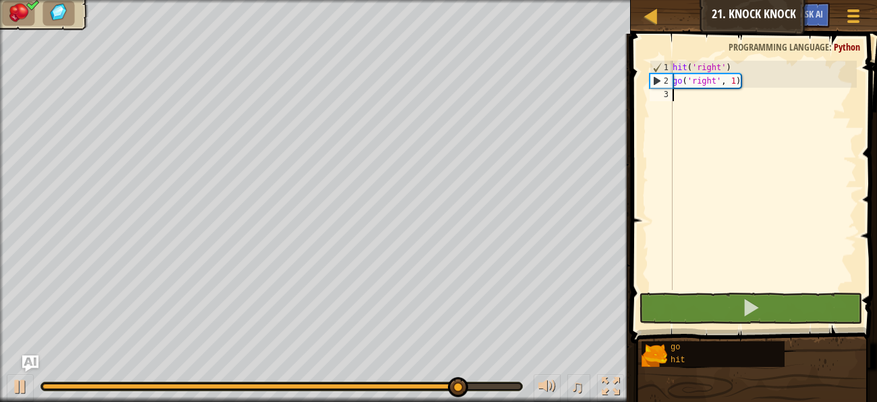
click at [734, 84] on div "hit ( 'right' ) go ( 'right' , 1 )" at bounding box center [763, 189] width 187 height 256
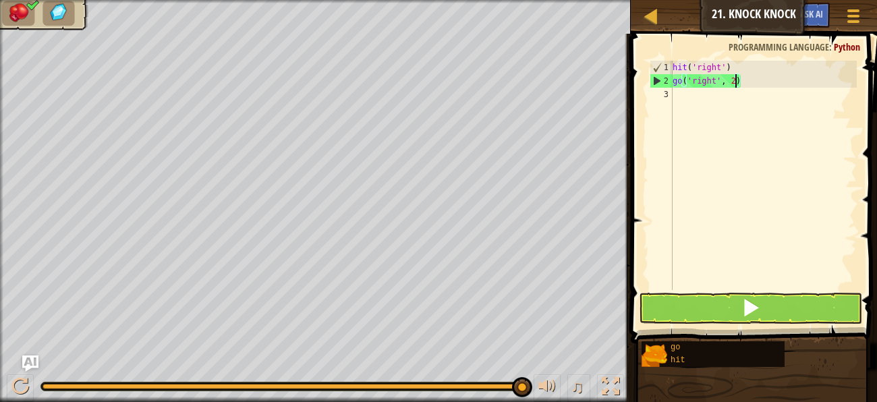
scroll to position [5, 4]
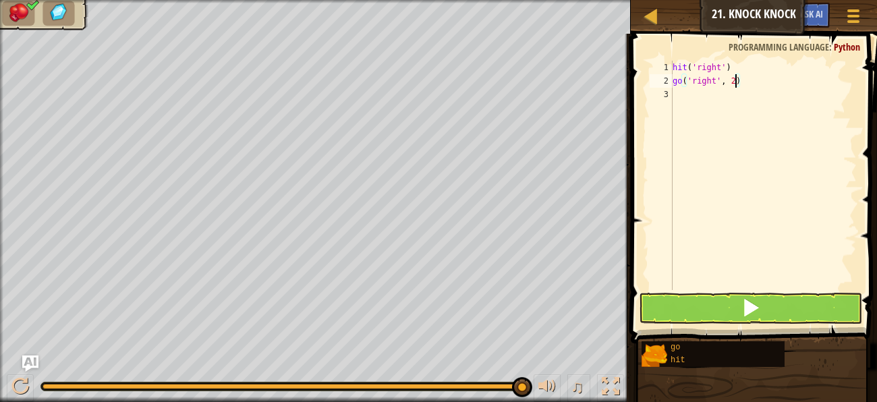
type textarea "go('right', 2)"
click at [675, 304] on button at bounding box center [750, 308] width 223 height 31
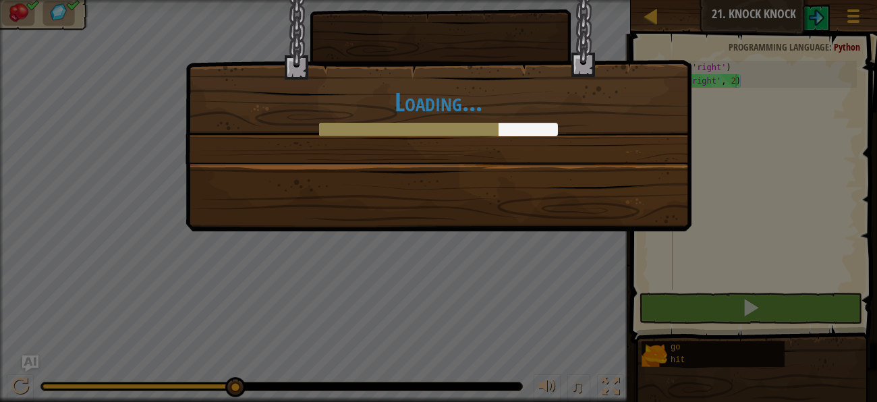
click at [712, 132] on div "Loading..." at bounding box center [438, 201] width 877 height 402
click at [662, 179] on div "Loading..." at bounding box center [438, 98] width 506 height 265
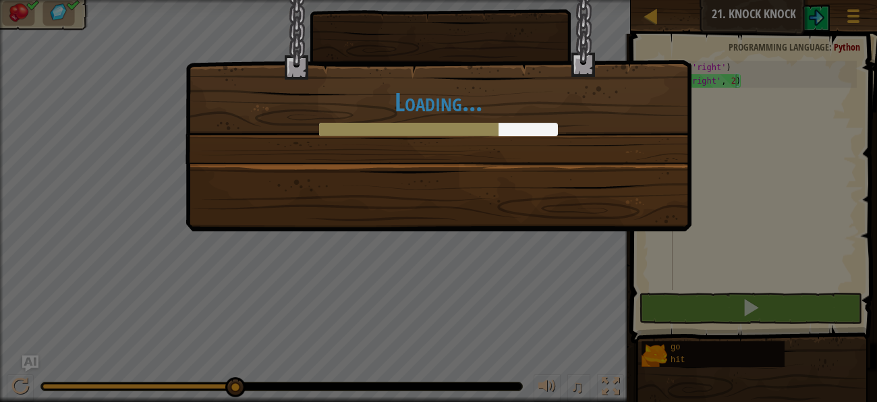
click at [662, 179] on div "Loading..." at bounding box center [438, 98] width 506 height 265
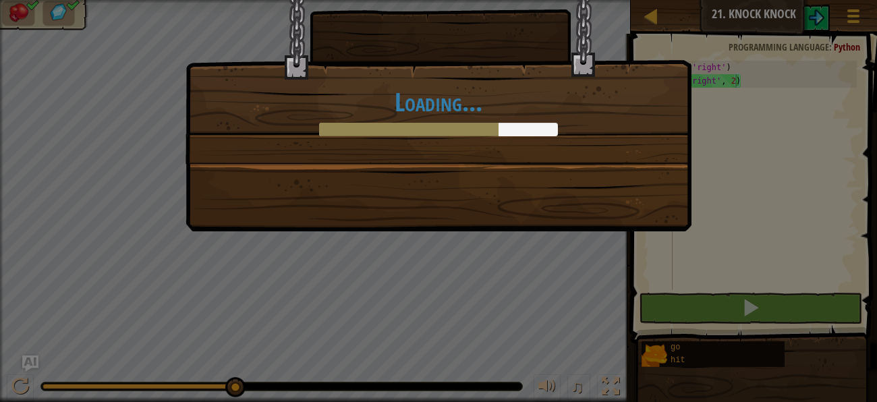
click at [662, 179] on div "Loading..." at bounding box center [438, 98] width 506 height 265
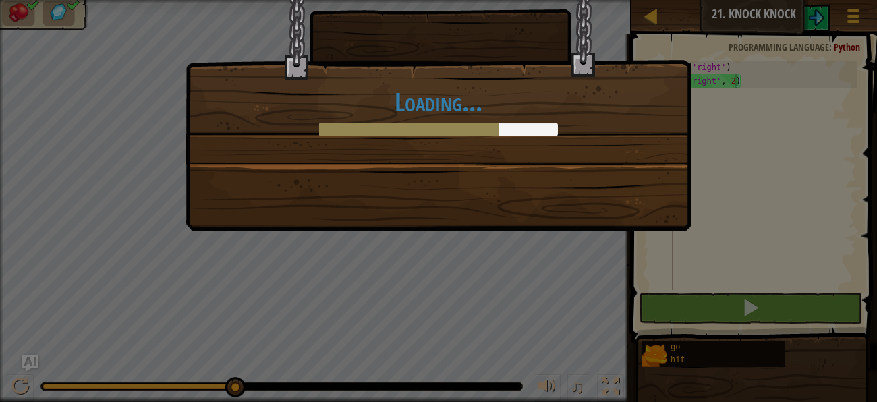
click at [662, 179] on div "Loading..." at bounding box center [438, 98] width 506 height 265
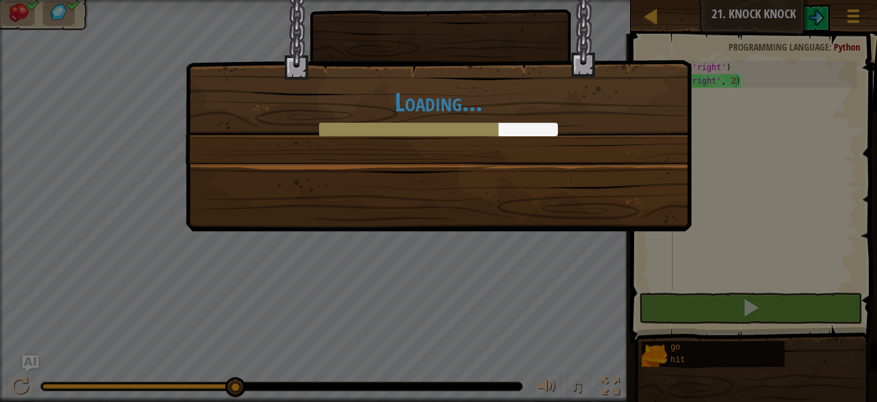
click at [662, 179] on div "Loading..." at bounding box center [438, 98] width 506 height 265
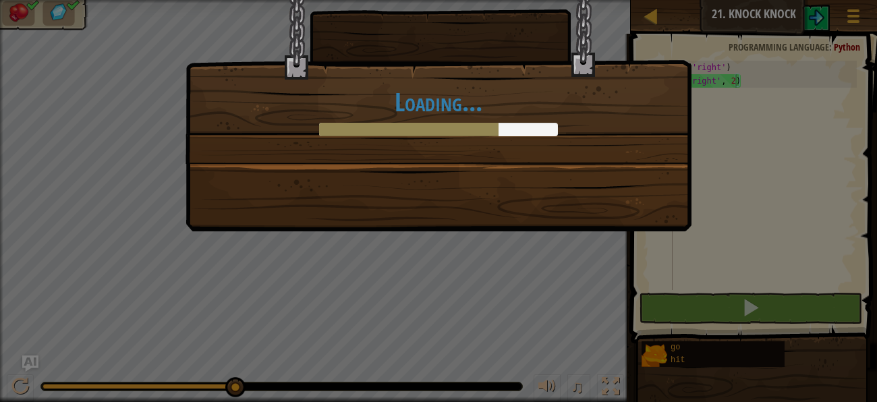
click at [662, 179] on div "Loading..." at bounding box center [438, 98] width 506 height 265
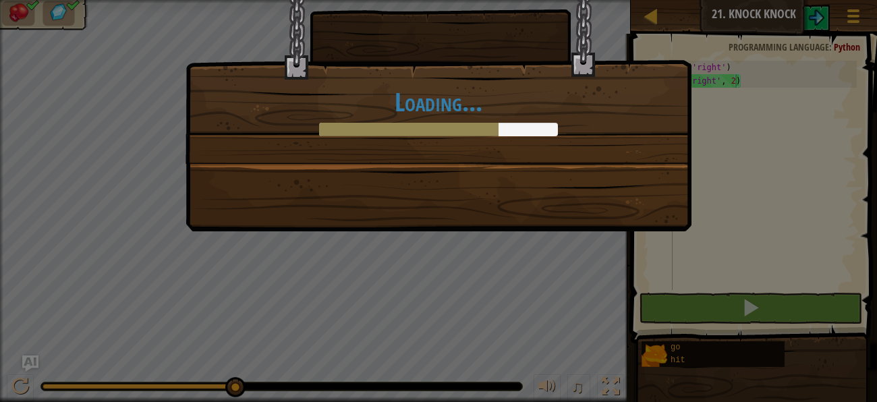
click at [662, 179] on div "Loading..." at bounding box center [438, 98] width 506 height 265
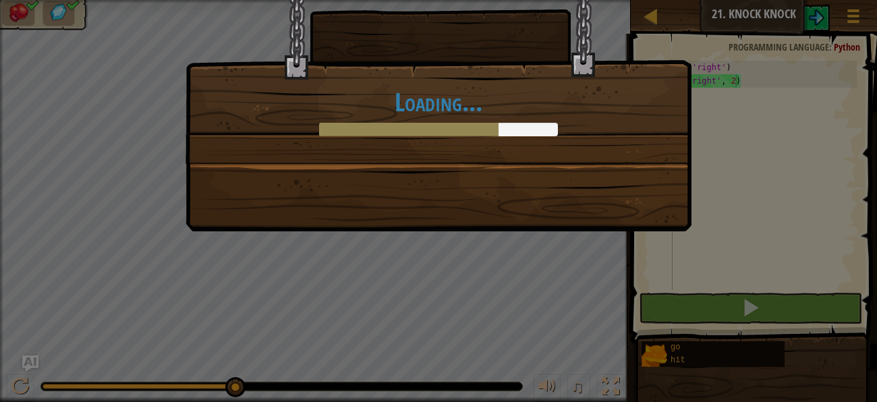
click at [352, 90] on h1 "Loading..." at bounding box center [439, 102] width 478 height 28
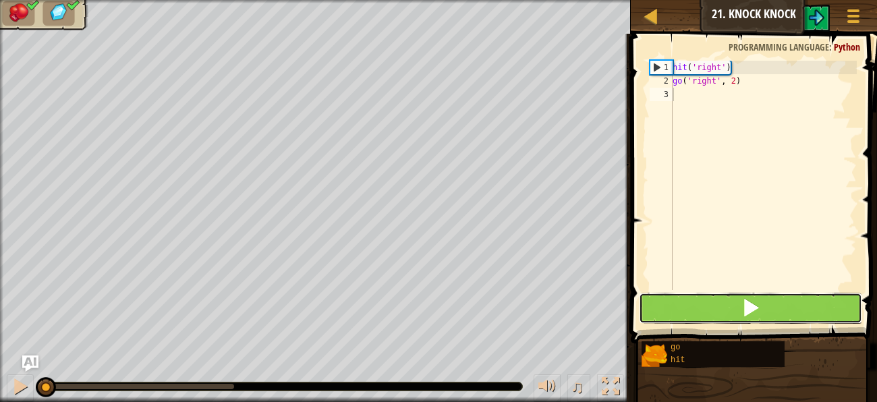
click at [711, 313] on button at bounding box center [750, 308] width 223 height 31
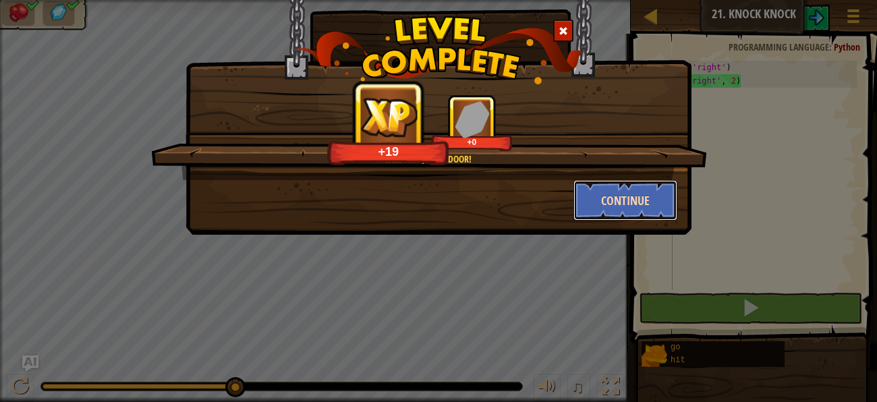
click at [640, 204] on button "Continue" at bounding box center [625, 200] width 105 height 40
